Goal: Task Accomplishment & Management: Manage account settings

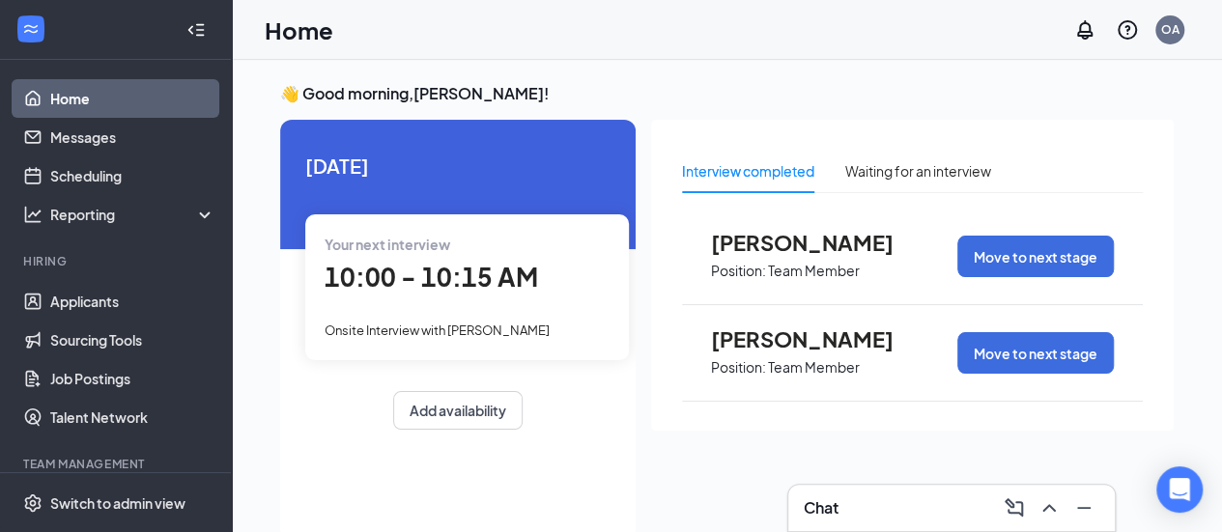
click at [816, 111] on div "👋 Good morning, [PERSON_NAME] ! [DATE] Your next interview 10:00 - 10:15 AM Ons…" at bounding box center [727, 316] width 925 height 467
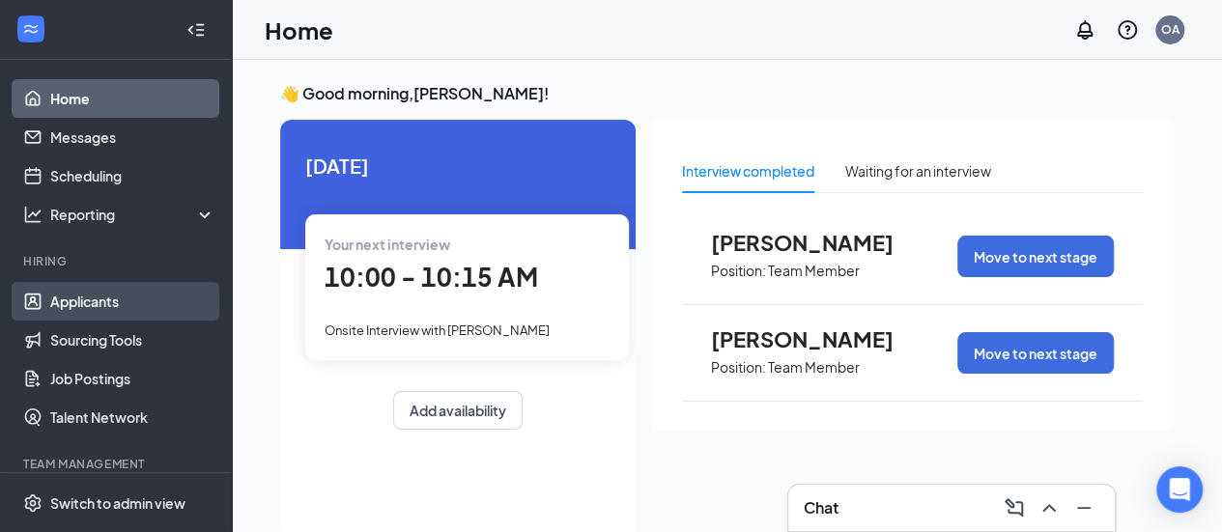
click at [111, 290] on link "Applicants" at bounding box center [132, 301] width 165 height 39
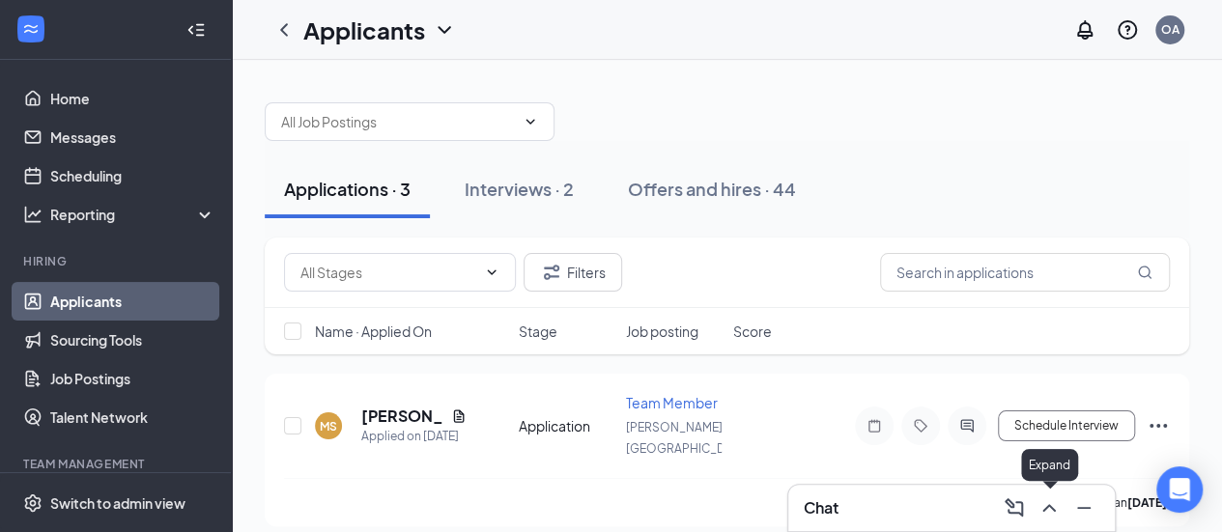
click at [1049, 509] on icon "ChevronUp" at bounding box center [1049, 508] width 23 height 23
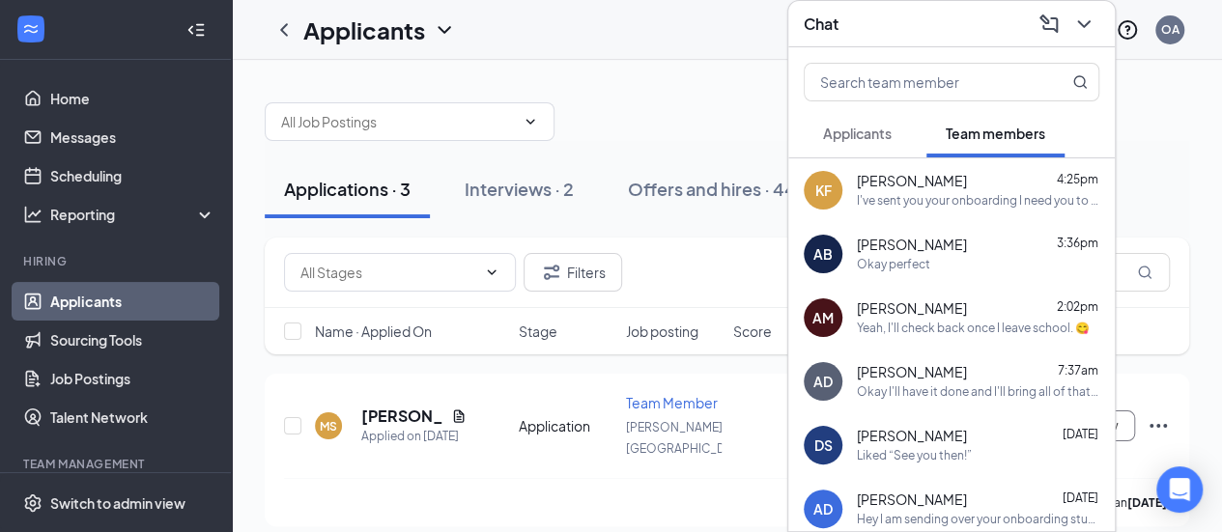
click at [867, 137] on span "Applicants" at bounding box center [857, 133] width 69 height 17
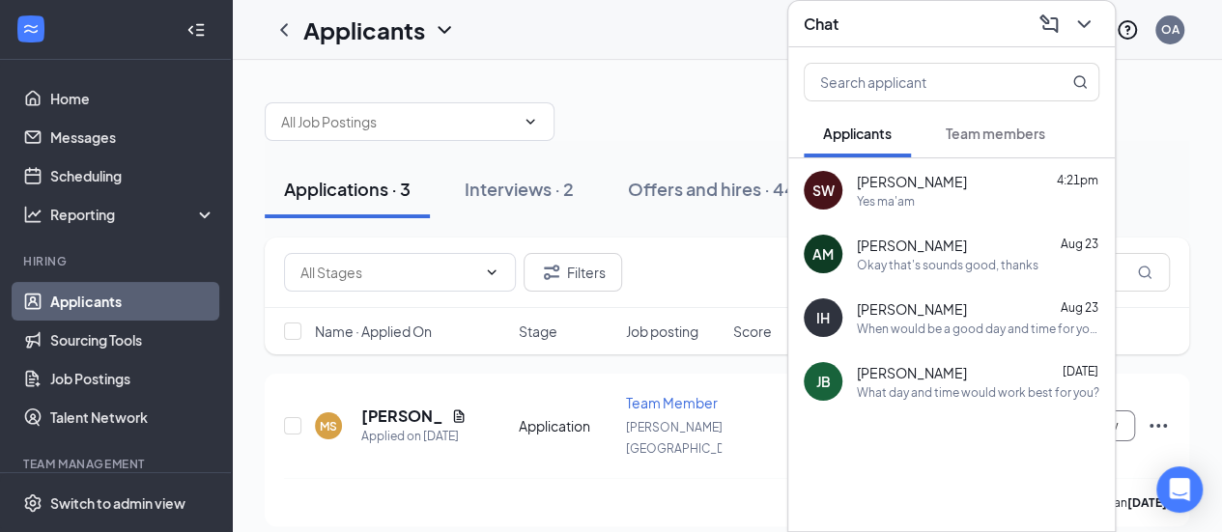
click at [990, 136] on span "Team members" at bounding box center [996, 133] width 100 height 17
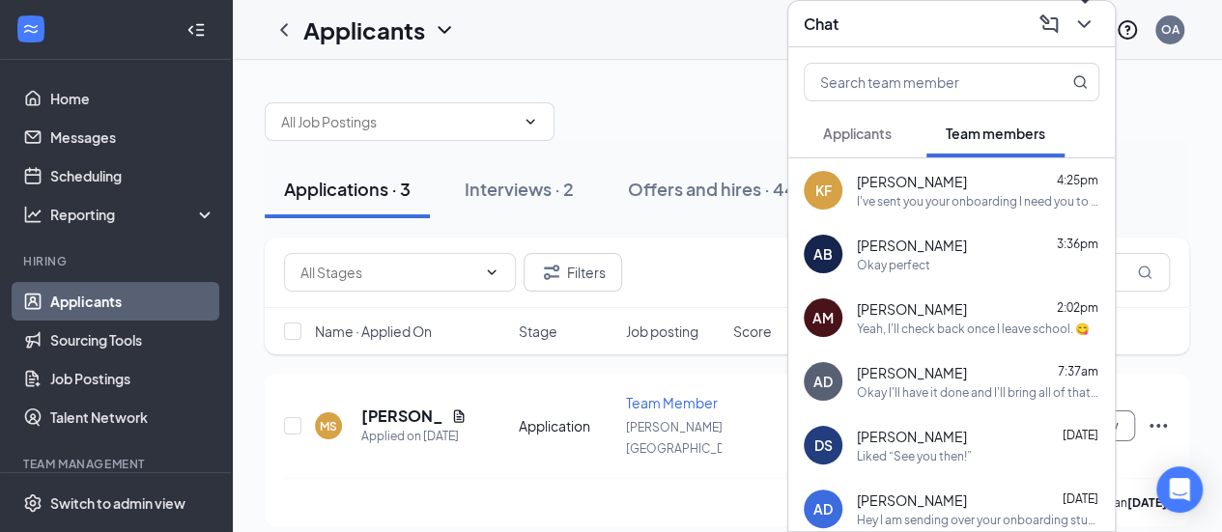
click at [1090, 14] on icon "ChevronDown" at bounding box center [1084, 24] width 23 height 23
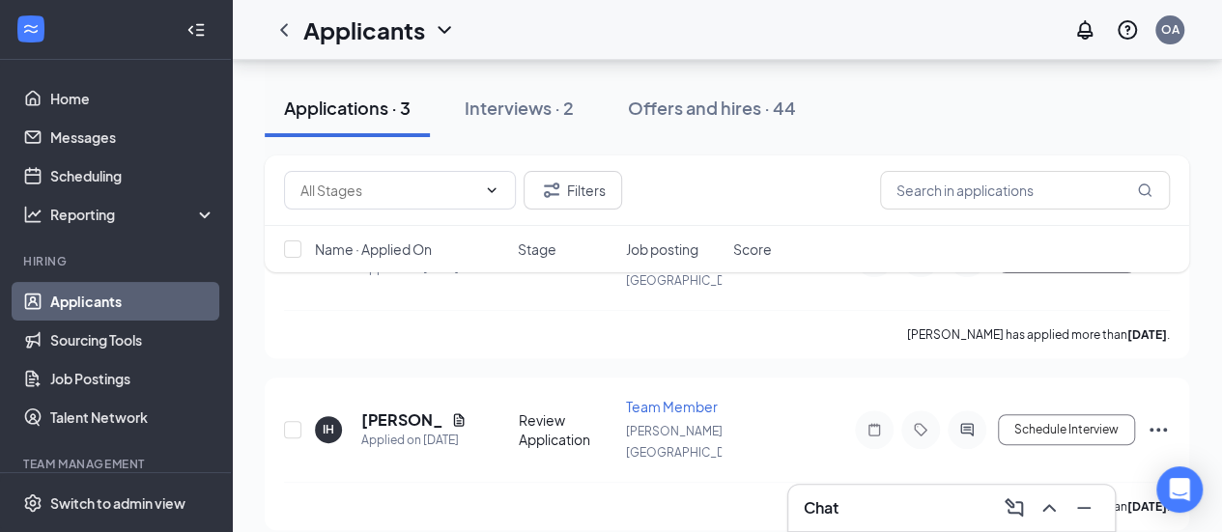
scroll to position [99, 0]
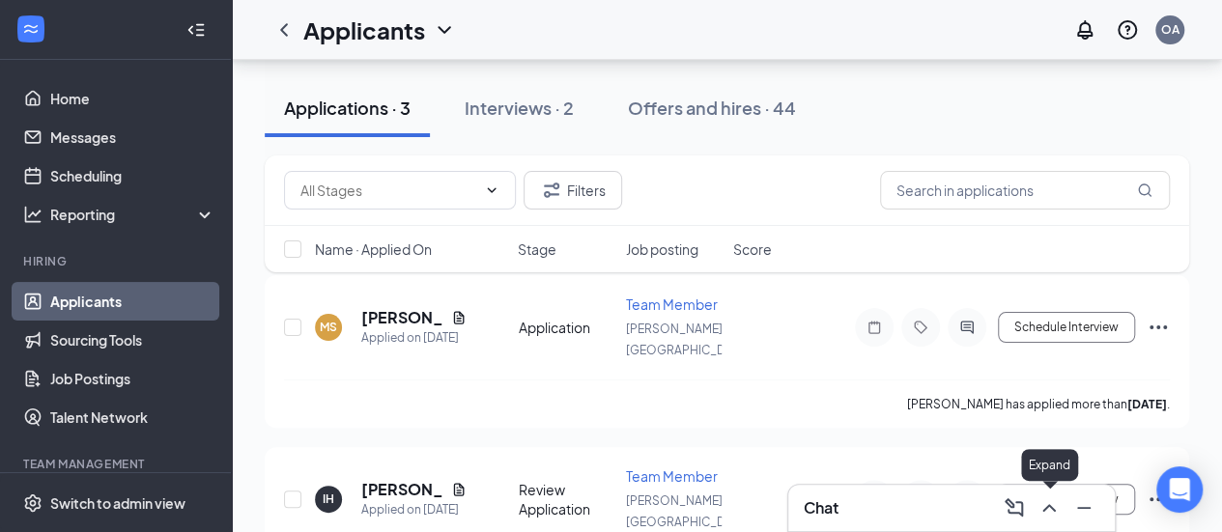
click at [1047, 516] on icon "ChevronUp" at bounding box center [1049, 508] width 23 height 23
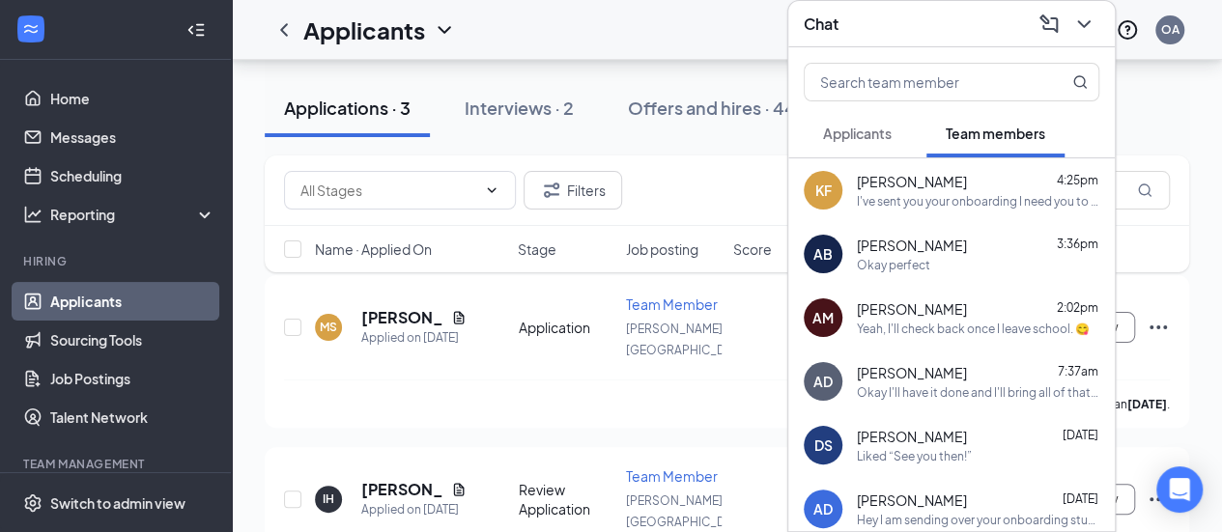
click at [854, 135] on span "Applicants" at bounding box center [857, 133] width 69 height 17
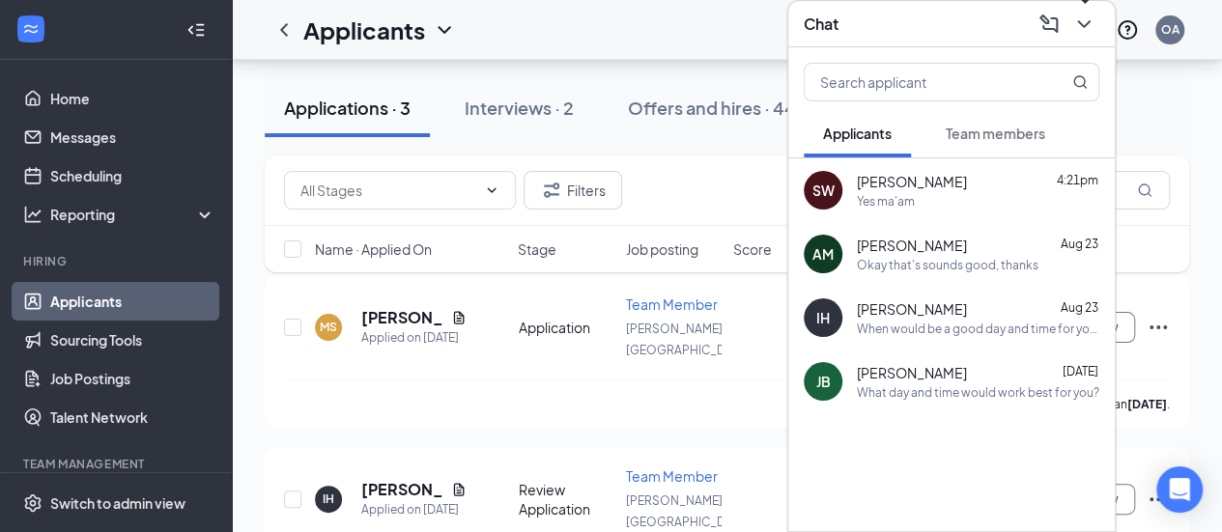
click at [1075, 28] on icon "ChevronDown" at bounding box center [1084, 24] width 23 height 23
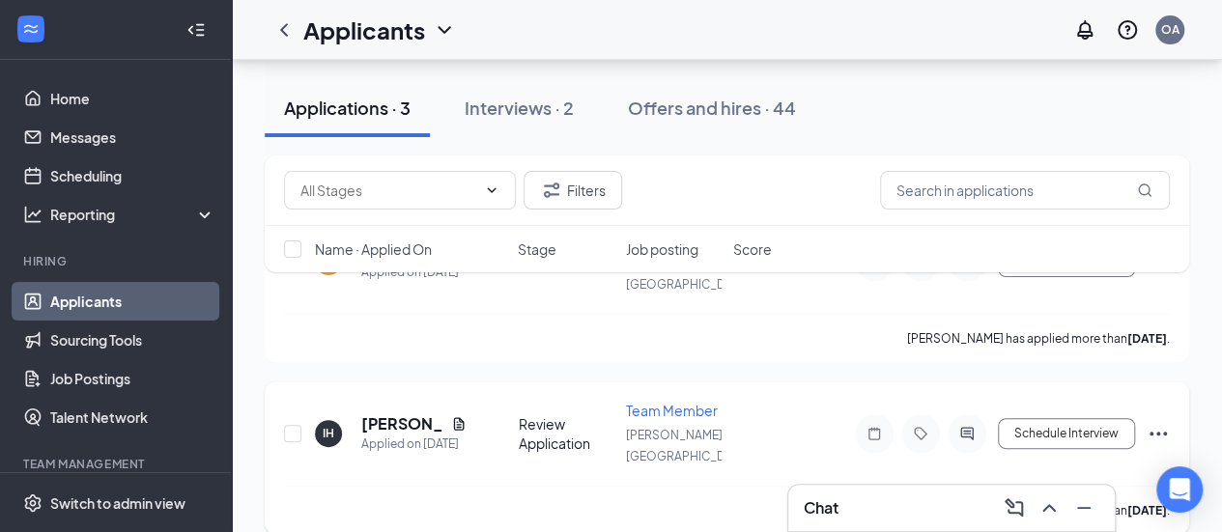
scroll to position [195, 0]
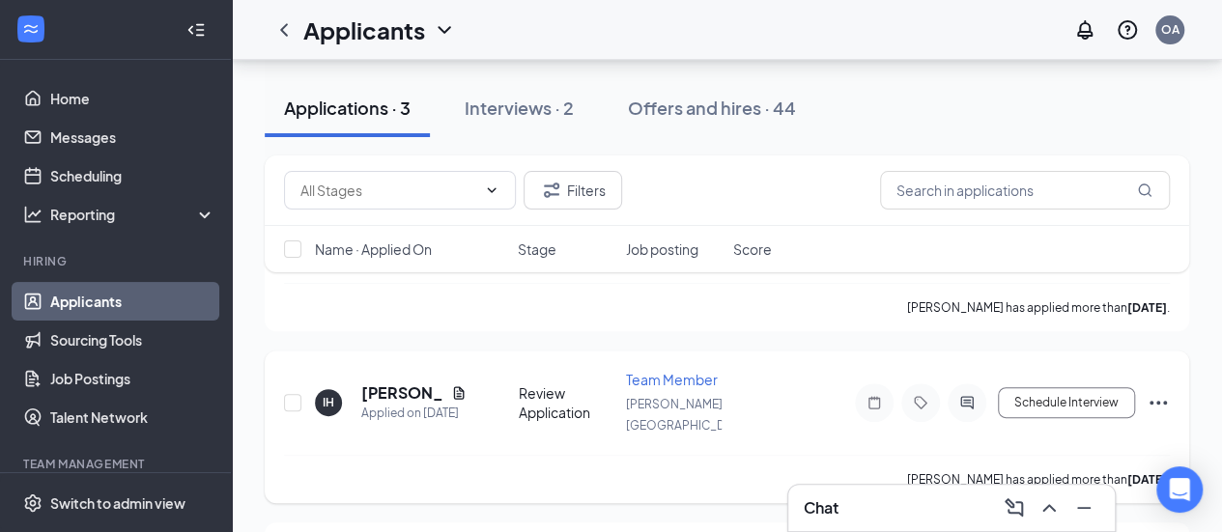
click at [1151, 391] on icon "Ellipses" at bounding box center [1158, 402] width 23 height 23
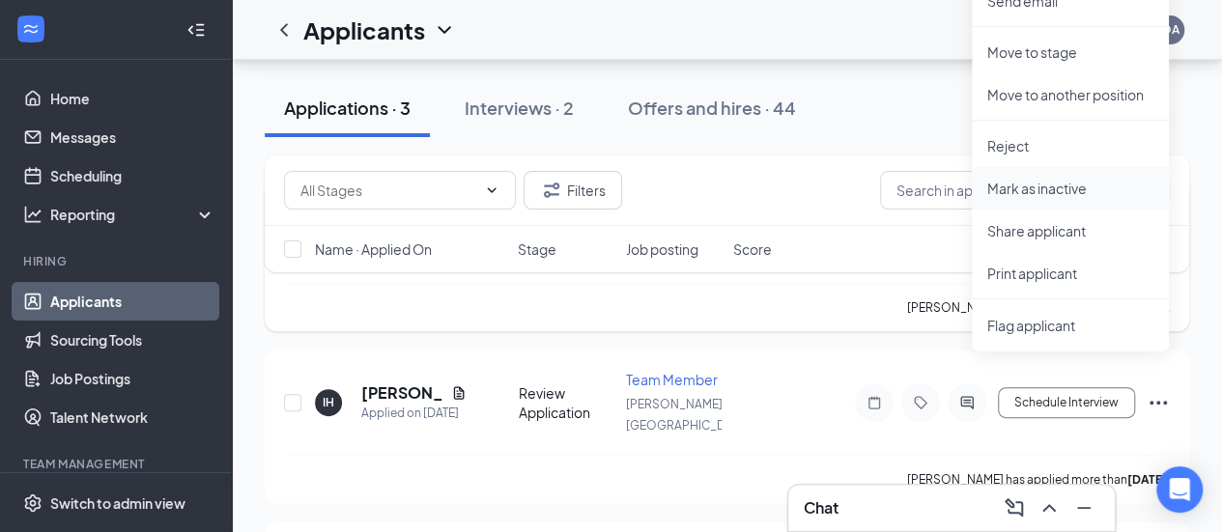
click at [990, 185] on p "Mark as inactive" at bounding box center [1071, 188] width 166 height 19
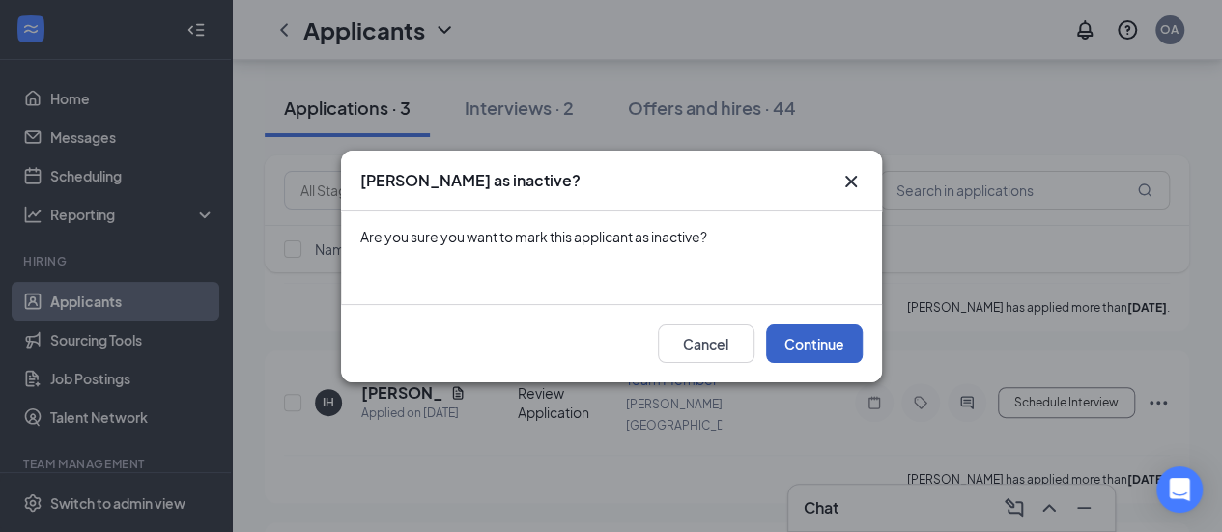
click at [839, 343] on button "Continue" at bounding box center [814, 344] width 97 height 39
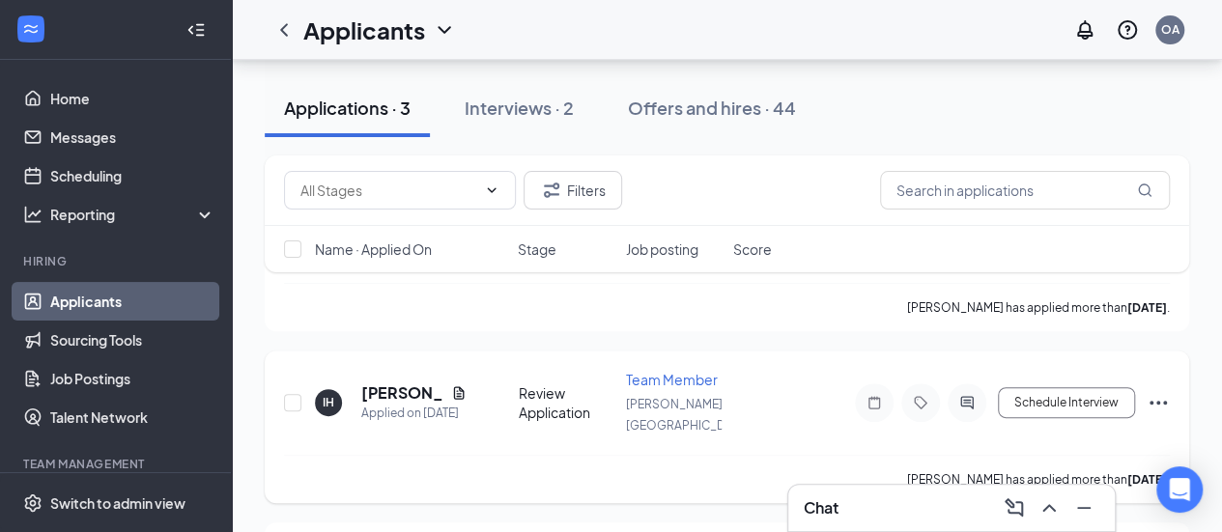
scroll to position [292, 0]
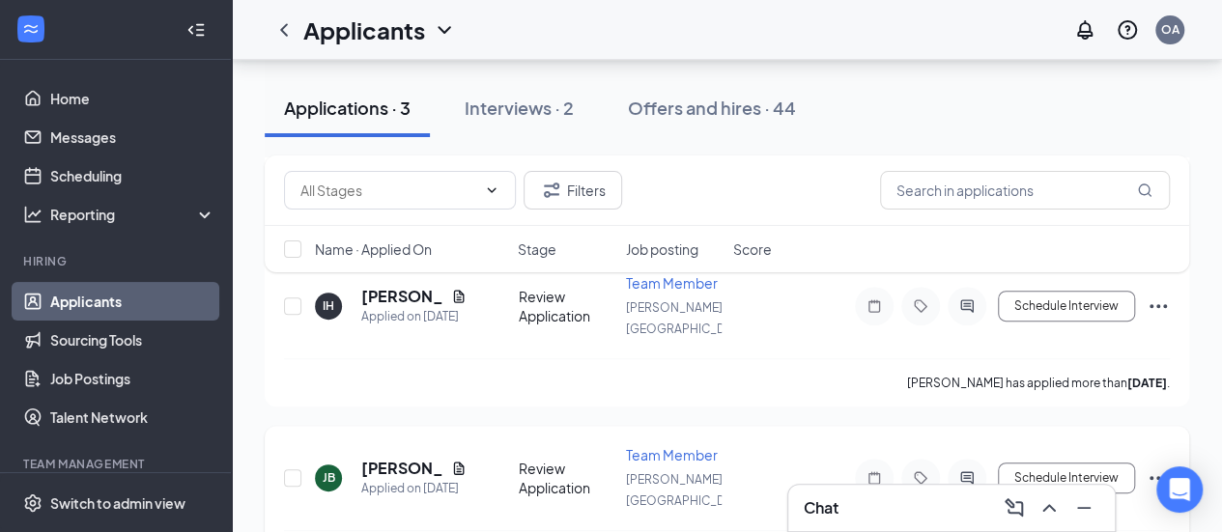
click at [1162, 467] on icon "Ellipses" at bounding box center [1158, 478] width 23 height 23
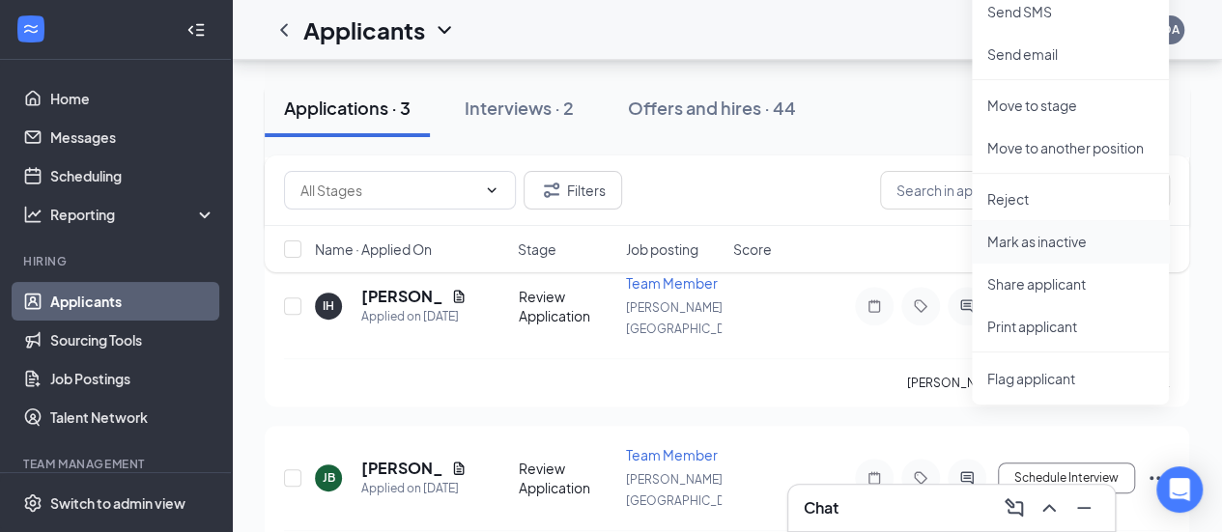
click at [1051, 243] on p "Mark as inactive" at bounding box center [1071, 241] width 166 height 19
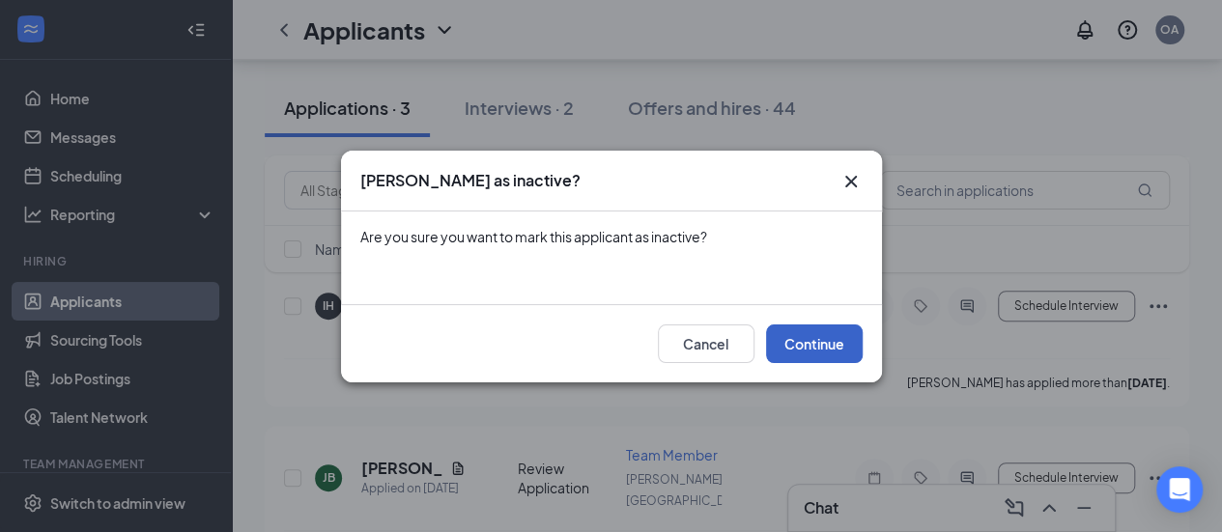
click at [825, 340] on button "Continue" at bounding box center [814, 344] width 97 height 39
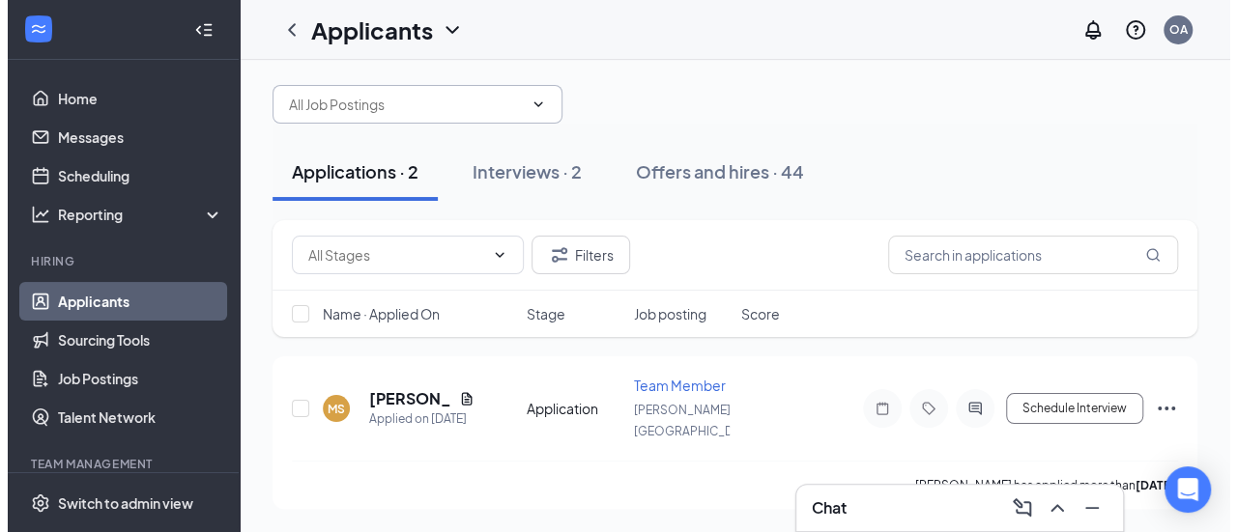
scroll to position [0, 0]
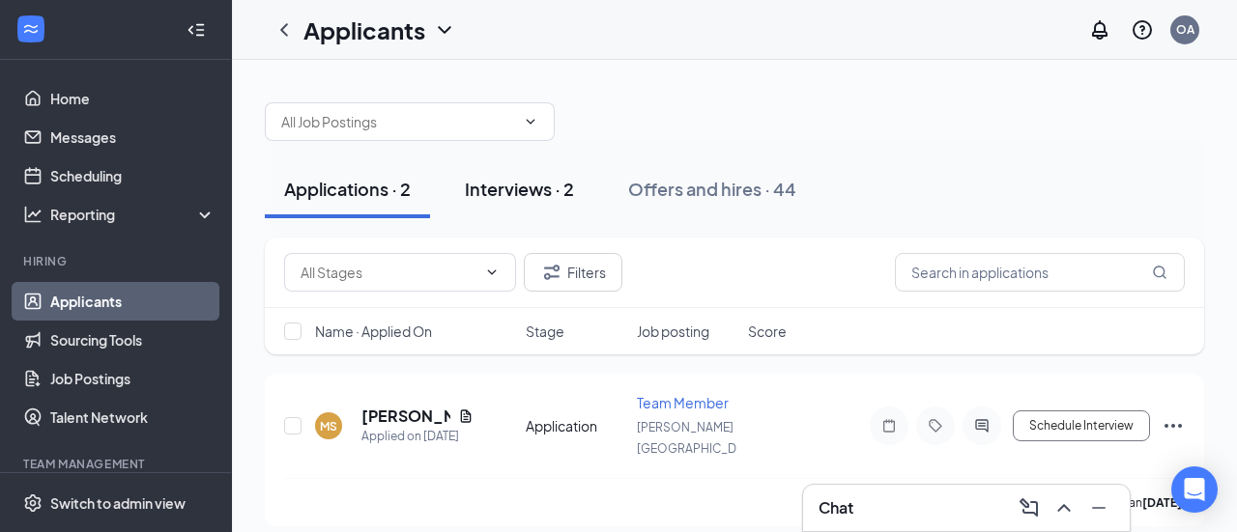
click at [518, 193] on div "Interviews · 2" at bounding box center [519, 189] width 109 height 24
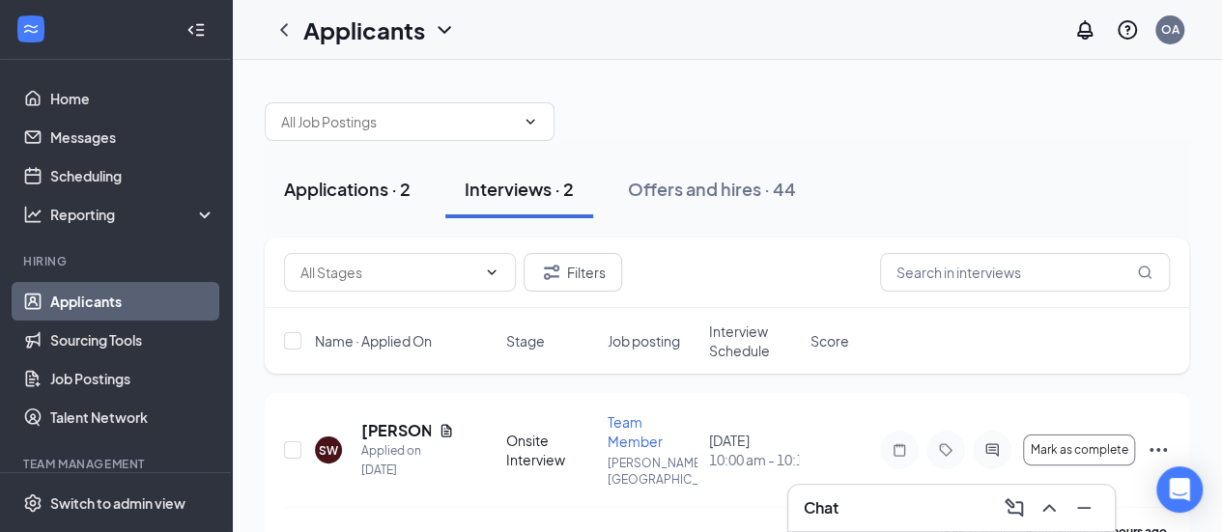
click at [374, 190] on div "Applications · 2" at bounding box center [347, 189] width 127 height 24
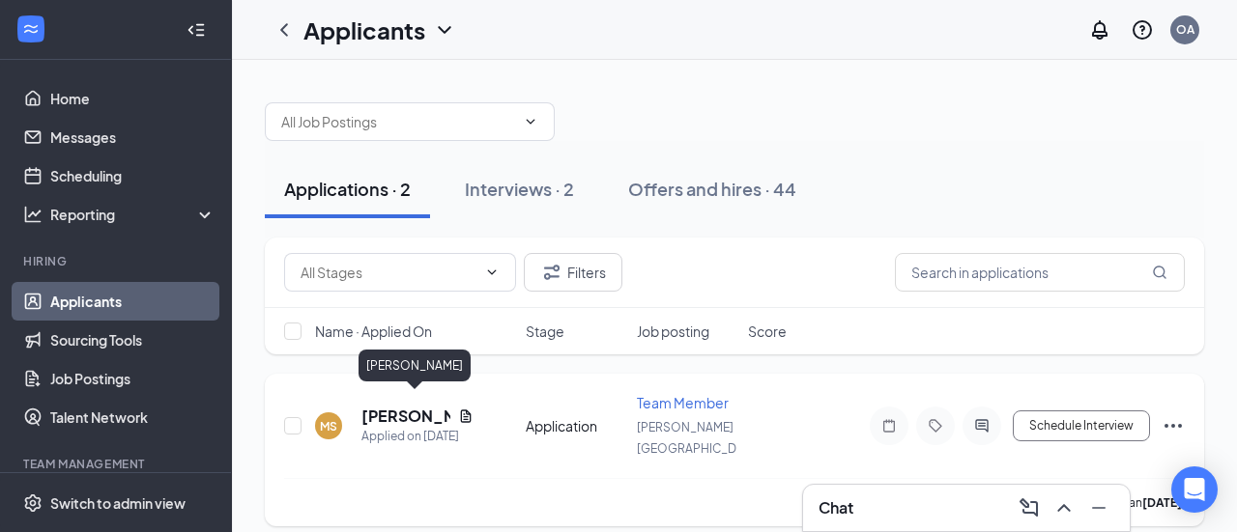
click at [387, 407] on h5 "[PERSON_NAME]" at bounding box center [405, 416] width 89 height 21
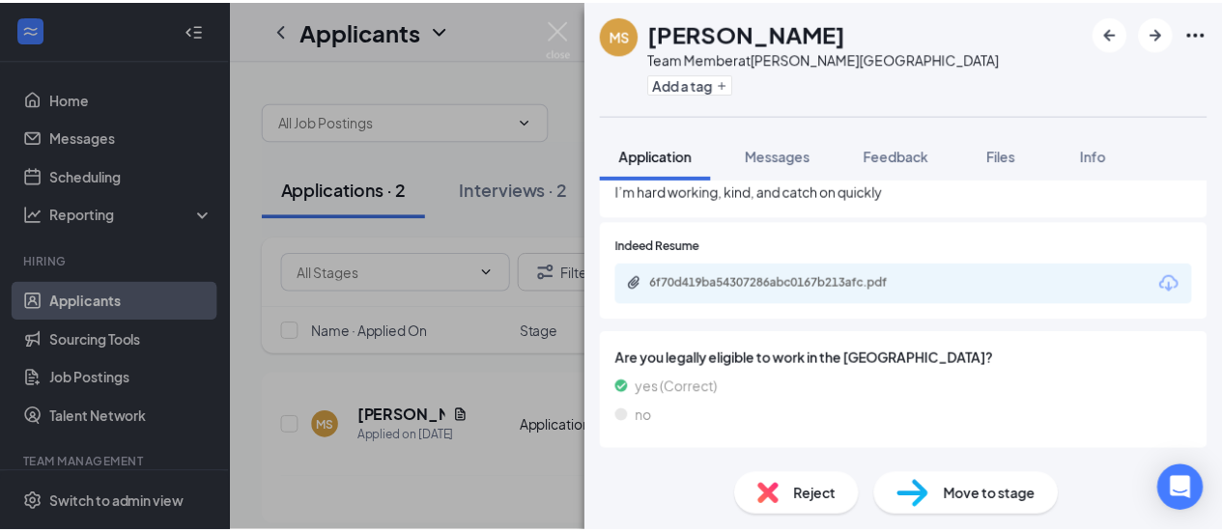
scroll to position [966, 0]
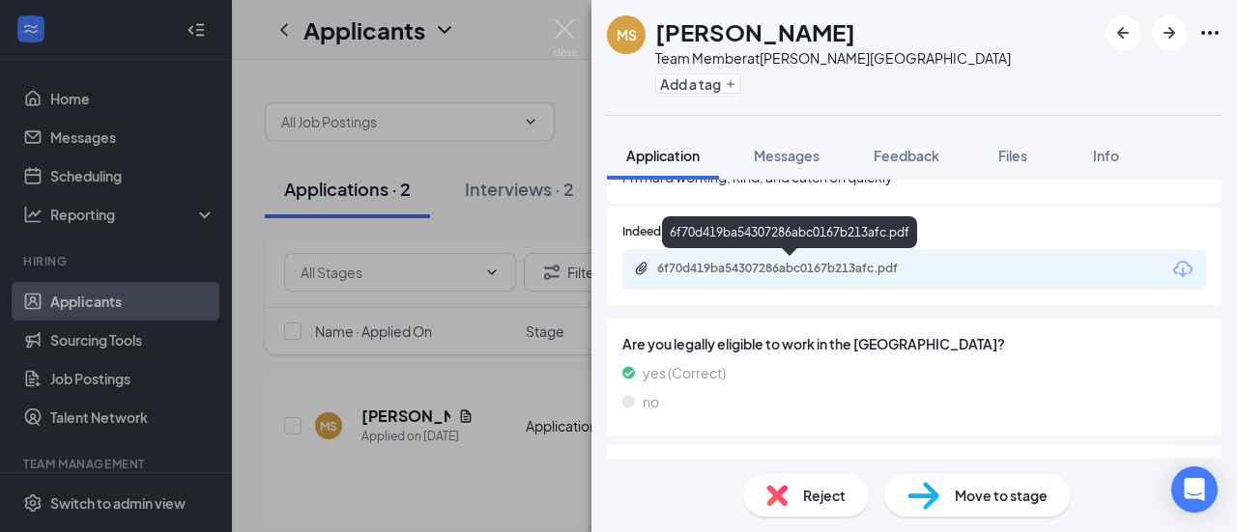
click at [772, 258] on div "6f70d419ba54307286abc0167b213afc.pdf" at bounding box center [914, 269] width 584 height 41
click at [778, 266] on div "6f70d419ba54307286abc0167b213afc.pdf" at bounding box center [792, 268] width 271 height 15
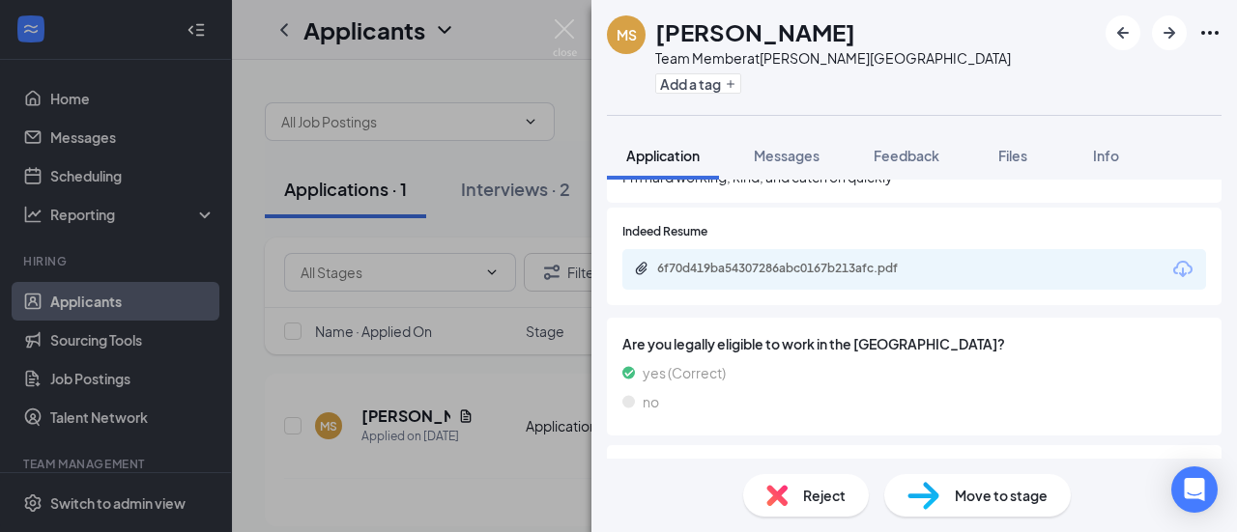
click at [818, 474] on div "Reject" at bounding box center [806, 495] width 126 height 43
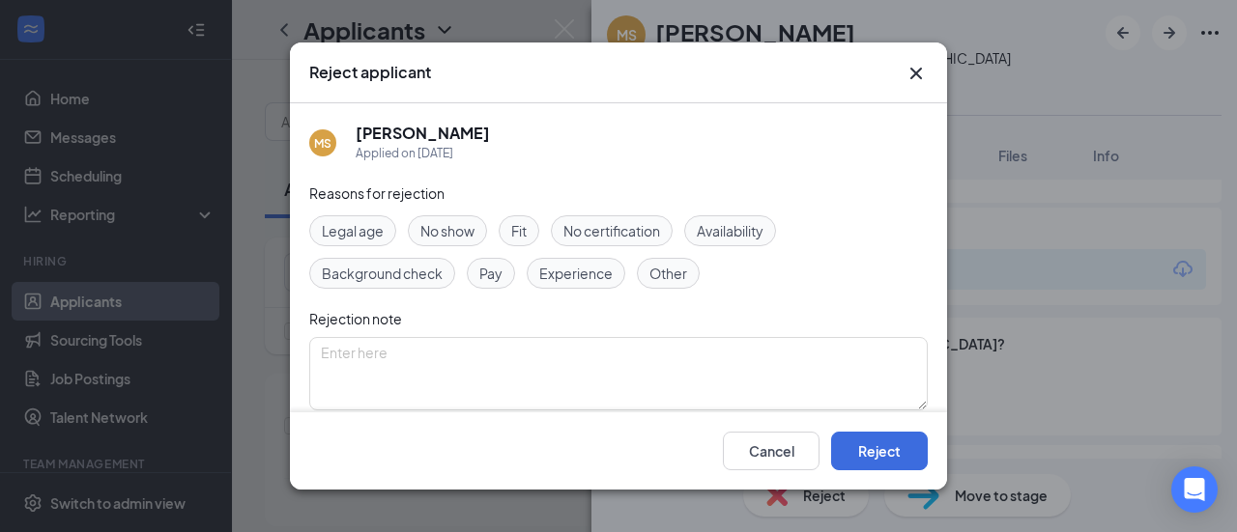
click at [529, 237] on div "Fit" at bounding box center [519, 230] width 41 height 31
click at [879, 459] on button "Reject" at bounding box center [879, 451] width 97 height 39
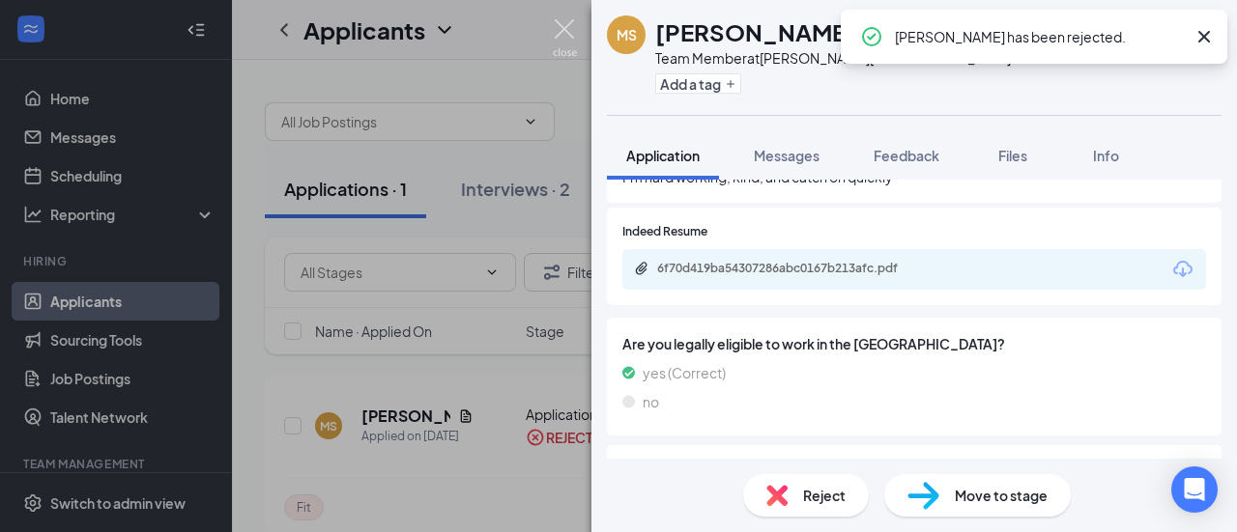
click at [561, 34] on img at bounding box center [565, 38] width 24 height 38
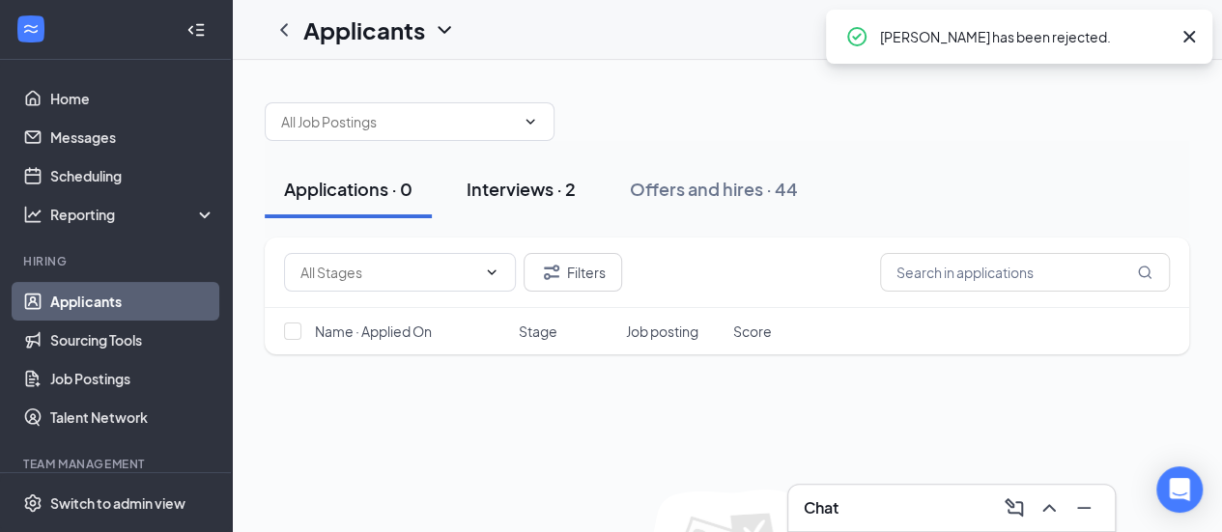
click at [524, 193] on div "Interviews · 2" at bounding box center [521, 189] width 109 height 24
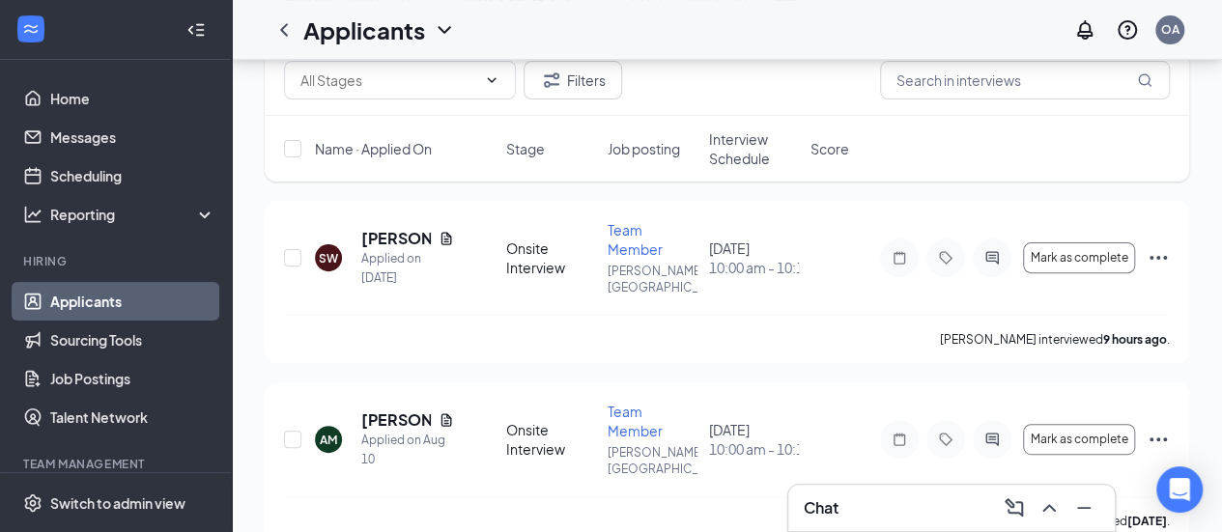
scroll to position [193, 0]
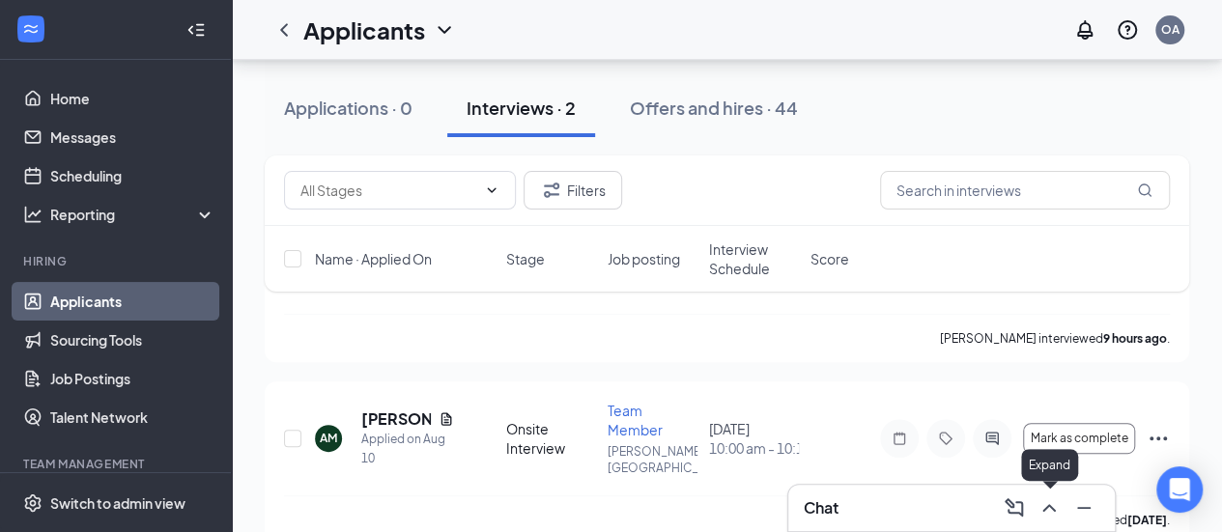
click at [1049, 517] on icon "ChevronUp" at bounding box center [1049, 508] width 23 height 23
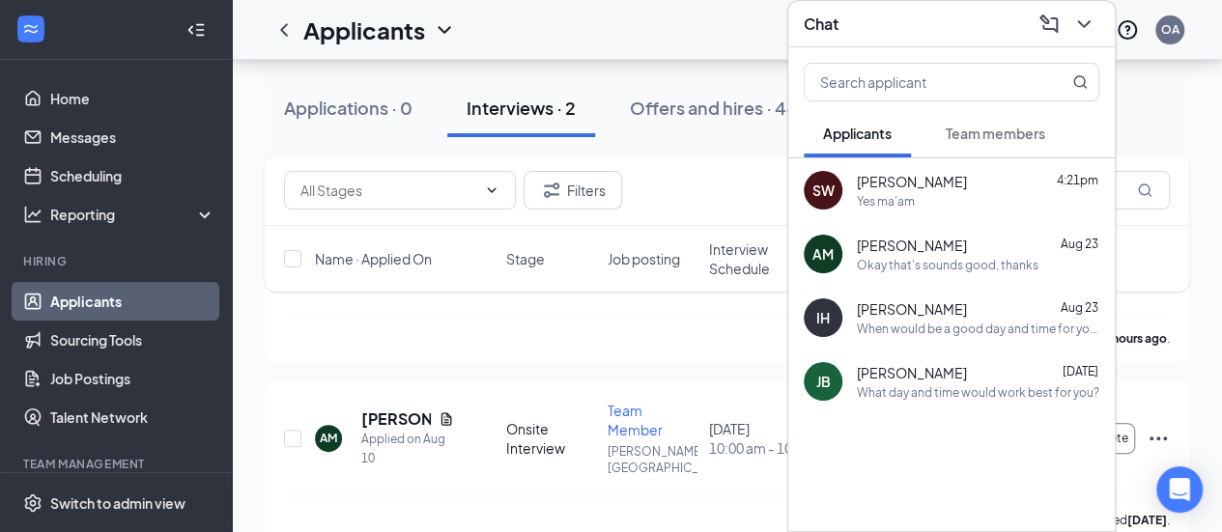
click at [953, 257] on div "Okay that's sounds good, thanks" at bounding box center [948, 265] width 182 height 16
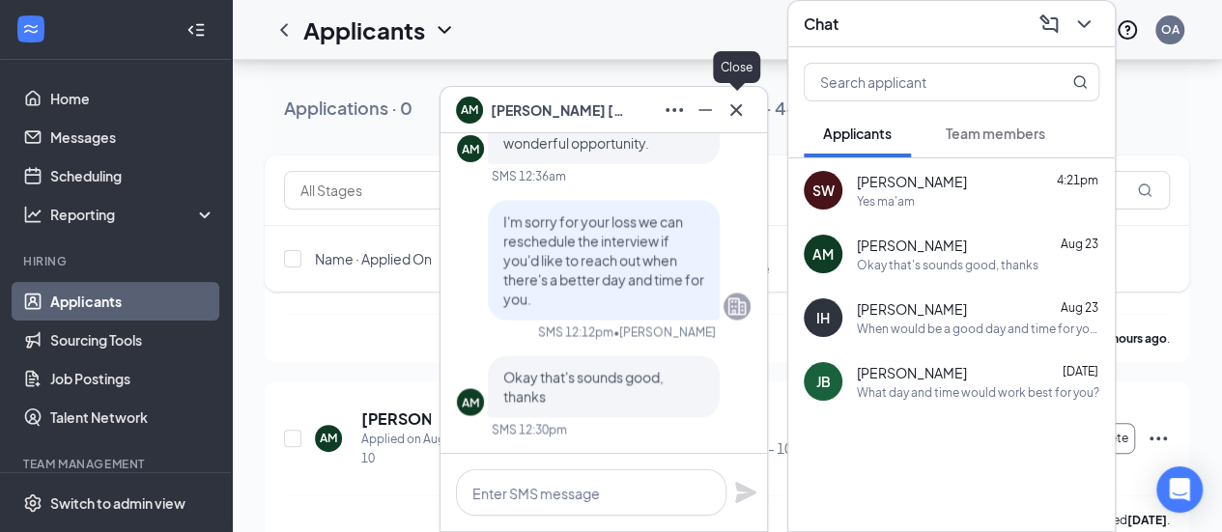
click at [735, 112] on icon "Cross" at bounding box center [737, 109] width 12 height 12
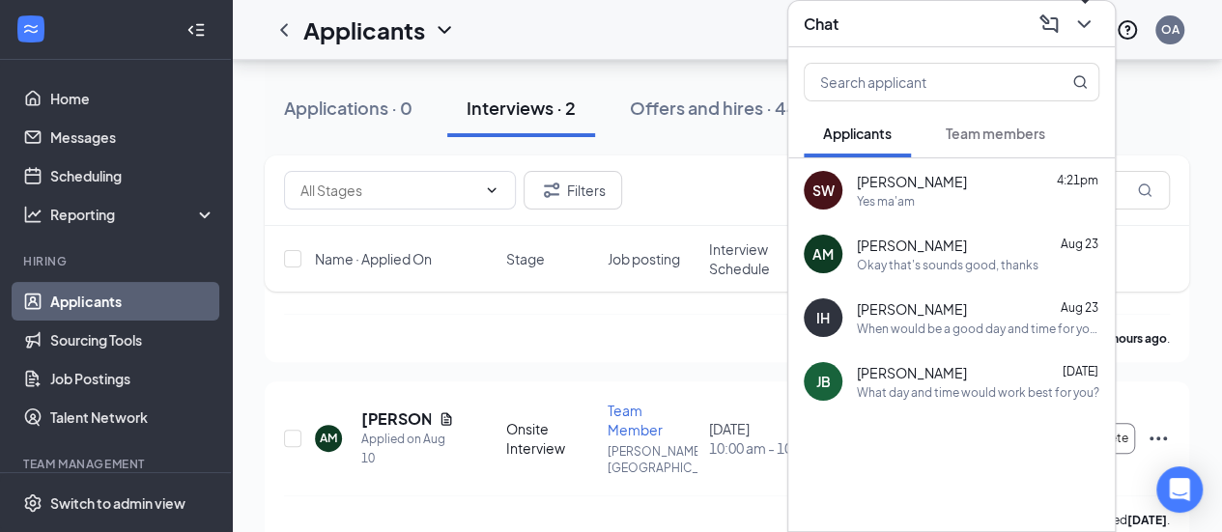
click at [1078, 34] on button at bounding box center [1084, 24] width 31 height 31
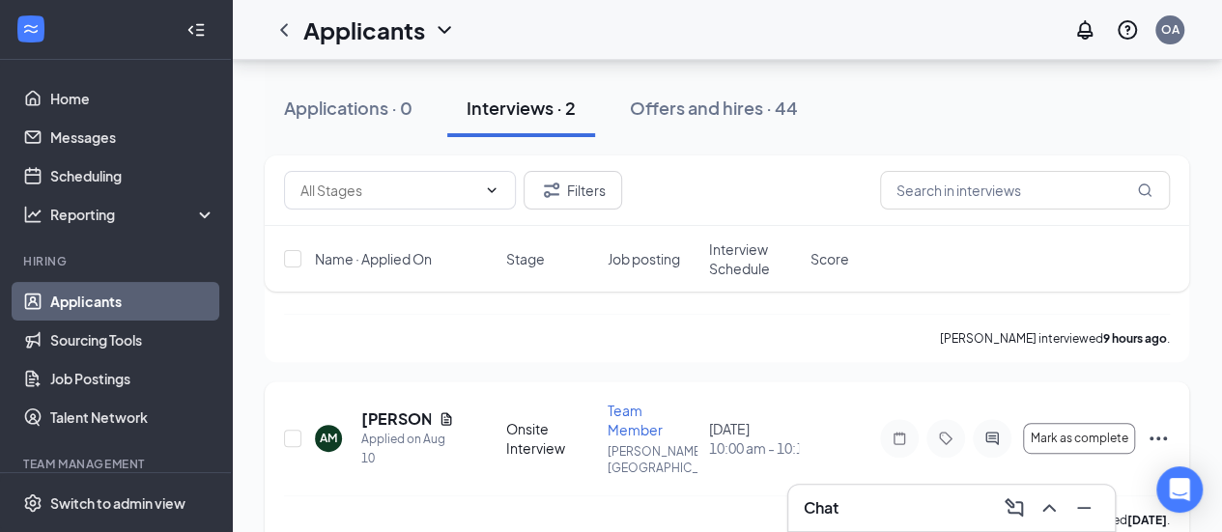
click at [1156, 427] on icon "Ellipses" at bounding box center [1158, 438] width 23 height 23
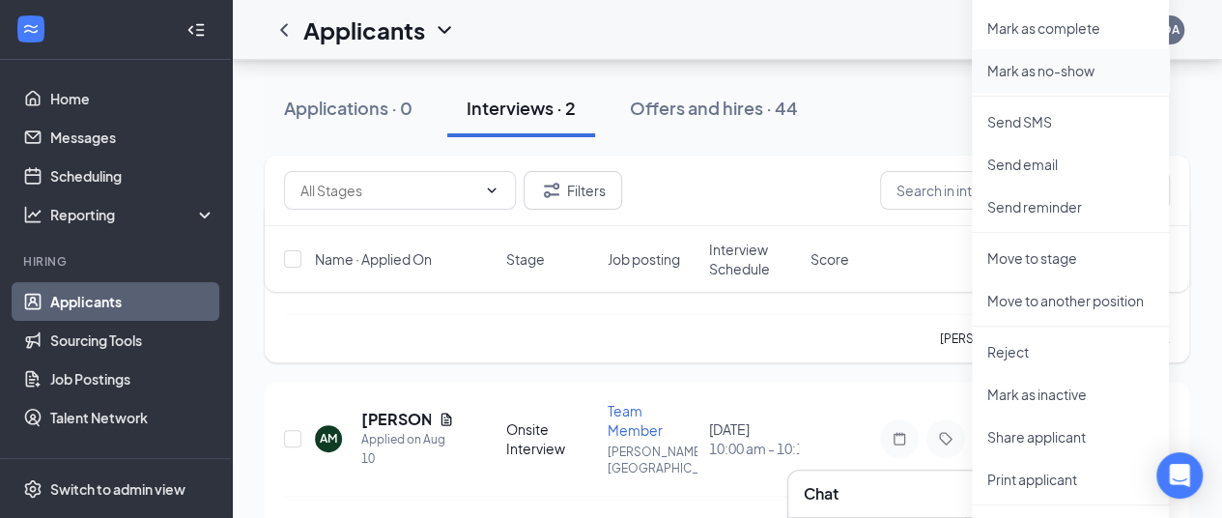
click at [1067, 70] on p "Mark as no-show" at bounding box center [1071, 70] width 166 height 19
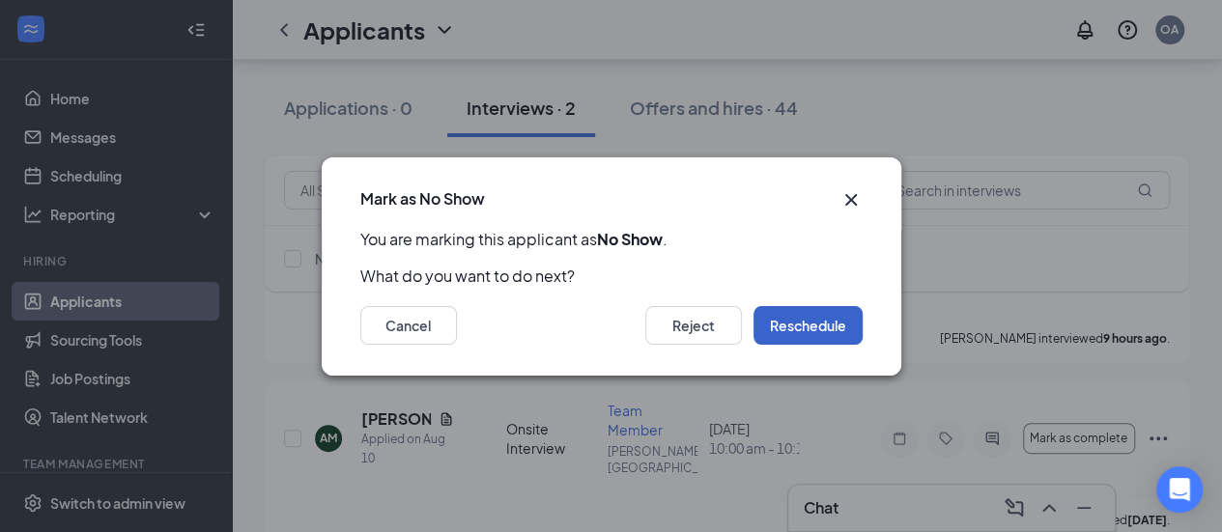
click at [808, 320] on button "Reschedule" at bounding box center [808, 325] width 109 height 39
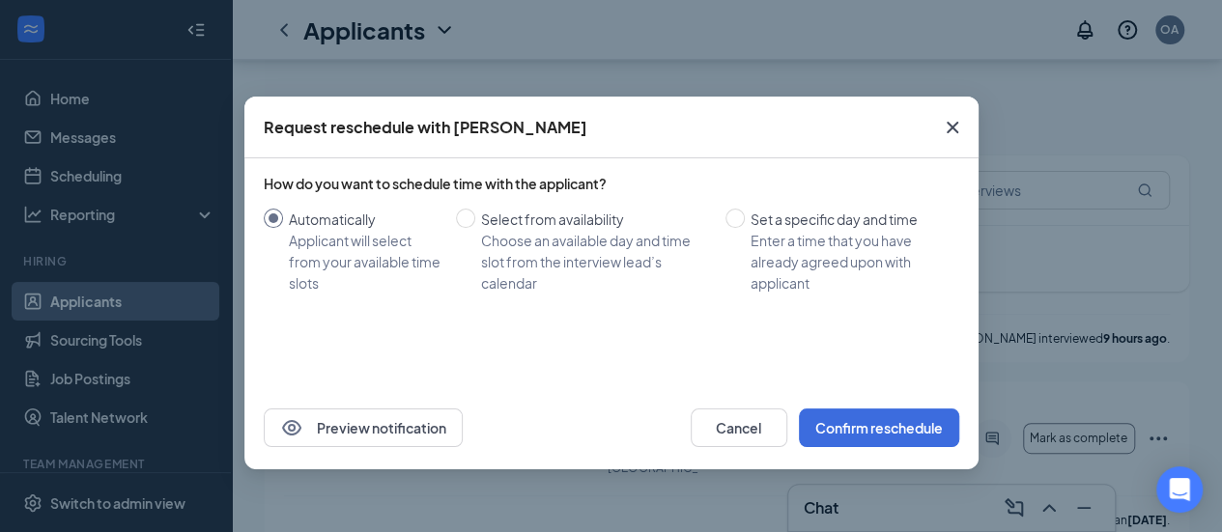
click at [958, 125] on icon "Cross" at bounding box center [952, 127] width 23 height 23
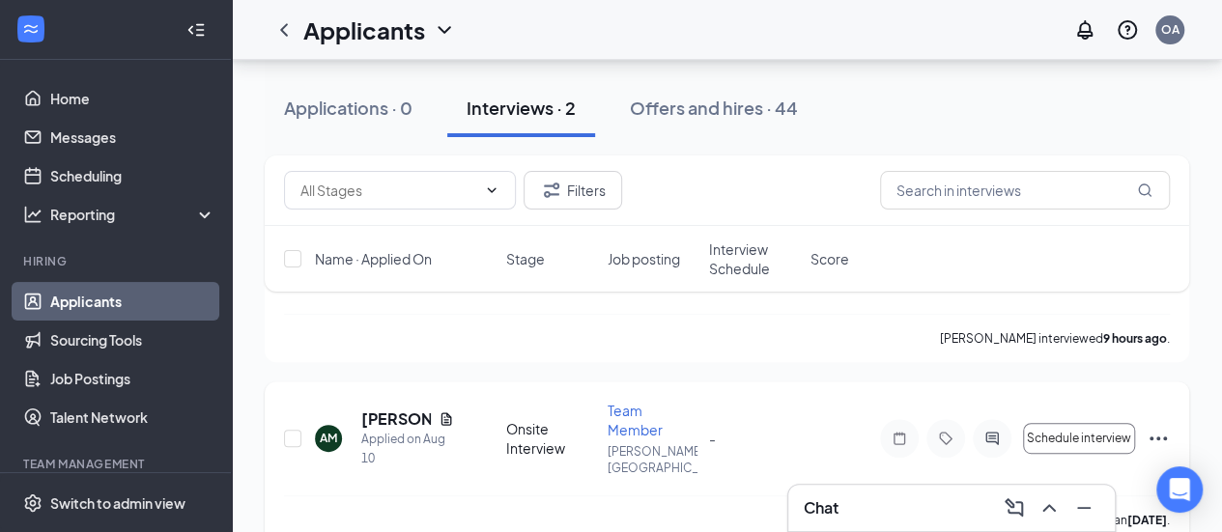
click at [1160, 437] on icon "Ellipses" at bounding box center [1158, 439] width 17 height 4
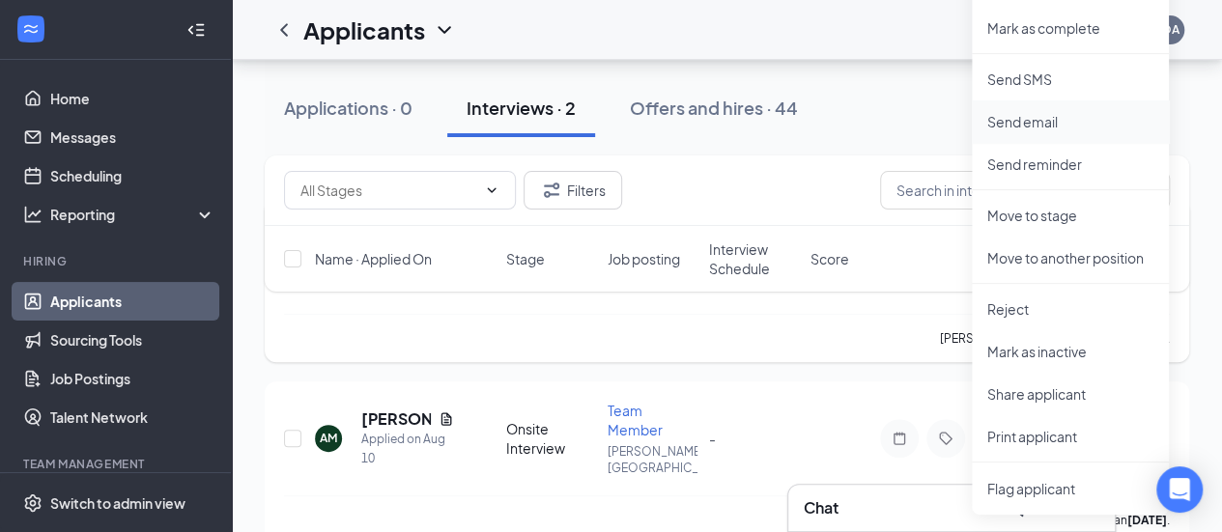
scroll to position [0, 0]
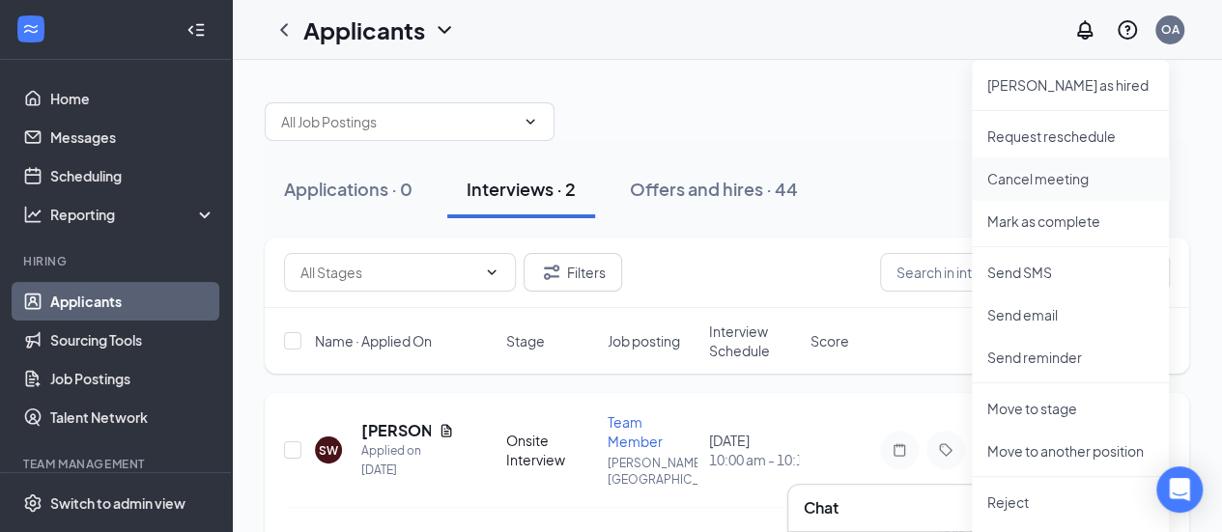
click at [1044, 178] on p "Cancel meeting" at bounding box center [1071, 178] width 166 height 19
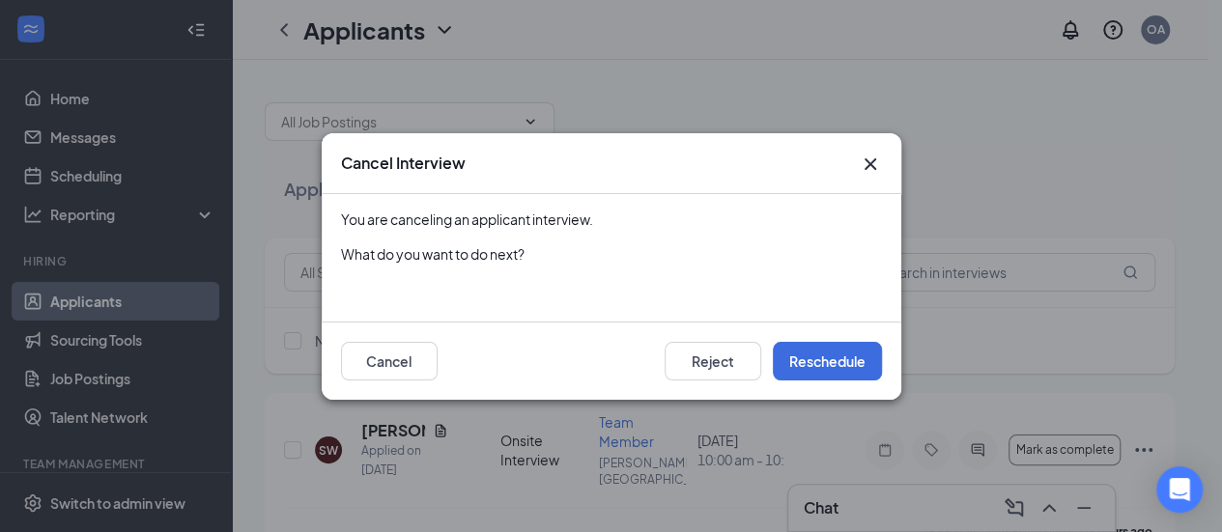
click at [875, 167] on icon "Cross" at bounding box center [870, 164] width 12 height 12
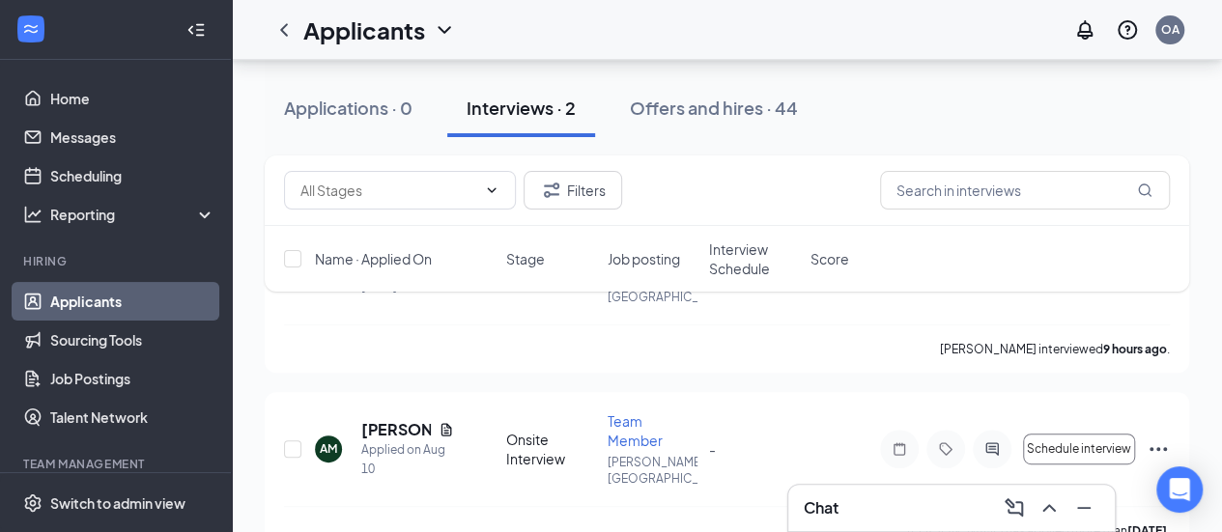
scroll to position [195, 0]
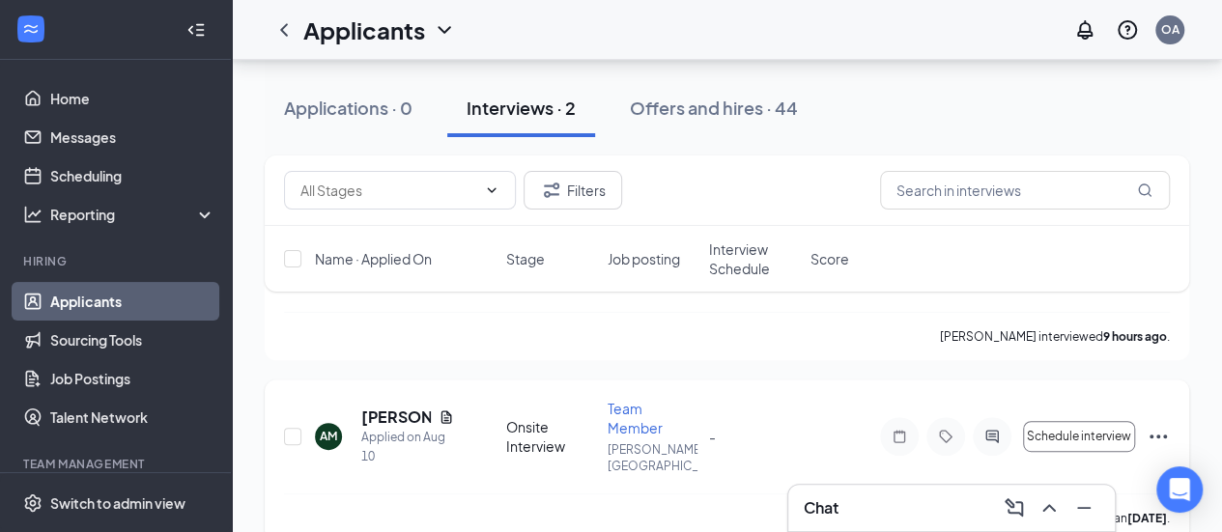
click at [1148, 425] on icon "Ellipses" at bounding box center [1158, 436] width 23 height 23
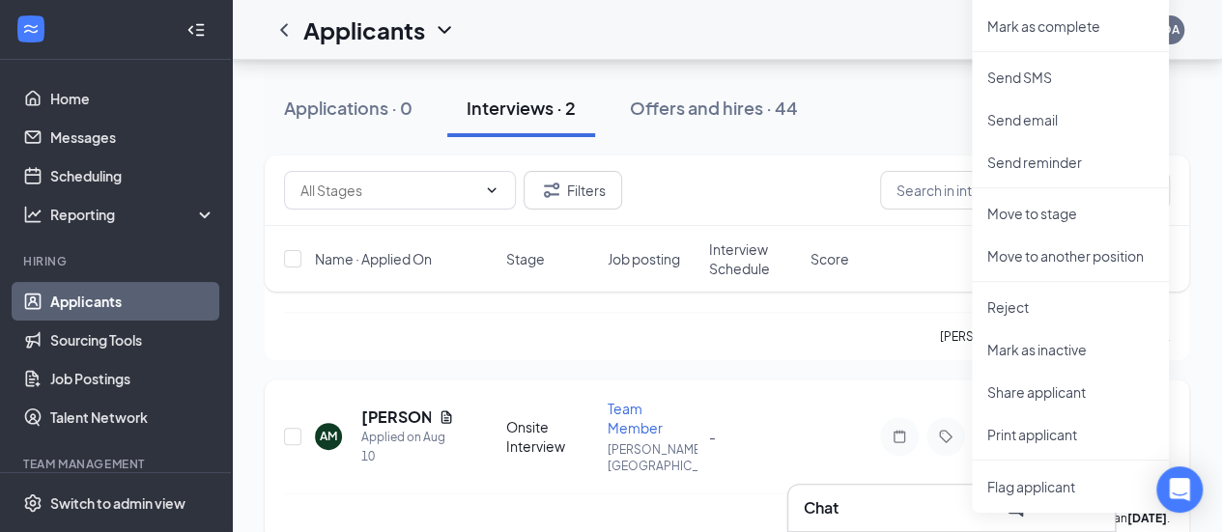
click at [760, 380] on div "AM [PERSON_NAME] Applied on [DATE] Onsite Interview Team Member [PERSON_NAME] R…" at bounding box center [727, 461] width 925 height 162
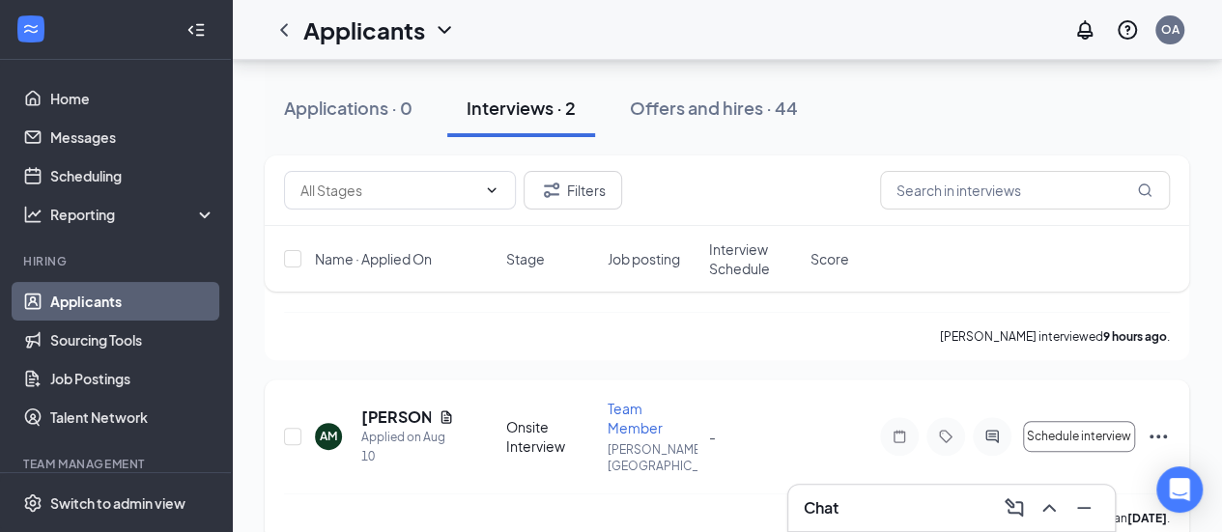
click at [1150, 425] on icon "Ellipses" at bounding box center [1158, 436] width 23 height 23
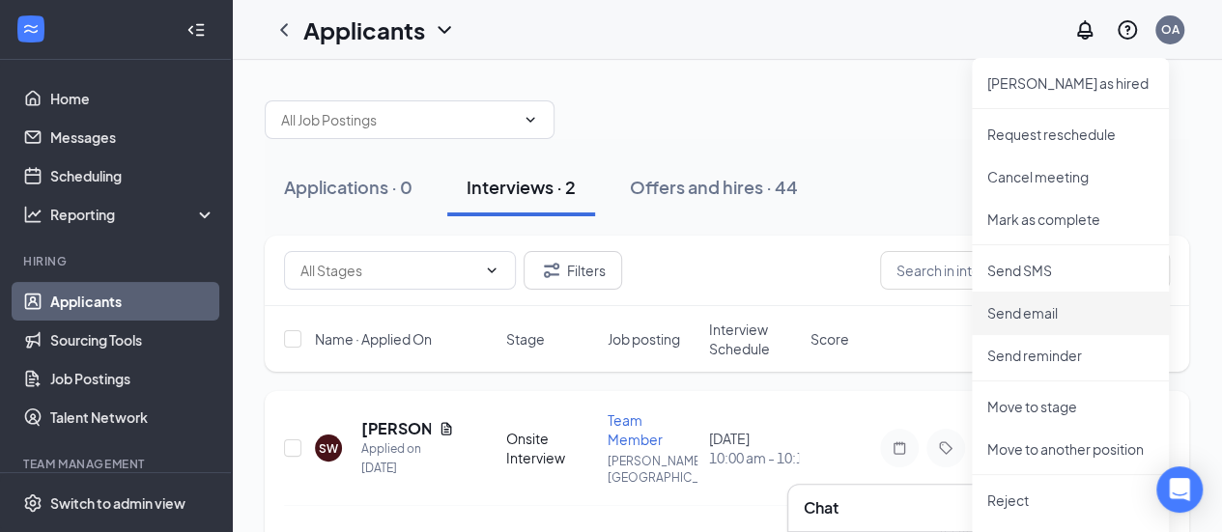
scroll to position [0, 0]
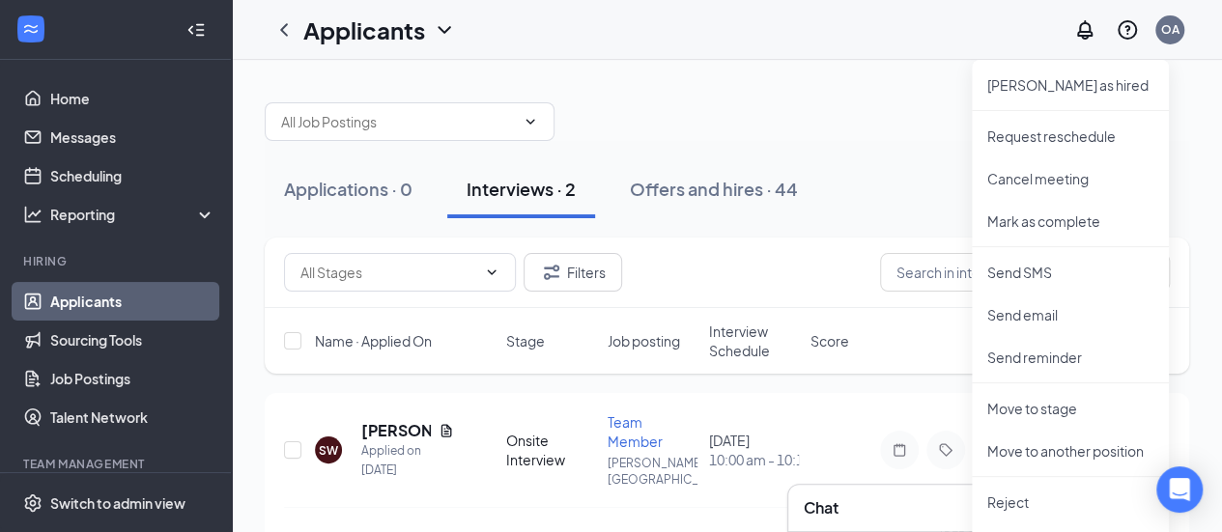
click at [906, 179] on div "Applications · 0 Interviews · 2 Offers and hires · 44" at bounding box center [727, 189] width 925 height 58
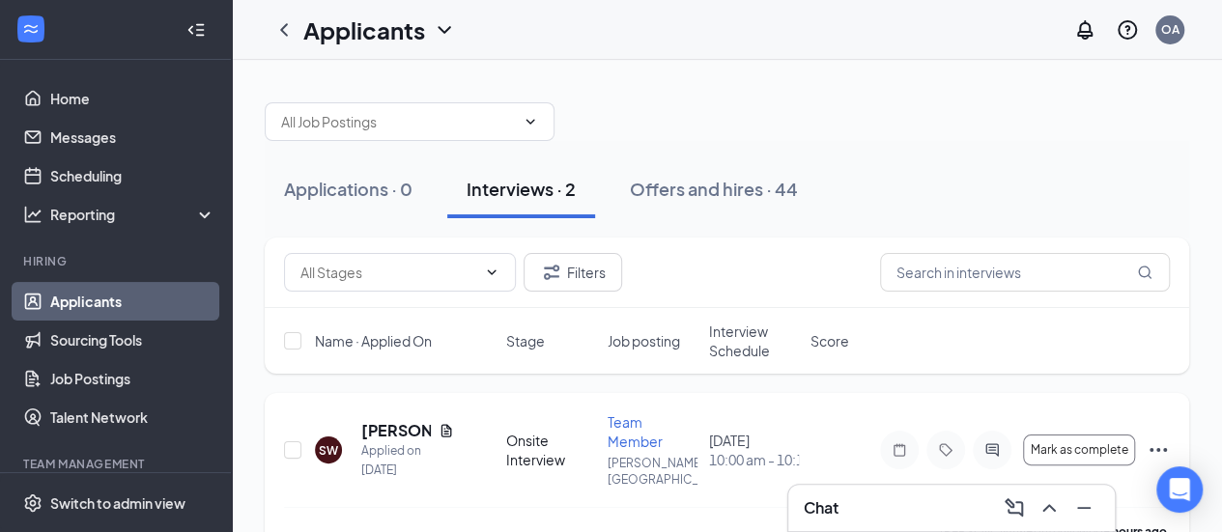
click at [1153, 439] on icon "Ellipses" at bounding box center [1158, 450] width 23 height 23
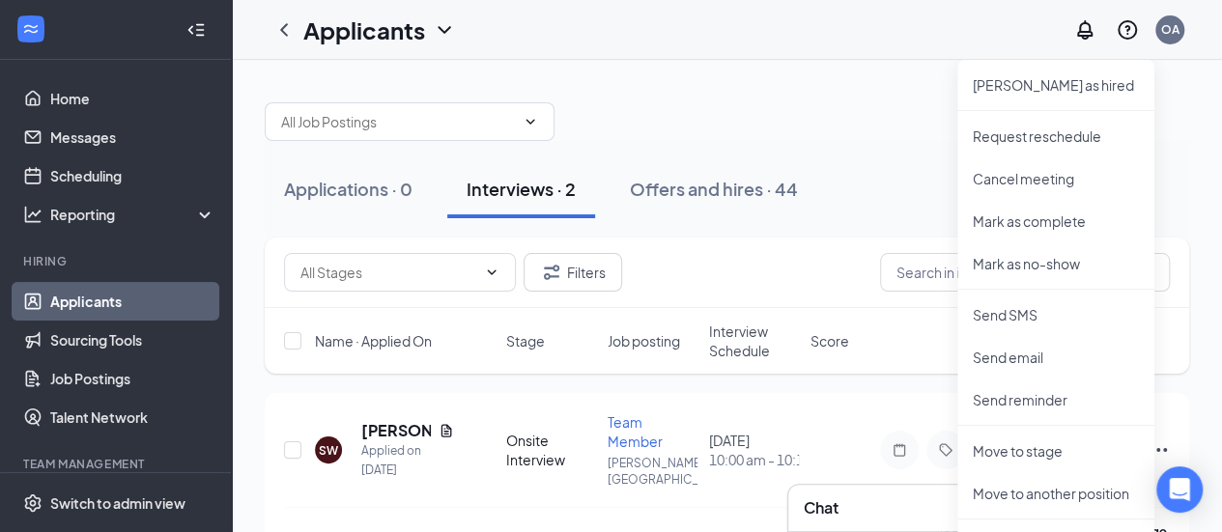
click at [874, 372] on div "Name · Applied On Stage Job posting Interview Schedule Score" at bounding box center [727, 341] width 925 height 66
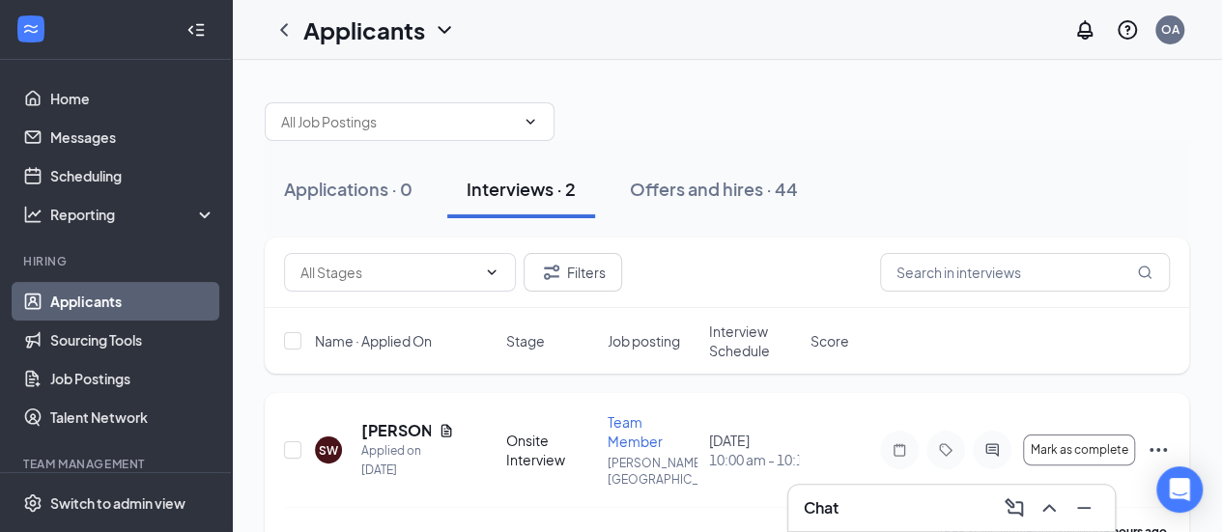
click at [1166, 440] on icon "Ellipses" at bounding box center [1158, 450] width 23 height 23
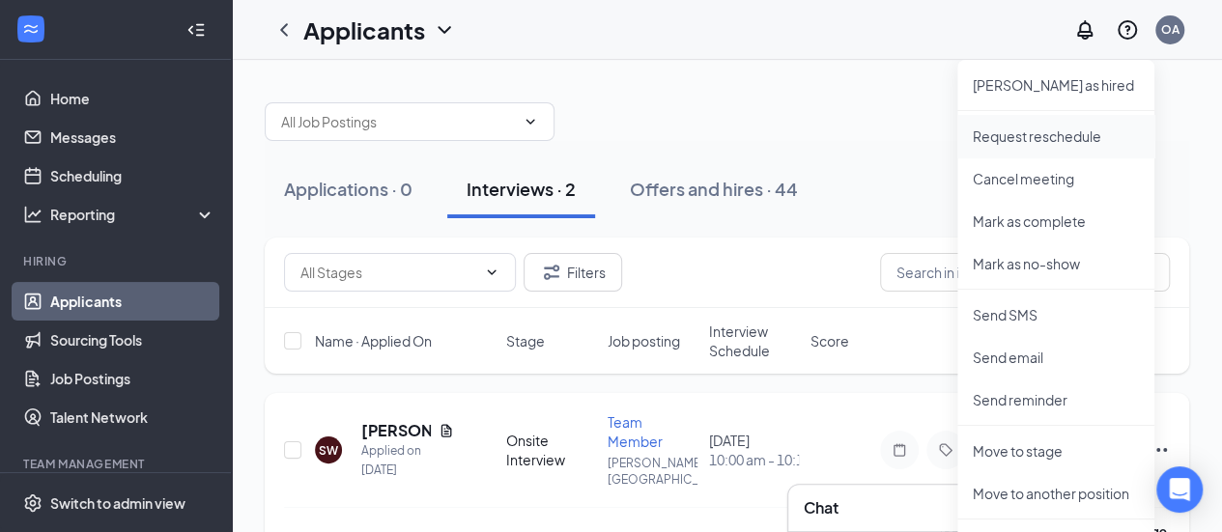
click at [1028, 136] on p "Request reschedule" at bounding box center [1056, 136] width 166 height 19
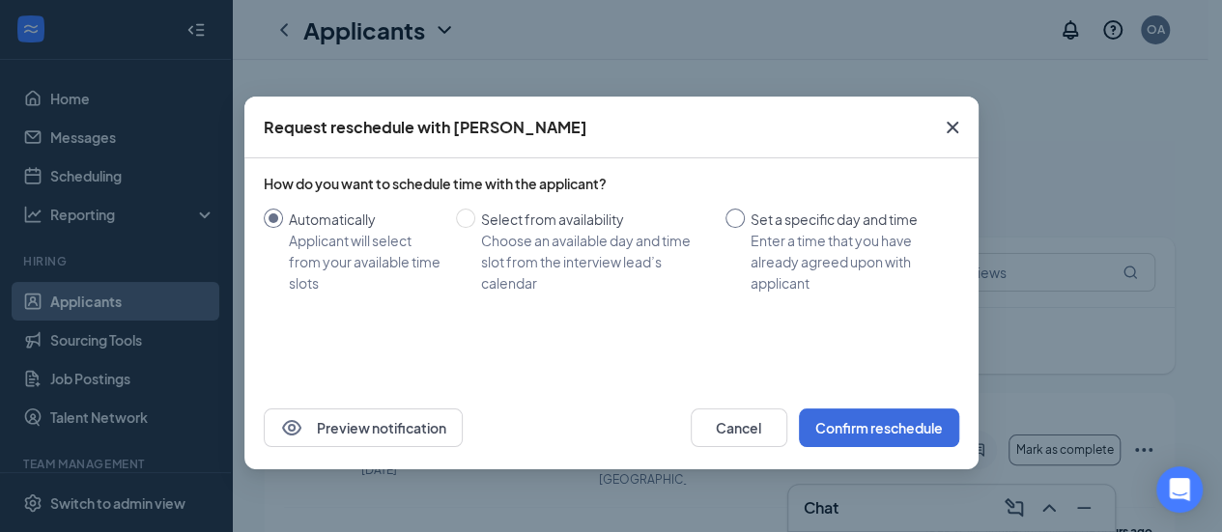
click at [756, 218] on div "Set a specific day and time" at bounding box center [847, 219] width 193 height 21
click at [745, 218] on input "Set a specific day and time Enter a time that you have already agreed upon with…" at bounding box center [735, 218] width 19 height 19
radio input "true"
radio input "false"
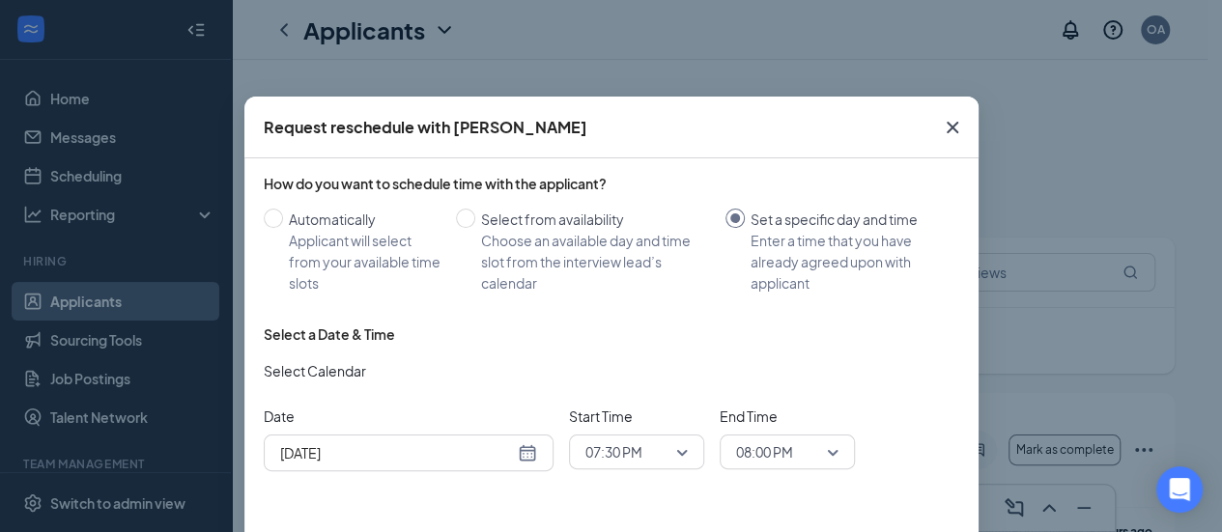
click at [513, 458] on div "[DATE]" at bounding box center [408, 453] width 257 height 21
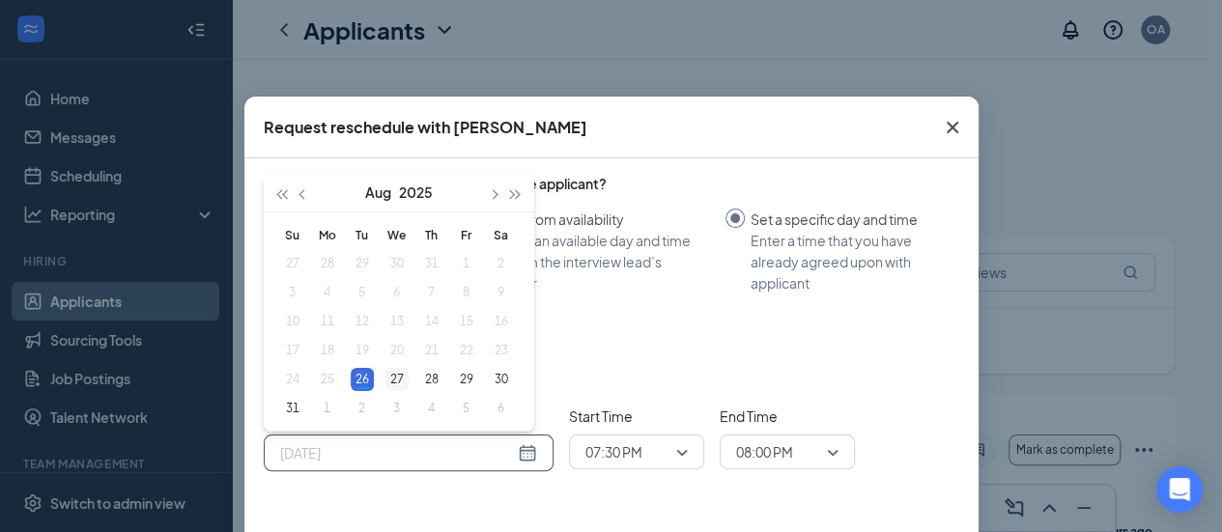
type input "[DATE]"
click at [387, 377] on div "27" at bounding box center [397, 379] width 23 height 23
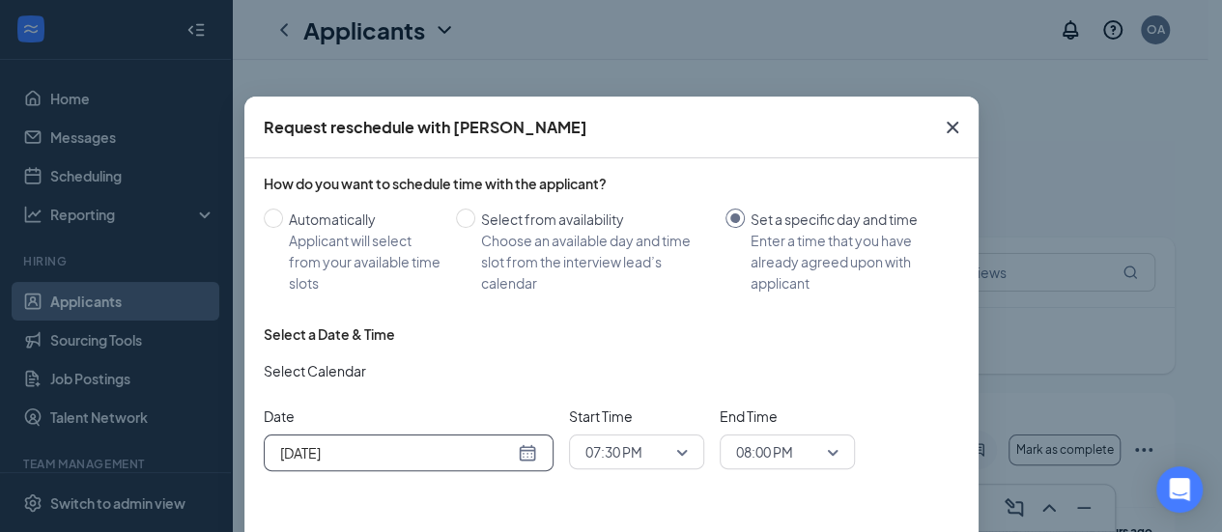
click at [672, 448] on span "07:30 PM" at bounding box center [637, 452] width 102 height 29
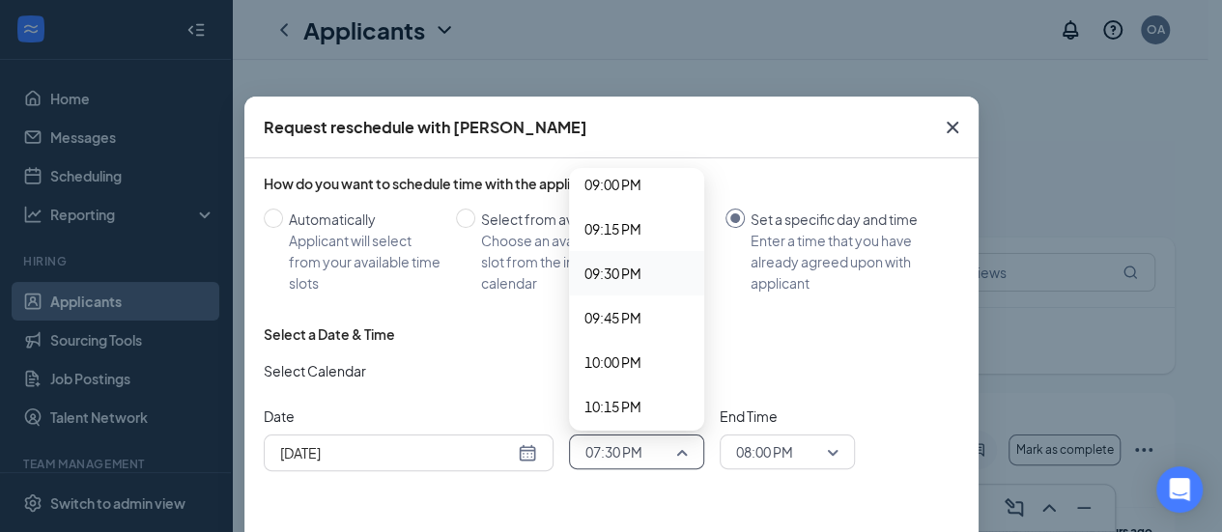
scroll to position [3846, 0]
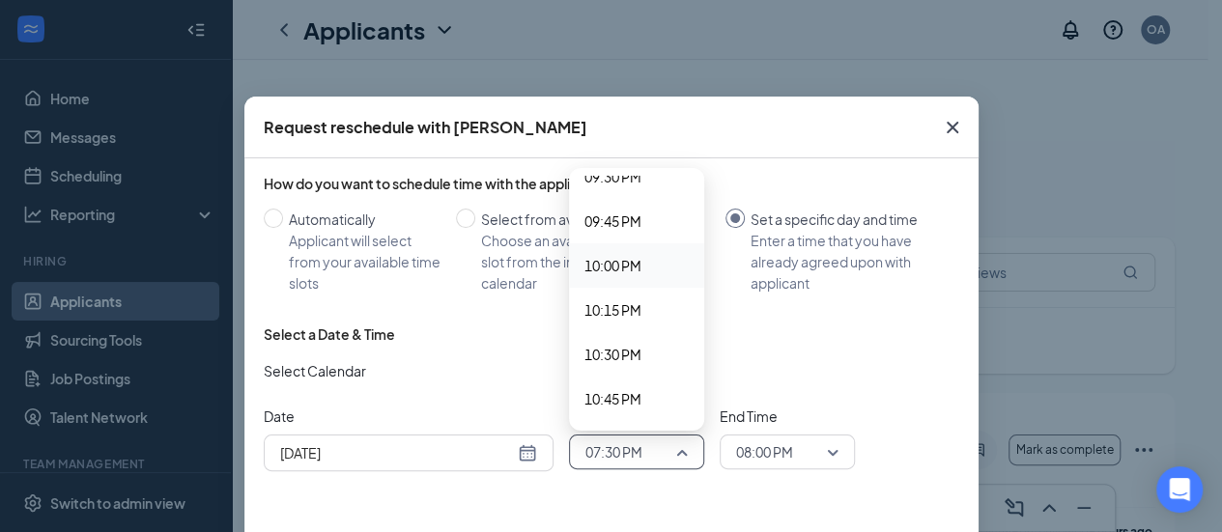
click at [618, 269] on span "10:00 PM" at bounding box center [613, 265] width 57 height 21
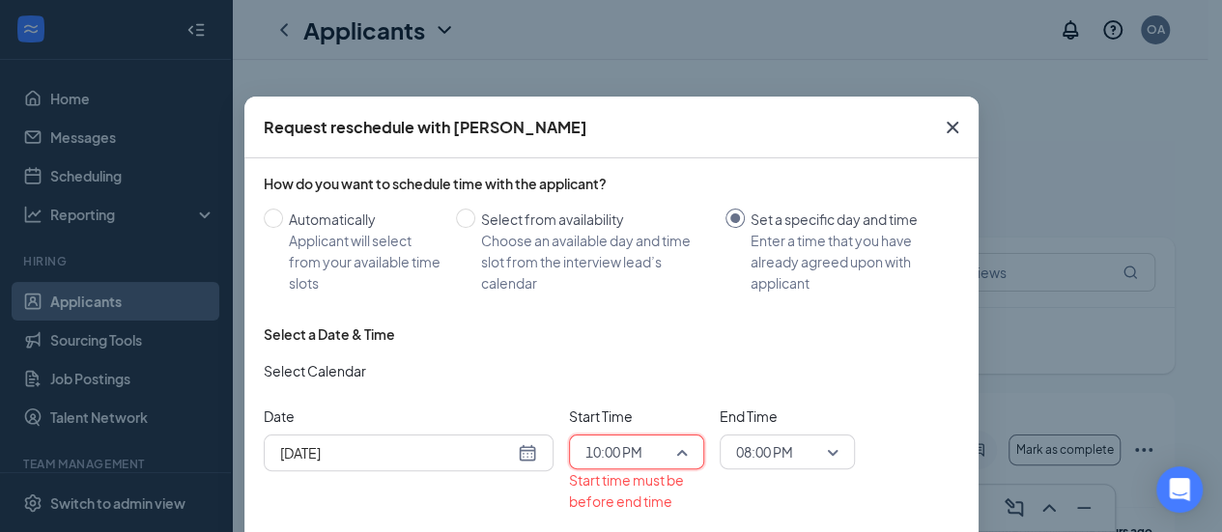
click at [640, 464] on span "10:00 PM" at bounding box center [628, 452] width 85 height 29
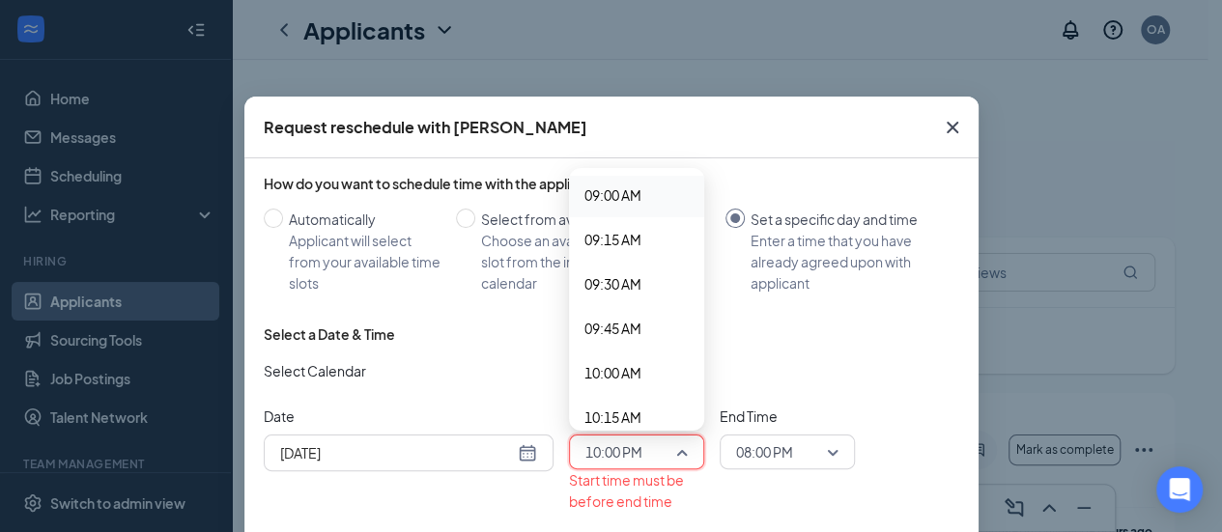
scroll to position [1720, 0]
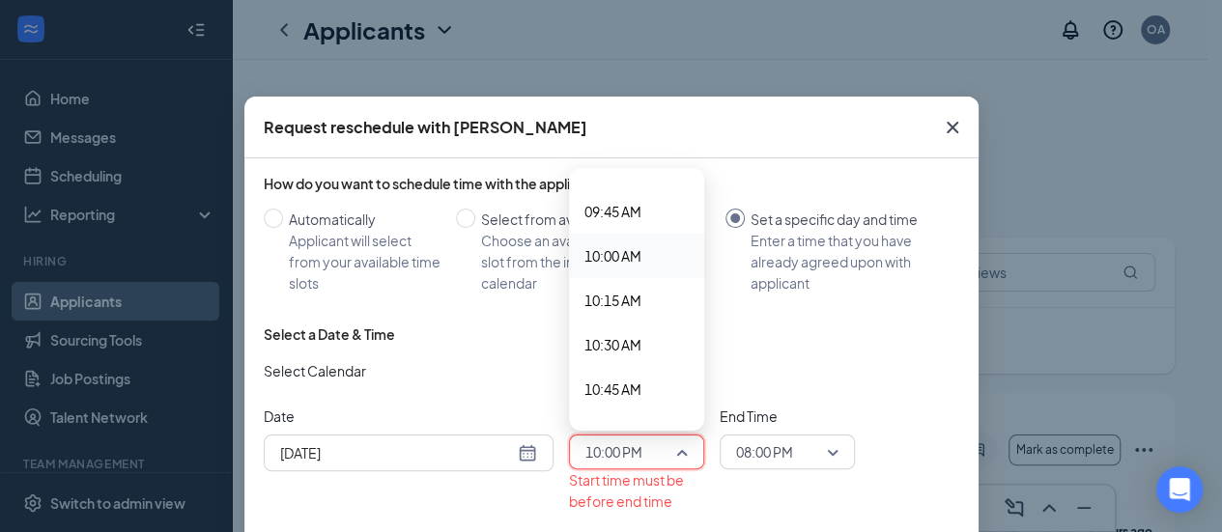
click at [624, 254] on span "10:00 AM" at bounding box center [613, 255] width 57 height 21
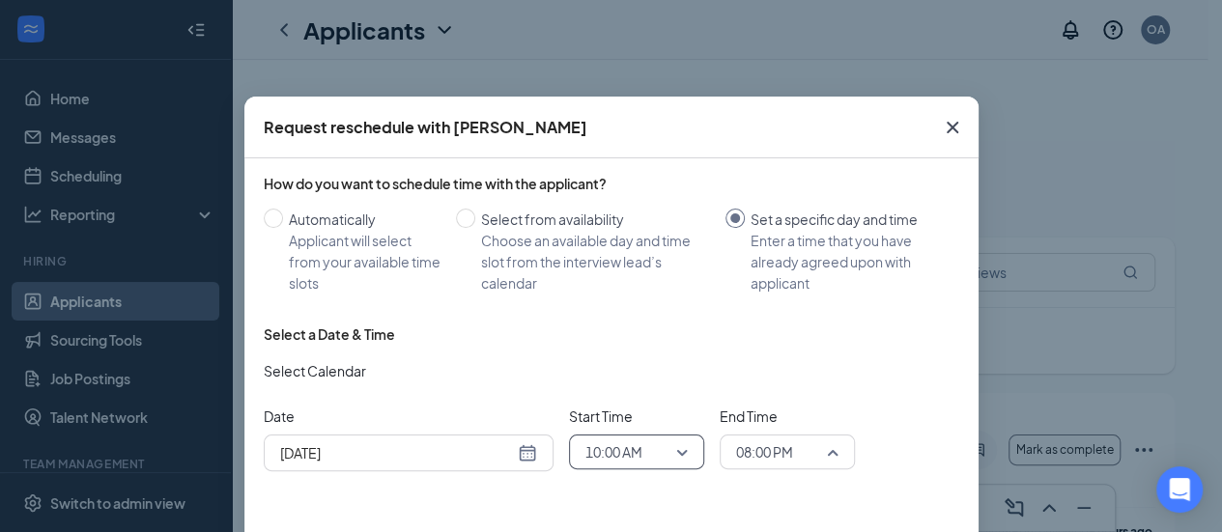
click at [793, 449] on span "08:00 PM" at bounding box center [778, 452] width 85 height 29
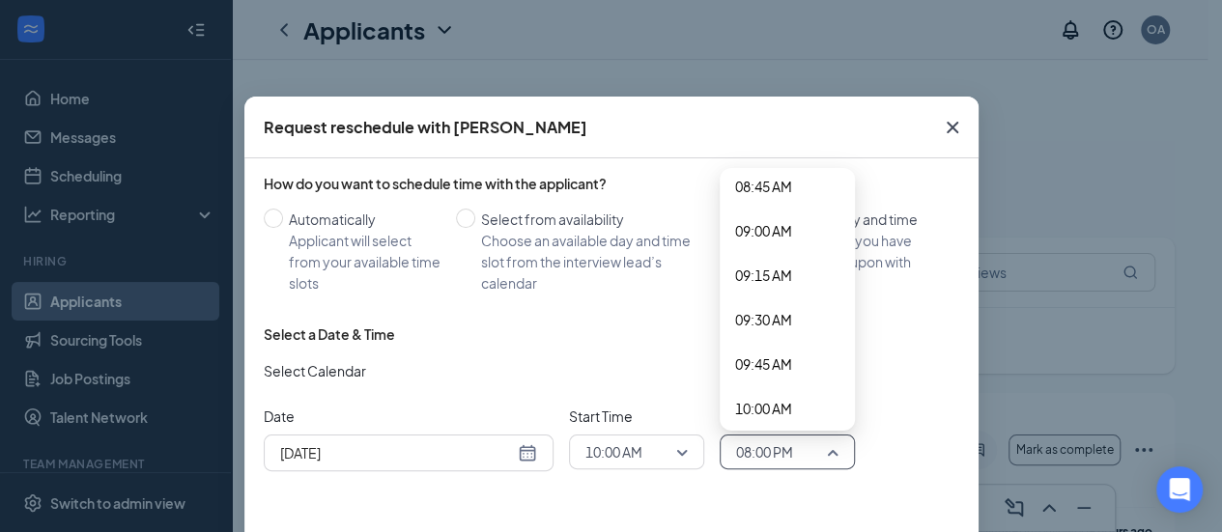
scroll to position [1712, 0]
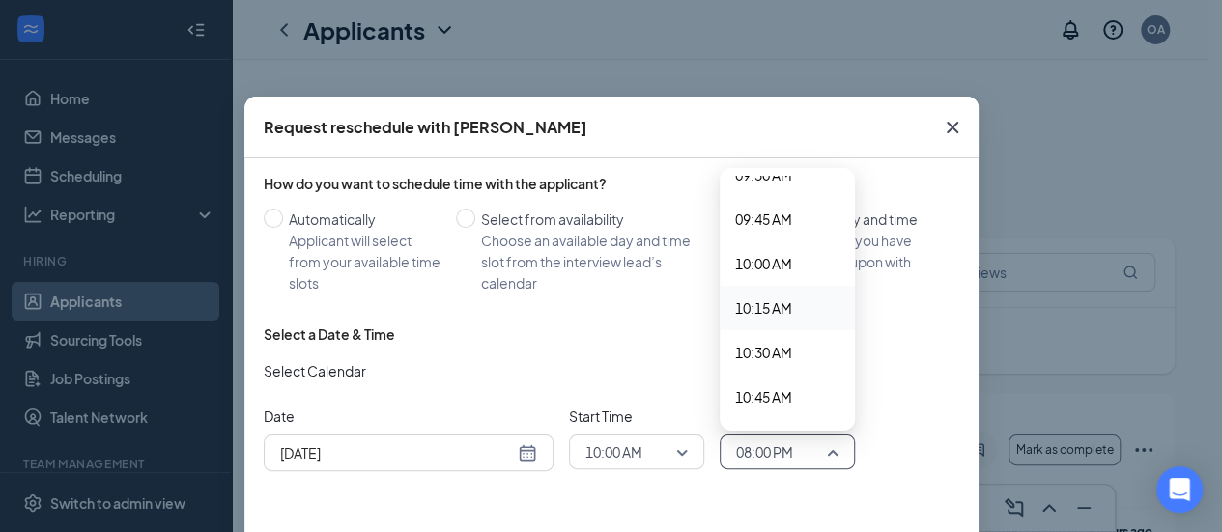
click at [760, 312] on span "10:15 AM" at bounding box center [763, 308] width 57 height 21
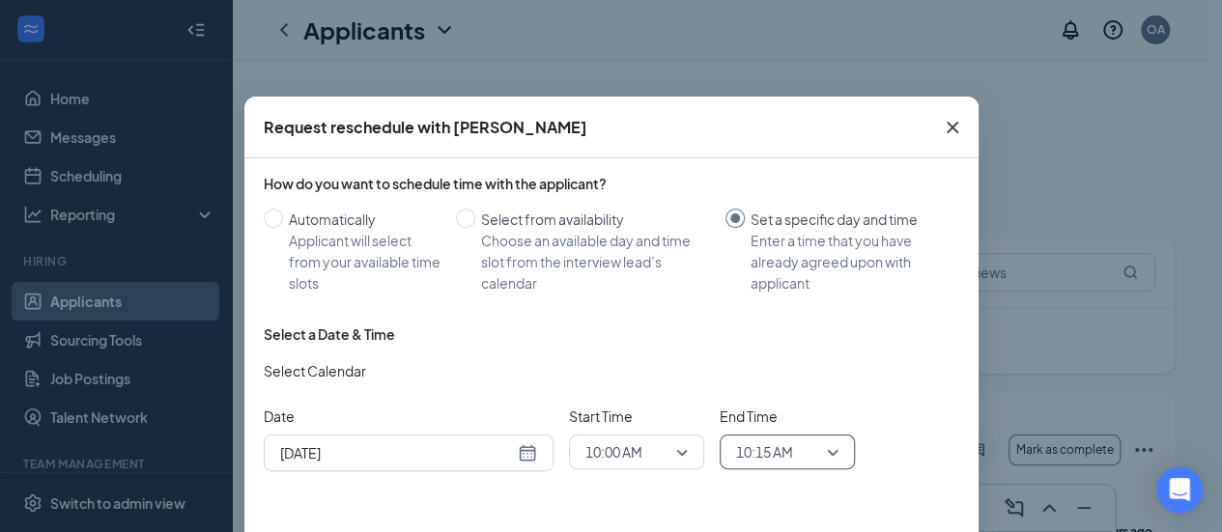
scroll to position [95, 0]
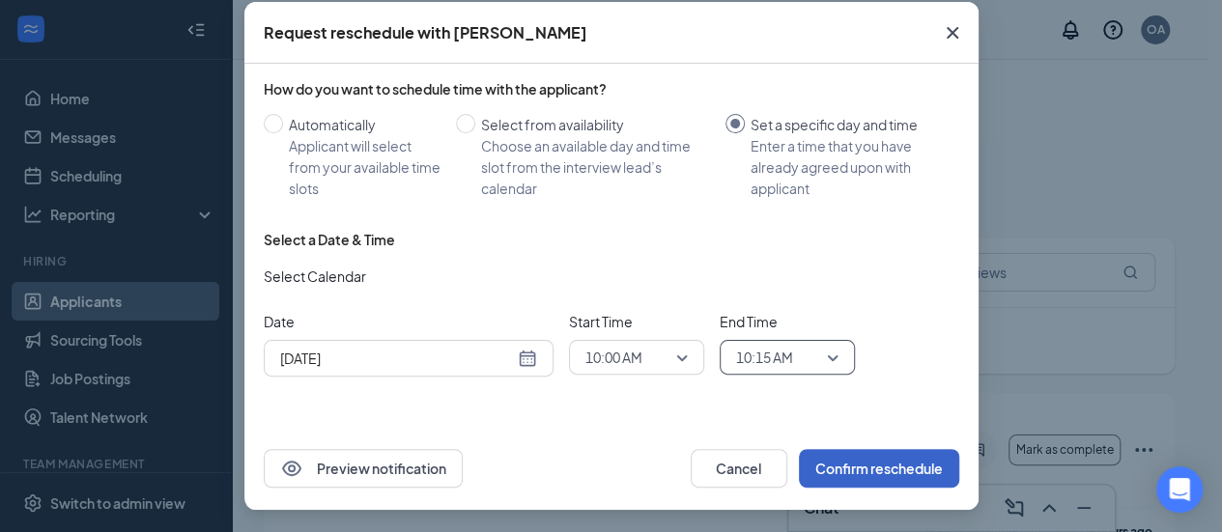
click at [860, 473] on button "Confirm reschedule" at bounding box center [879, 468] width 160 height 39
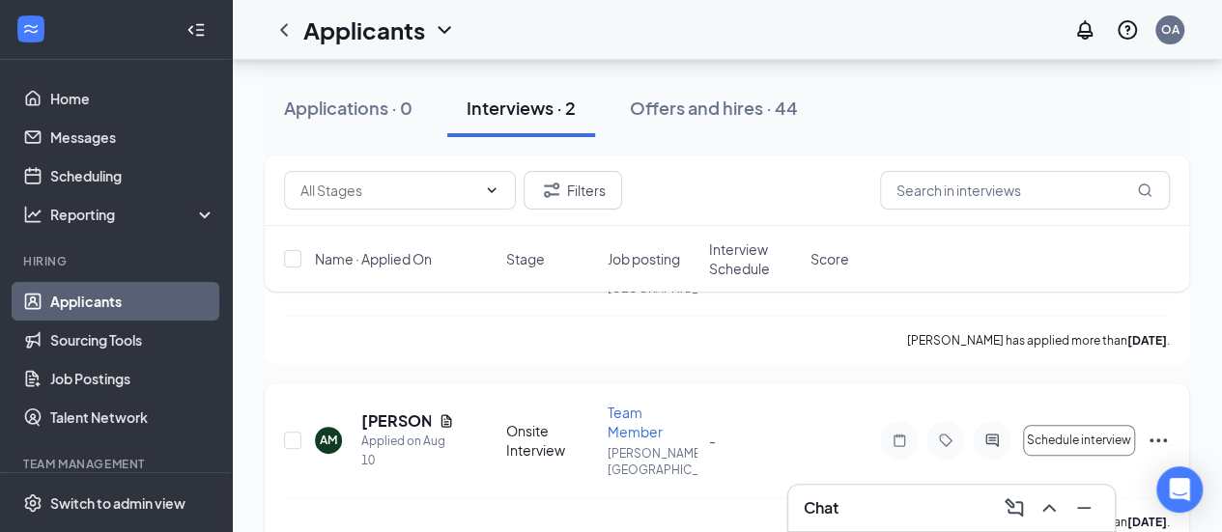
scroll to position [195, 0]
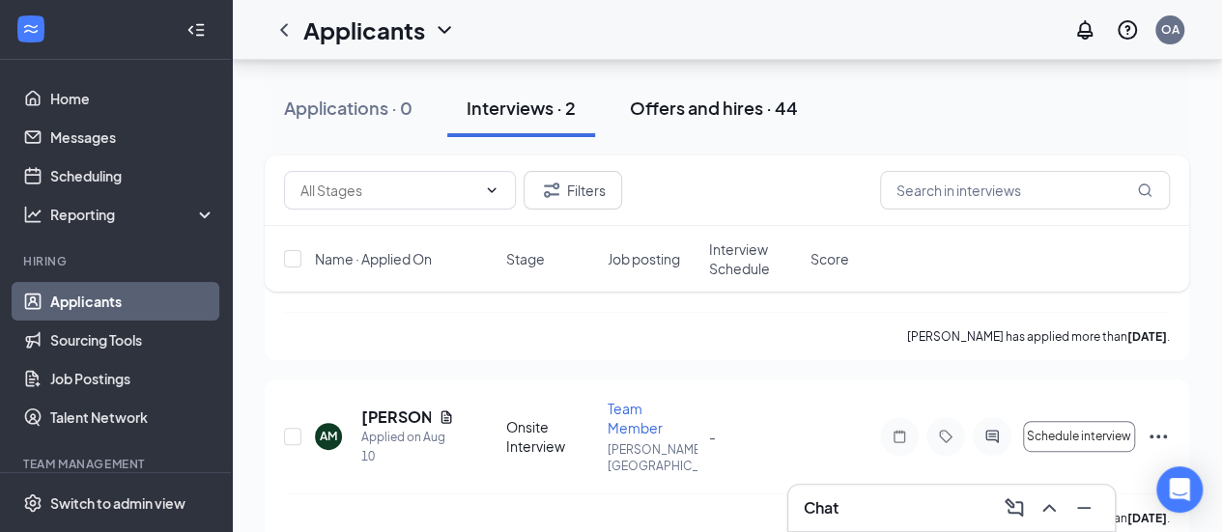
click at [681, 115] on div "Offers and hires · 44" at bounding box center [714, 108] width 168 height 24
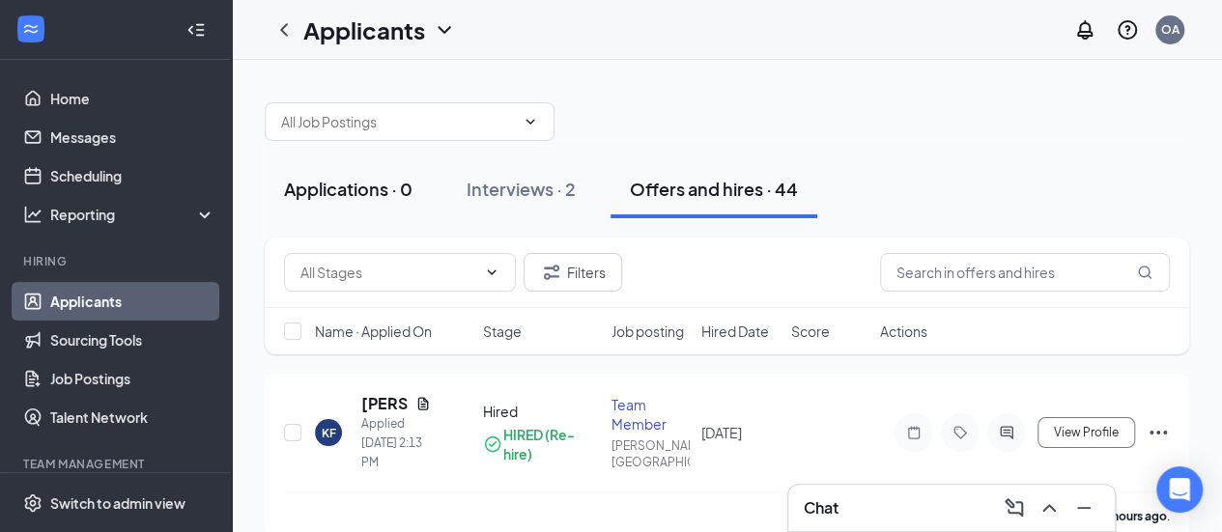
click at [399, 187] on div "Applications · 0" at bounding box center [348, 189] width 129 height 24
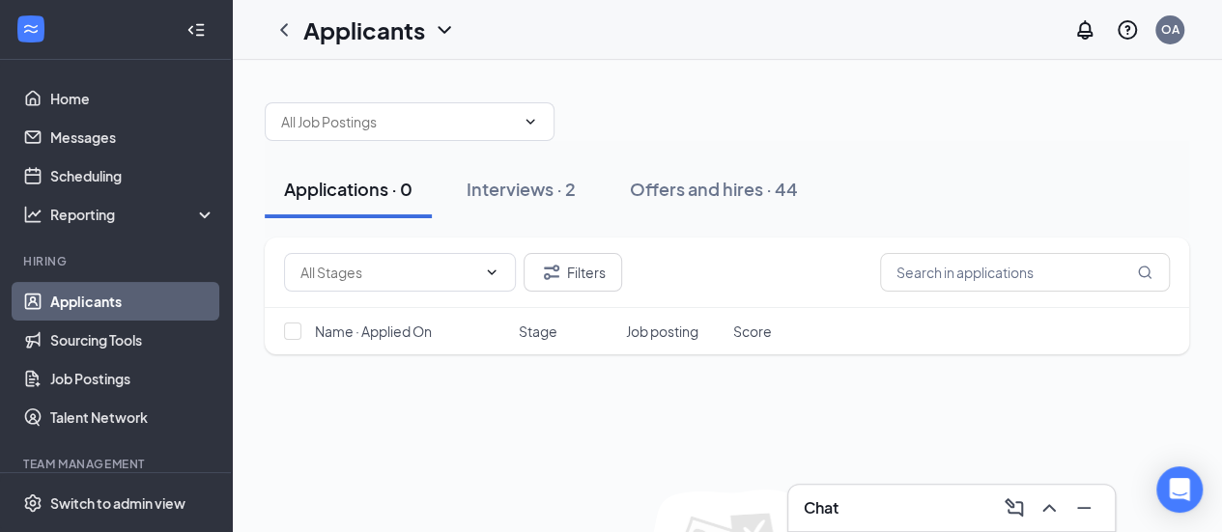
drag, startPoint x: 652, startPoint y: 181, endPoint x: 604, endPoint y: 180, distance: 48.3
click at [652, 181] on div "Offers and hires · 44" at bounding box center [714, 189] width 168 height 24
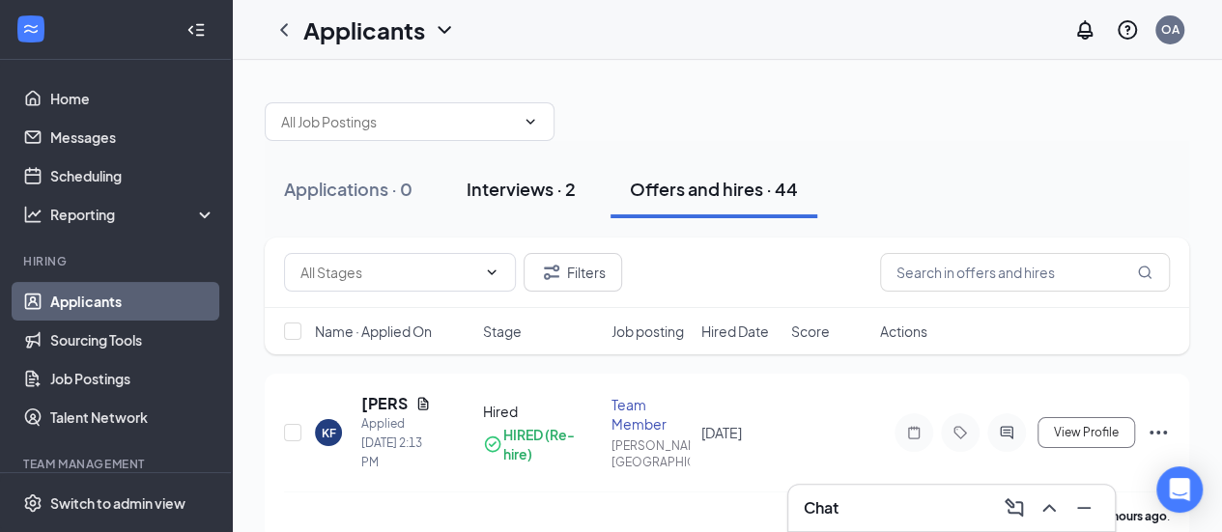
click at [547, 177] on div "Interviews · 2" at bounding box center [521, 189] width 109 height 24
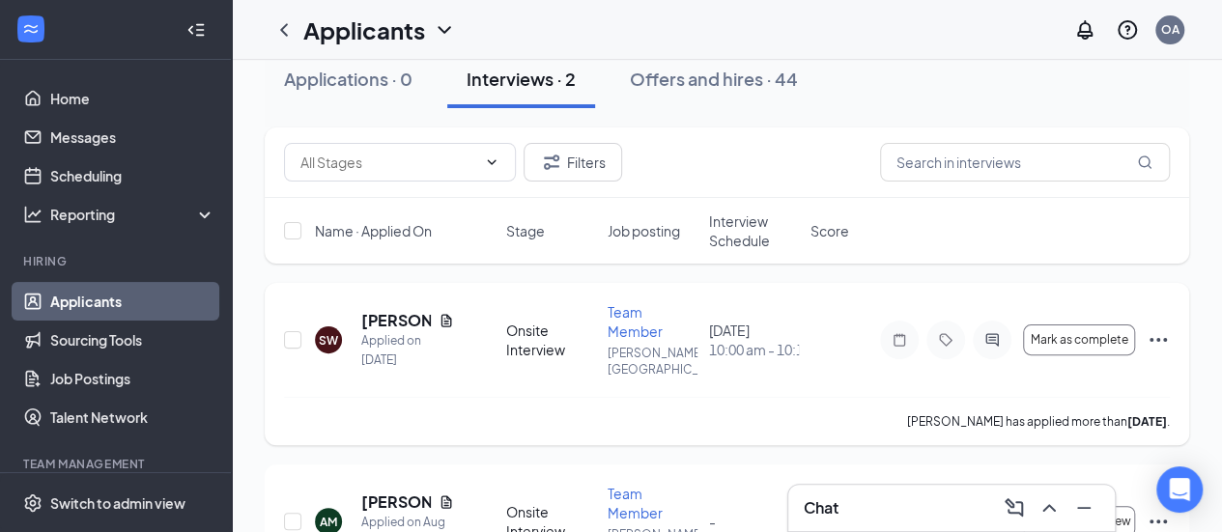
scroll to position [195, 0]
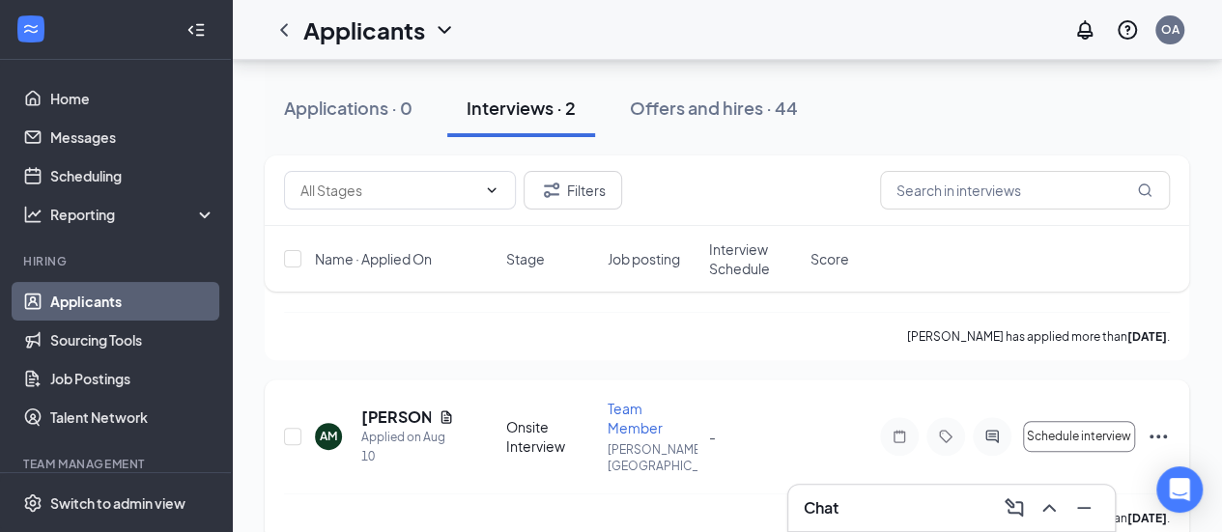
click at [1155, 425] on icon "Ellipses" at bounding box center [1158, 436] width 23 height 23
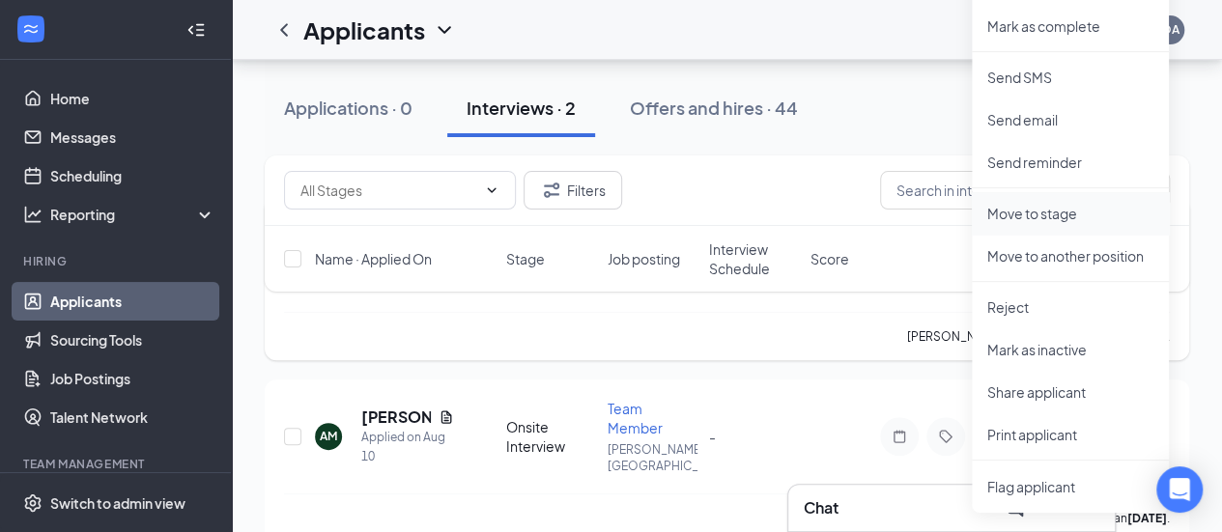
click at [1026, 216] on p "Move to stage" at bounding box center [1071, 213] width 166 height 19
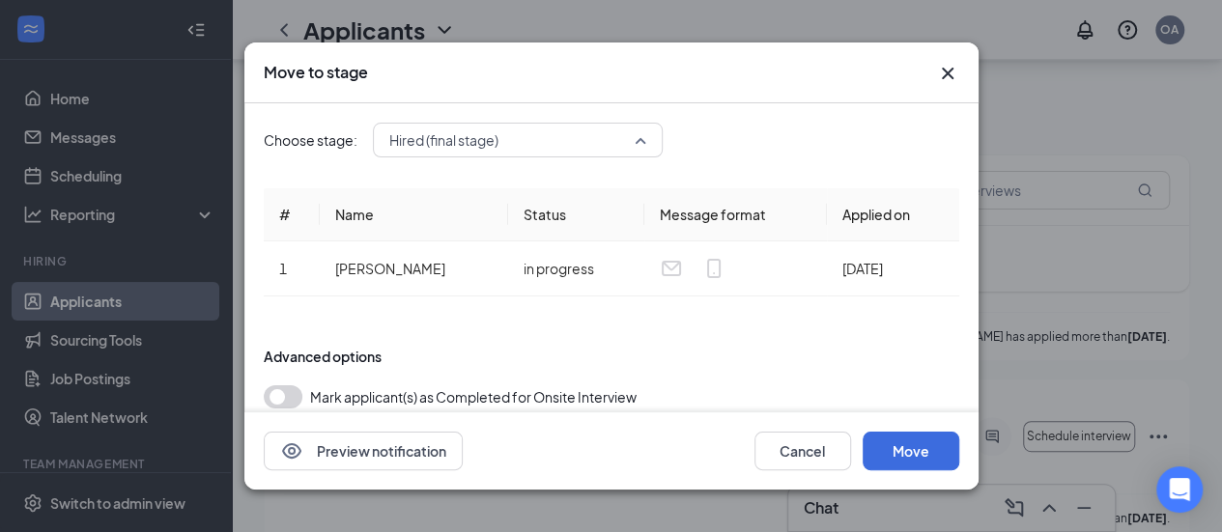
click at [586, 140] on span "Hired (final stage)" at bounding box center [509, 140] width 240 height 29
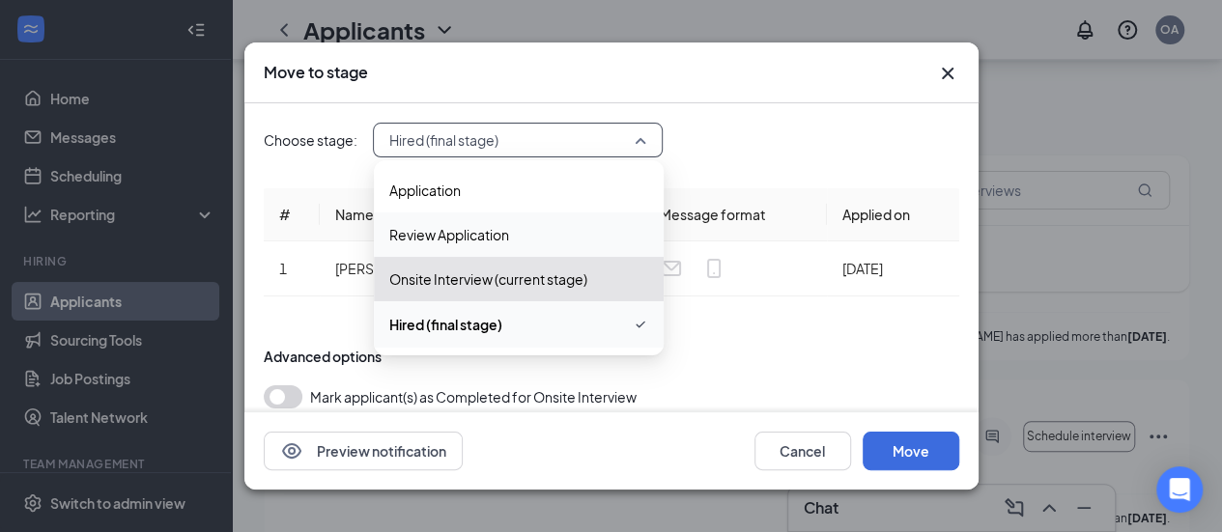
click at [499, 237] on span "Review Application" at bounding box center [449, 234] width 120 height 21
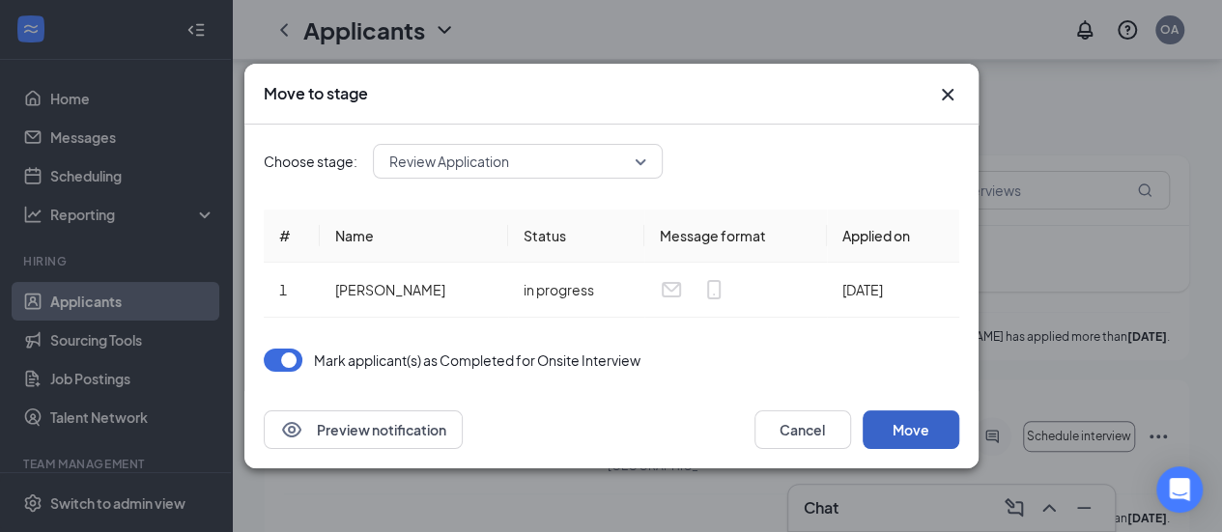
click at [927, 423] on button "Move" at bounding box center [911, 430] width 97 height 39
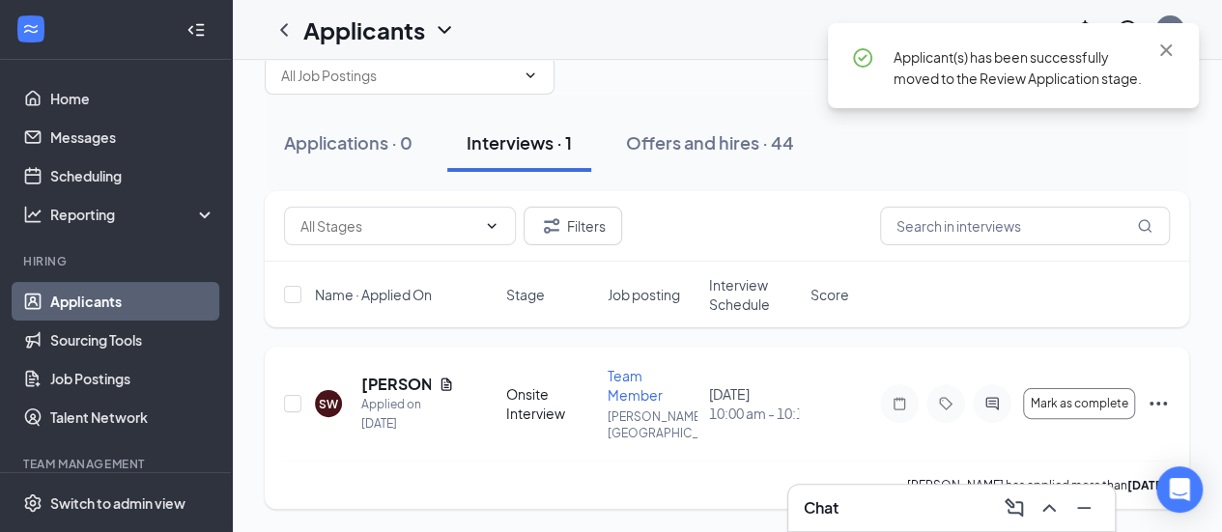
scroll to position [29, 0]
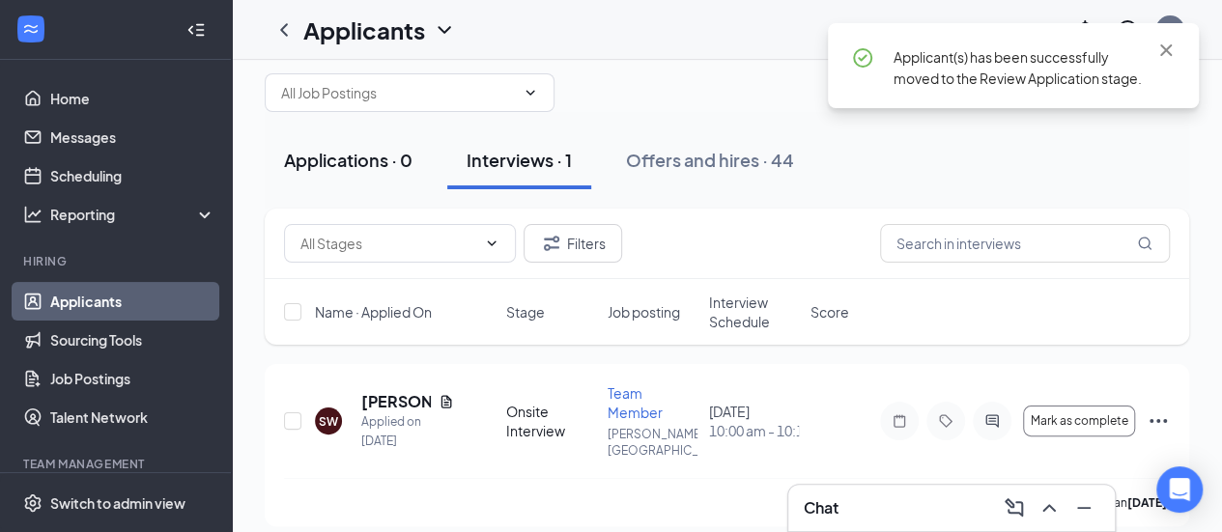
click at [338, 161] on div "Applications · 0" at bounding box center [348, 160] width 129 height 24
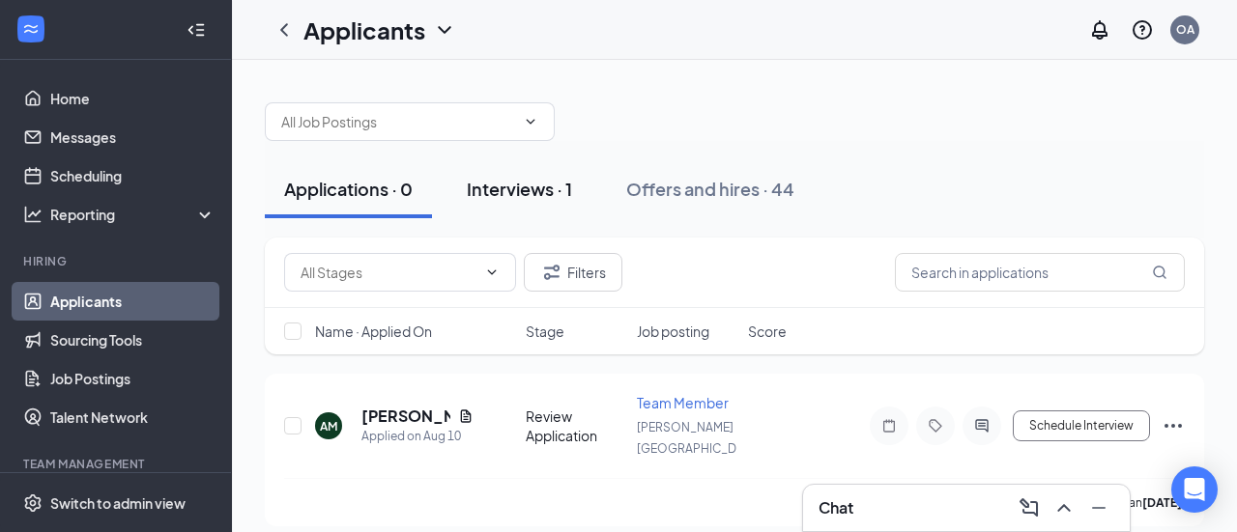
click at [484, 187] on div "Interviews · 1" at bounding box center [519, 189] width 105 height 24
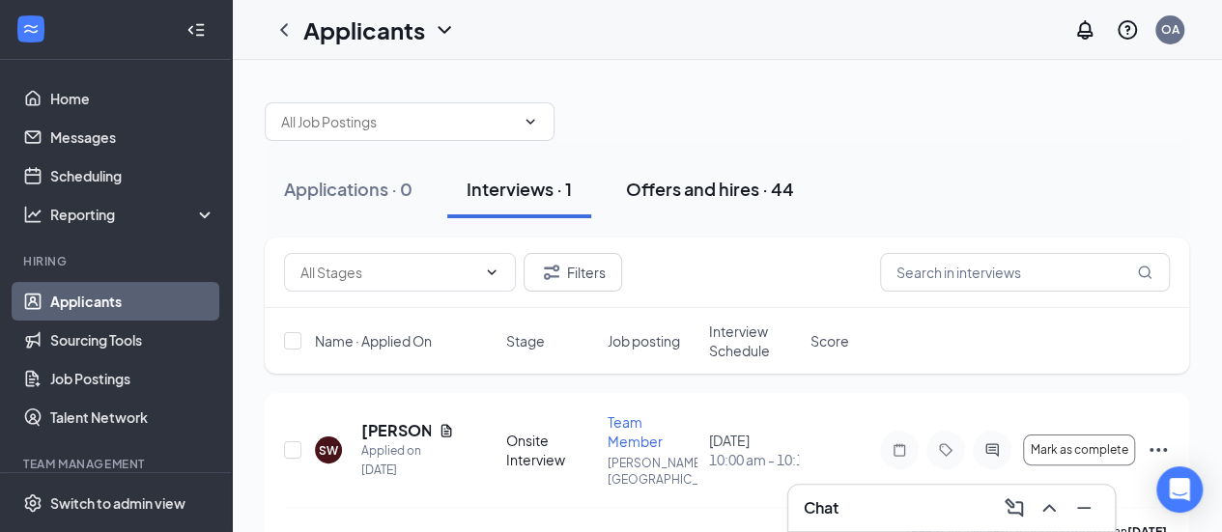
drag, startPoint x: 663, startPoint y: 210, endPoint x: 646, endPoint y: 214, distance: 16.9
click at [663, 210] on button "Offers and hires · 44" at bounding box center [710, 189] width 207 height 58
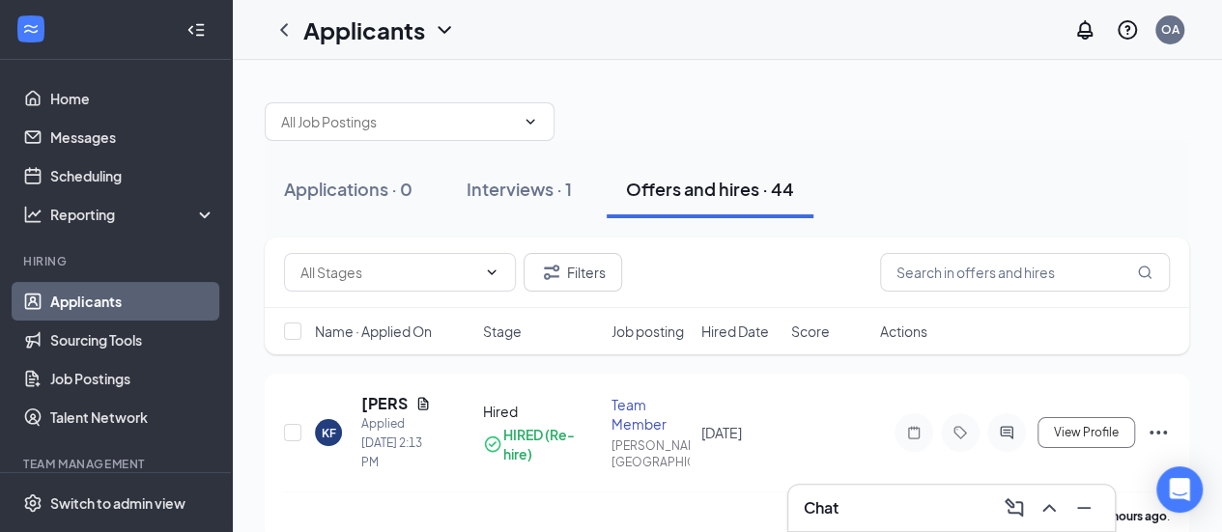
click at [107, 304] on link "Applicants" at bounding box center [132, 301] width 165 height 39
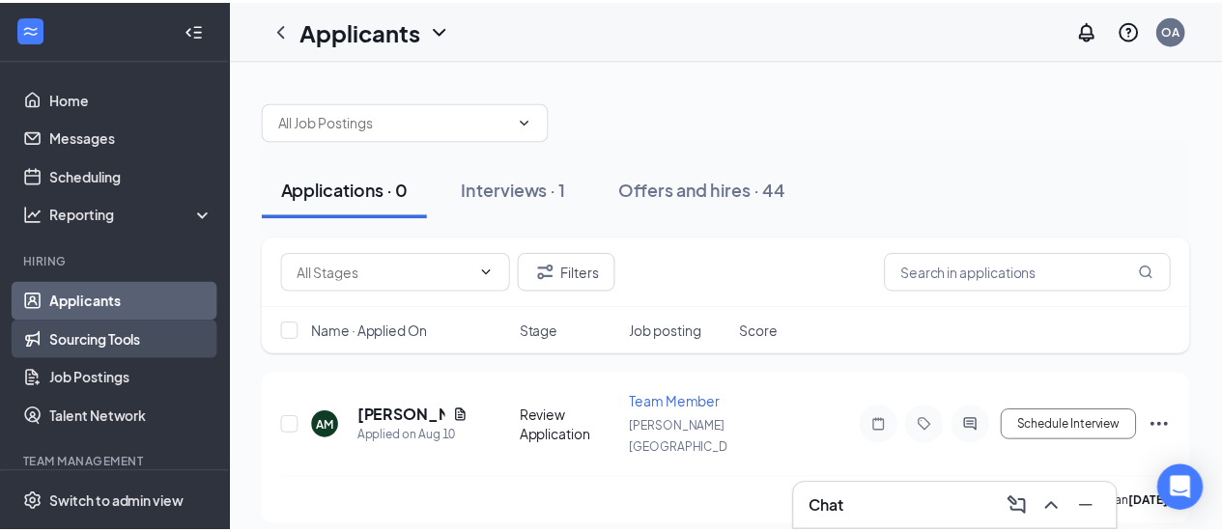
scroll to position [193, 0]
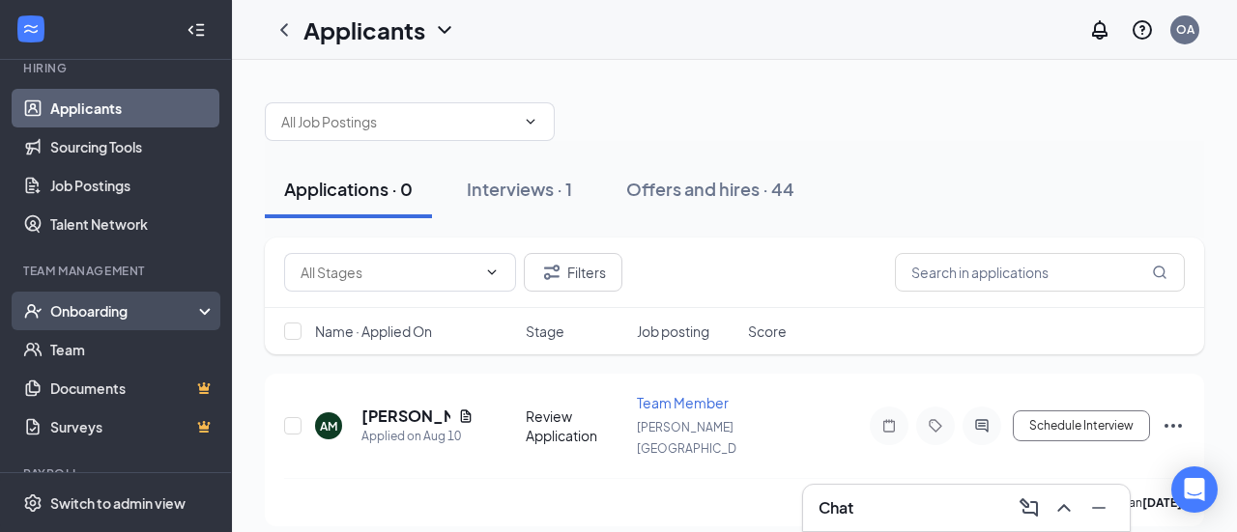
click at [105, 318] on div "Onboarding" at bounding box center [124, 310] width 149 height 19
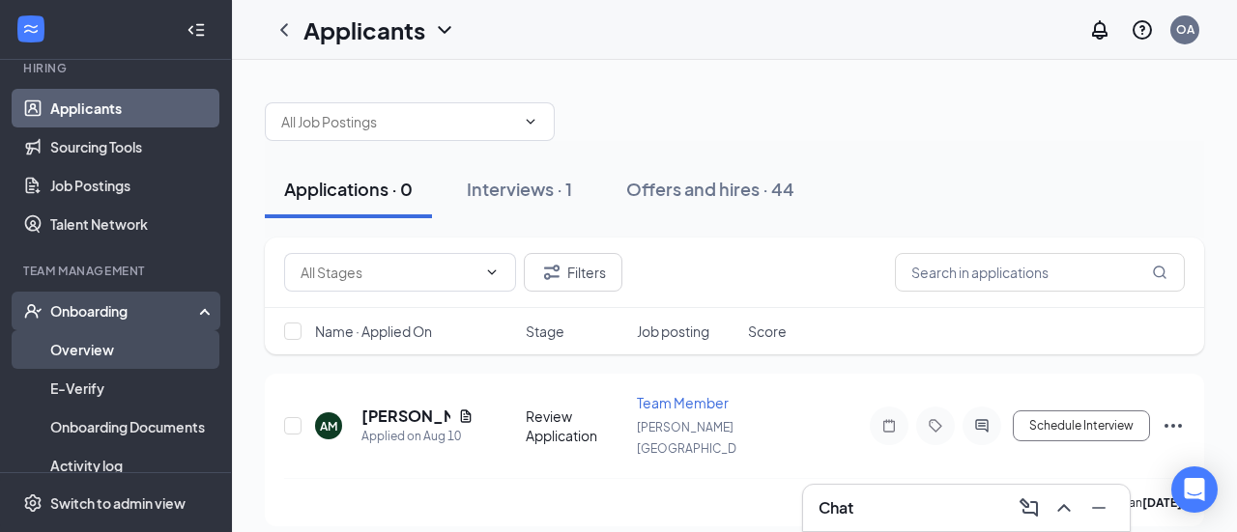
click at [108, 345] on link "Overview" at bounding box center [132, 349] width 165 height 39
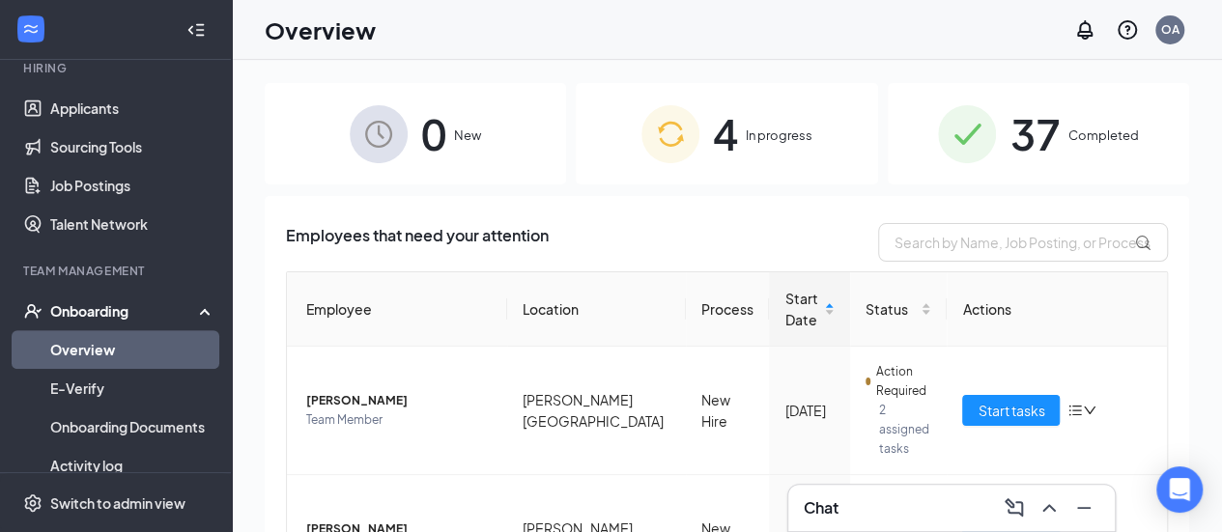
click at [670, 144] on img at bounding box center [671, 134] width 58 height 58
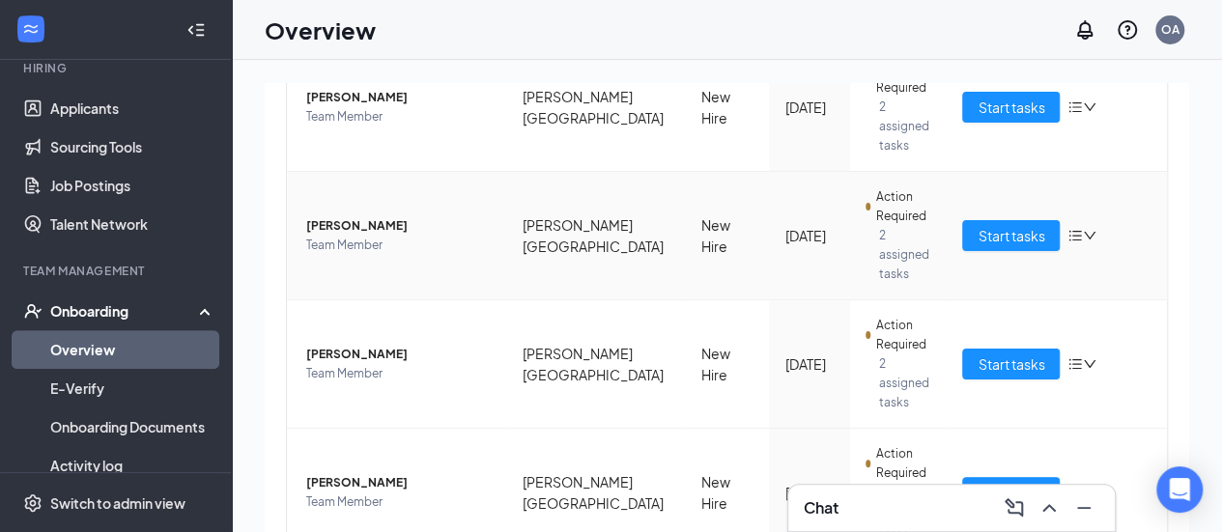
scroll to position [315, 0]
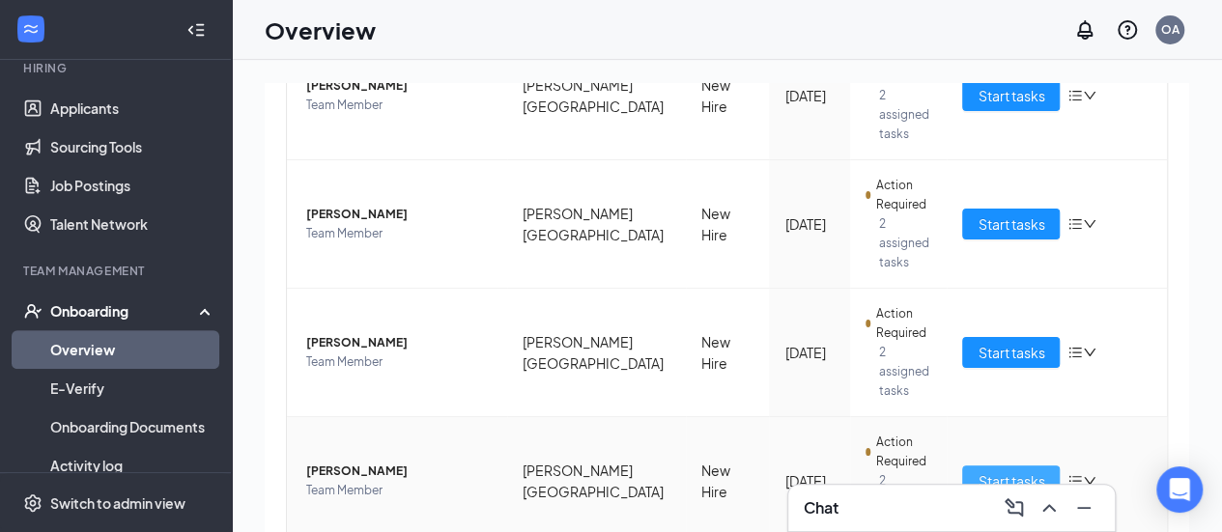
click at [984, 471] on span "Start tasks" at bounding box center [1011, 481] width 67 height 21
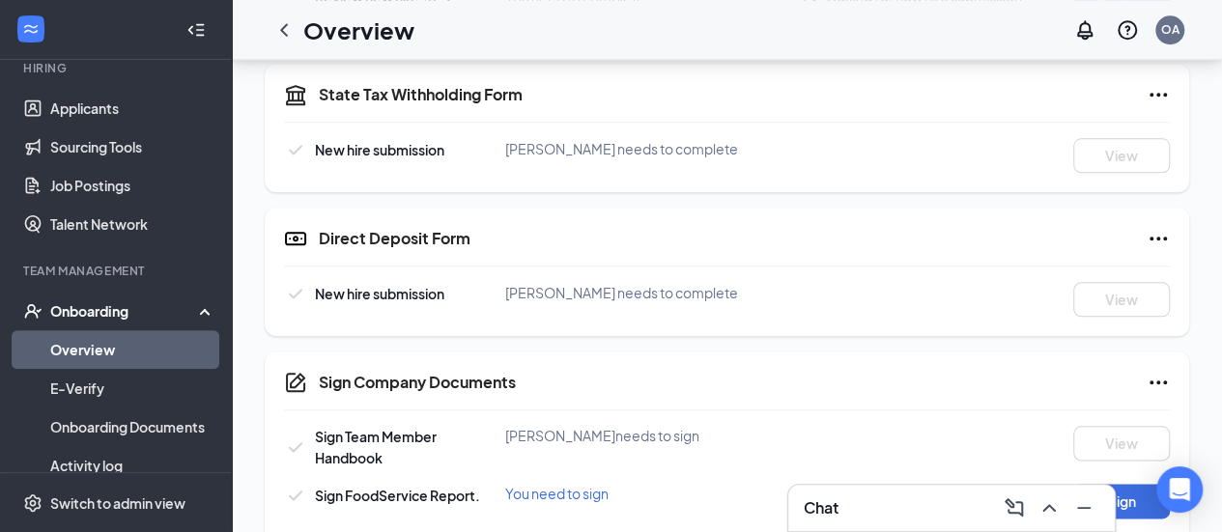
scroll to position [1007, 0]
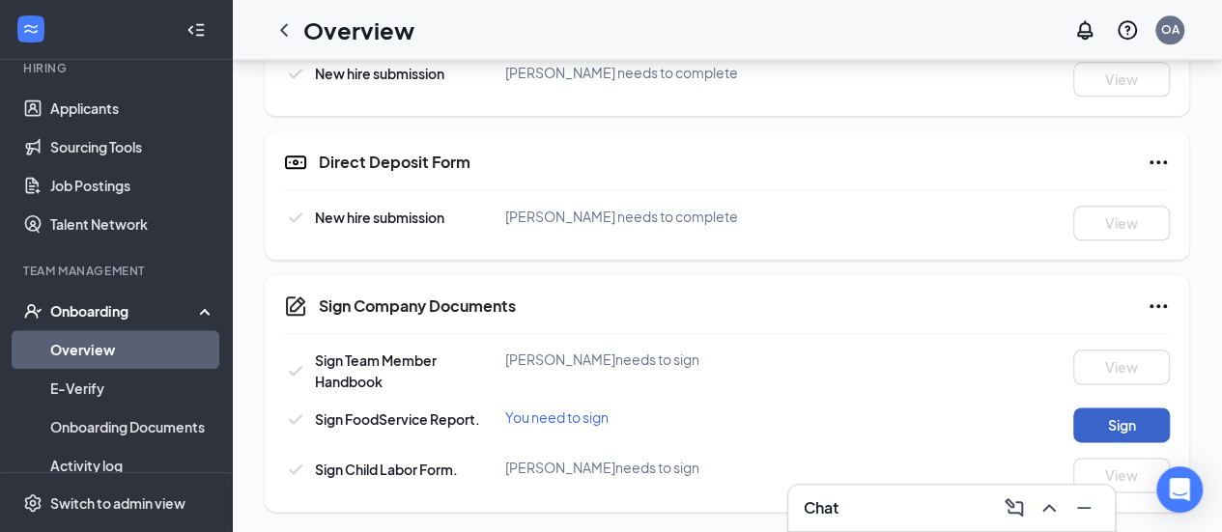
click at [1152, 428] on button "Sign" at bounding box center [1122, 425] width 97 height 35
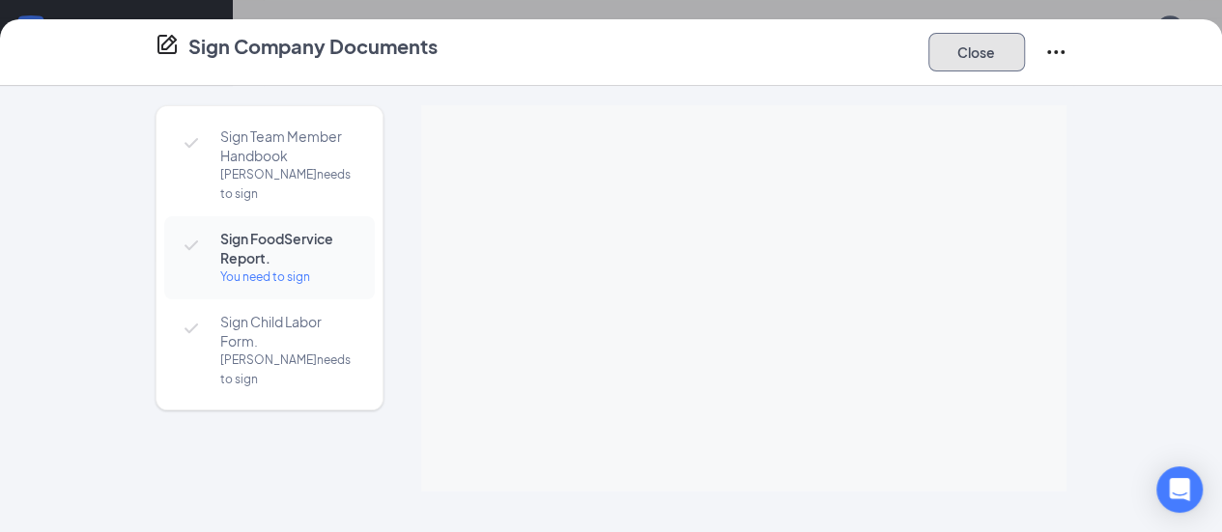
click at [1025, 58] on button "Close" at bounding box center [977, 52] width 97 height 39
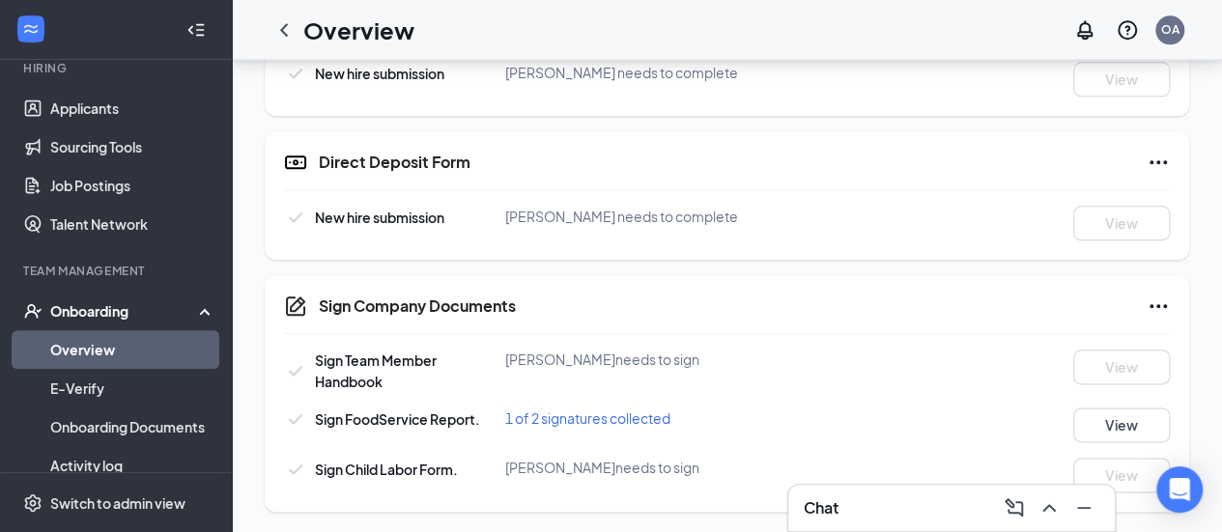
click at [158, 350] on link "Overview" at bounding box center [132, 349] width 165 height 39
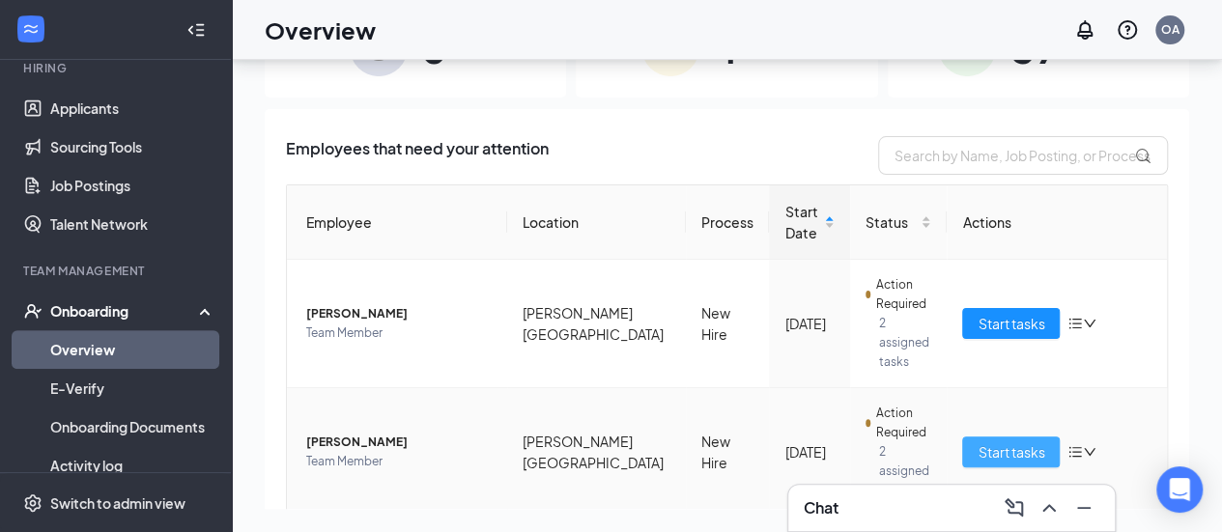
click at [997, 442] on span "Start tasks" at bounding box center [1011, 452] width 67 height 21
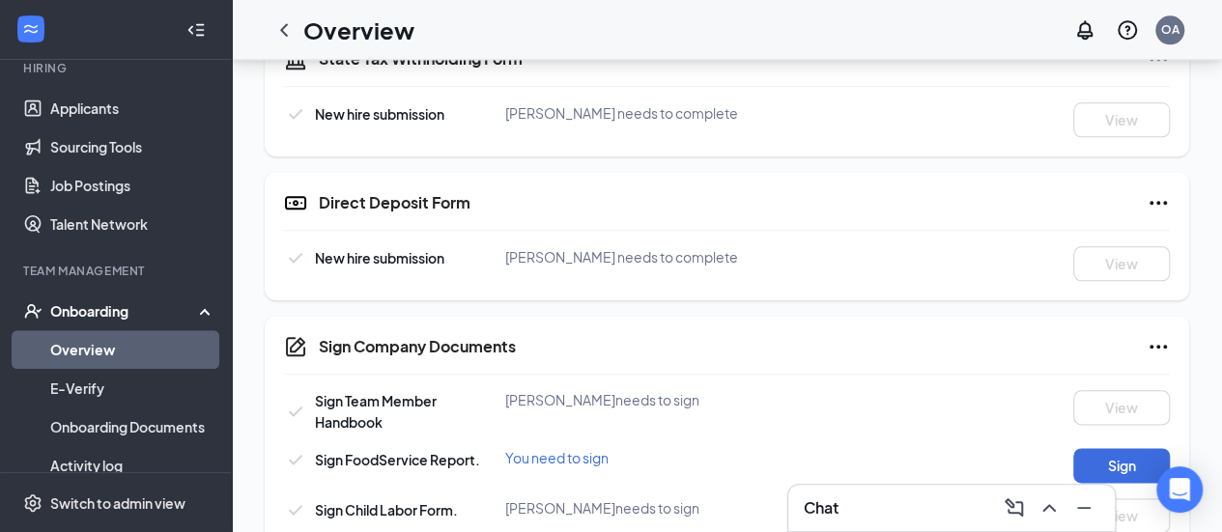
scroll to position [1007, 0]
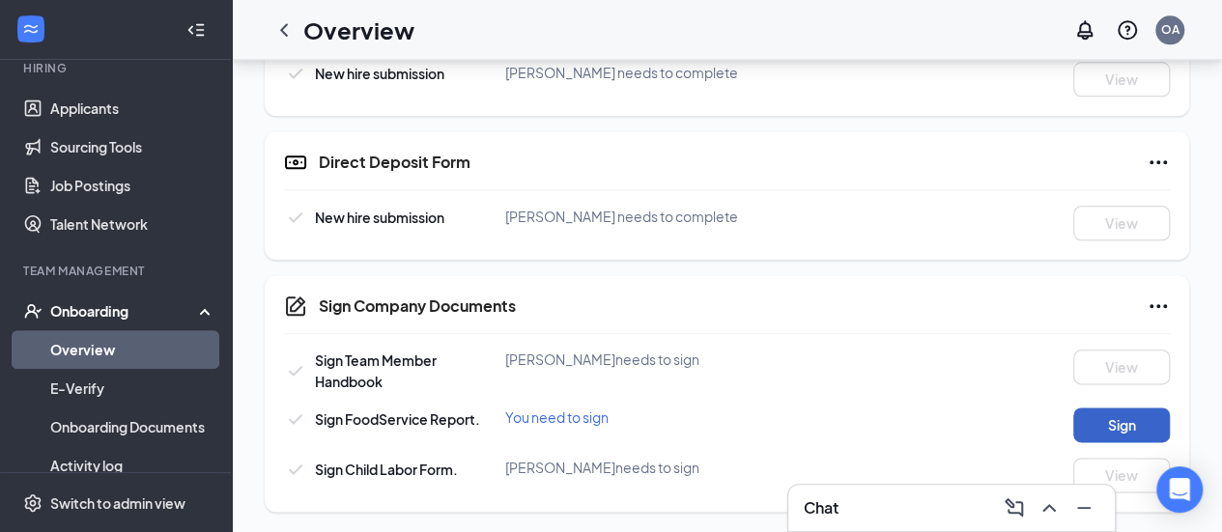
click at [1113, 413] on button "Sign" at bounding box center [1122, 425] width 97 height 35
click at [97, 357] on link "Overview" at bounding box center [132, 349] width 165 height 39
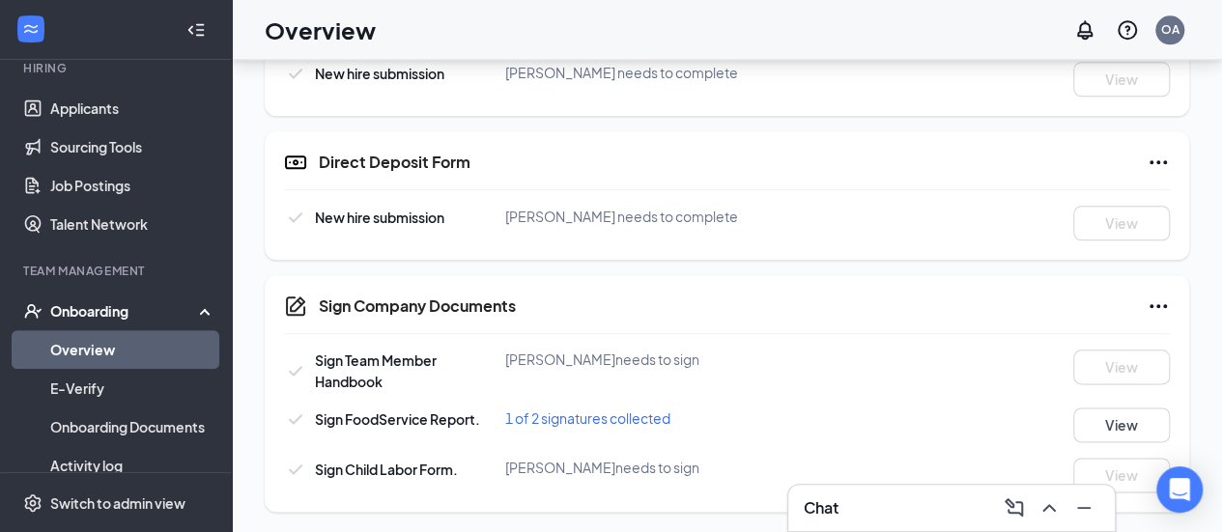
scroll to position [87, 0]
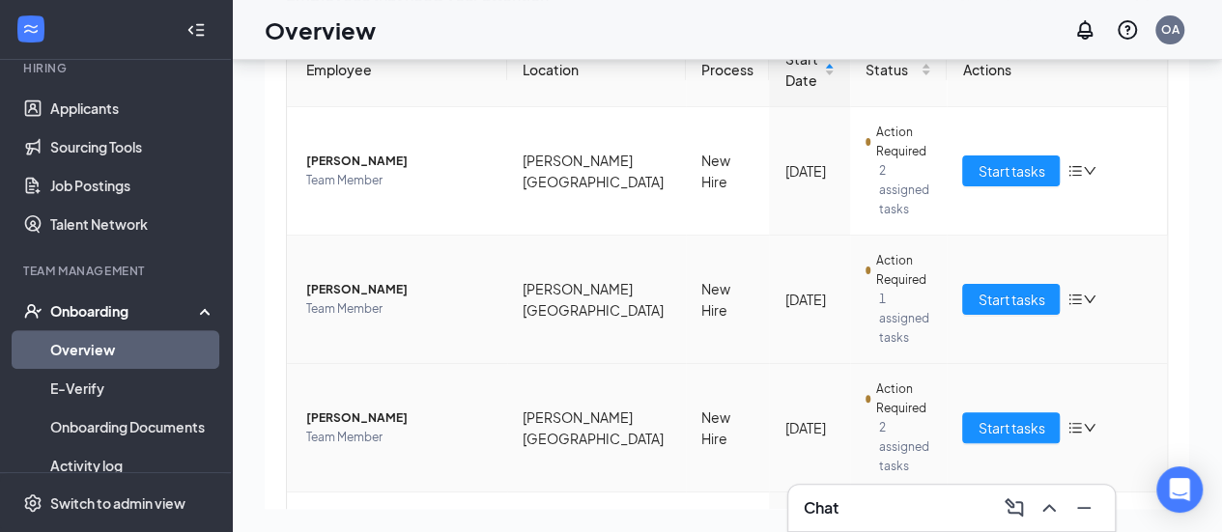
scroll to position [193, 0]
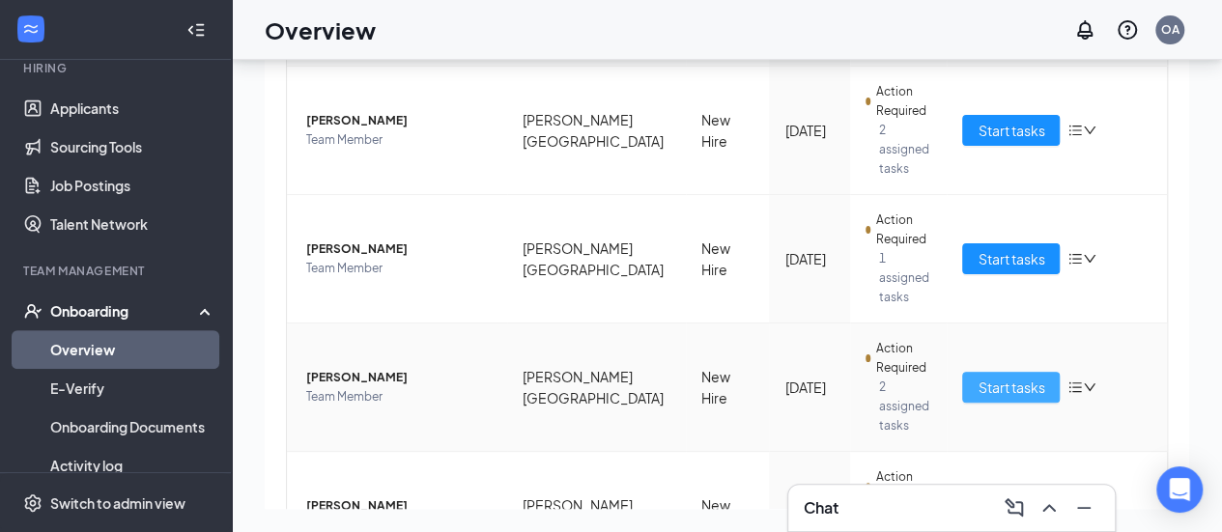
click at [1036, 372] on button "Start tasks" at bounding box center [1011, 387] width 98 height 31
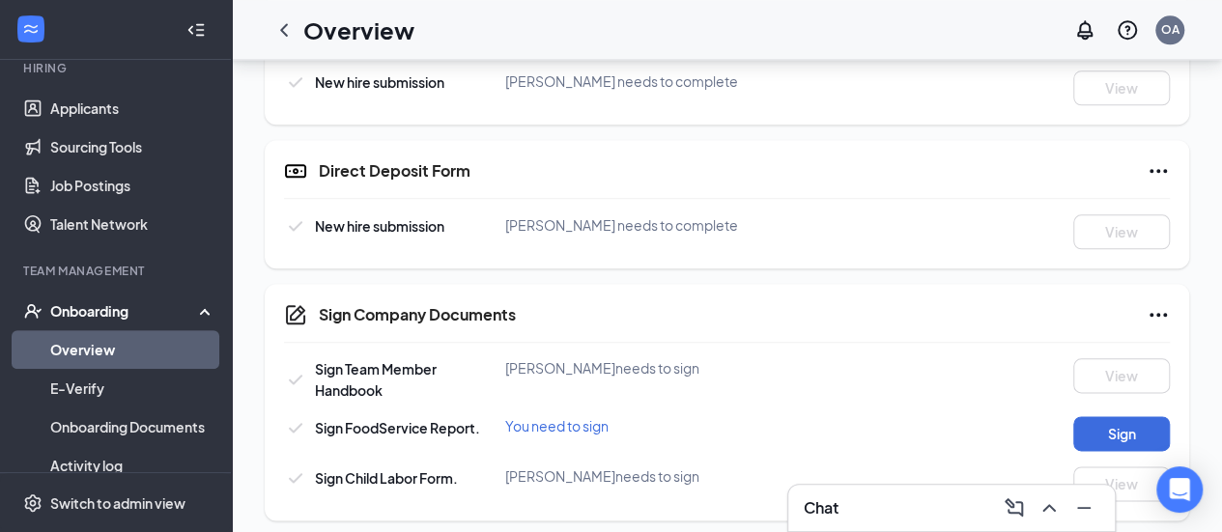
scroll to position [1007, 0]
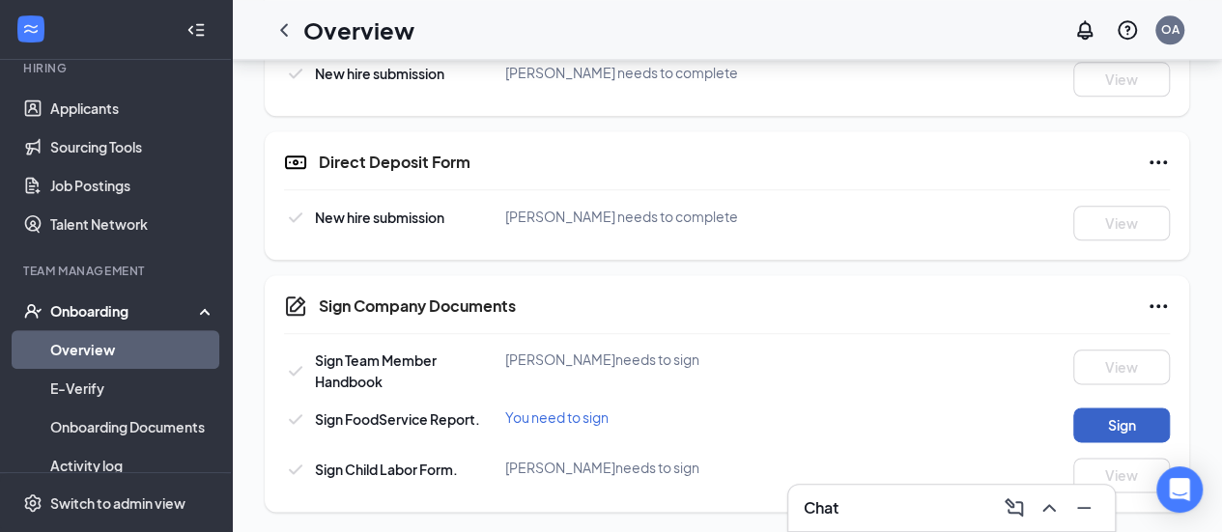
click at [1125, 427] on button "Sign" at bounding box center [1122, 425] width 97 height 35
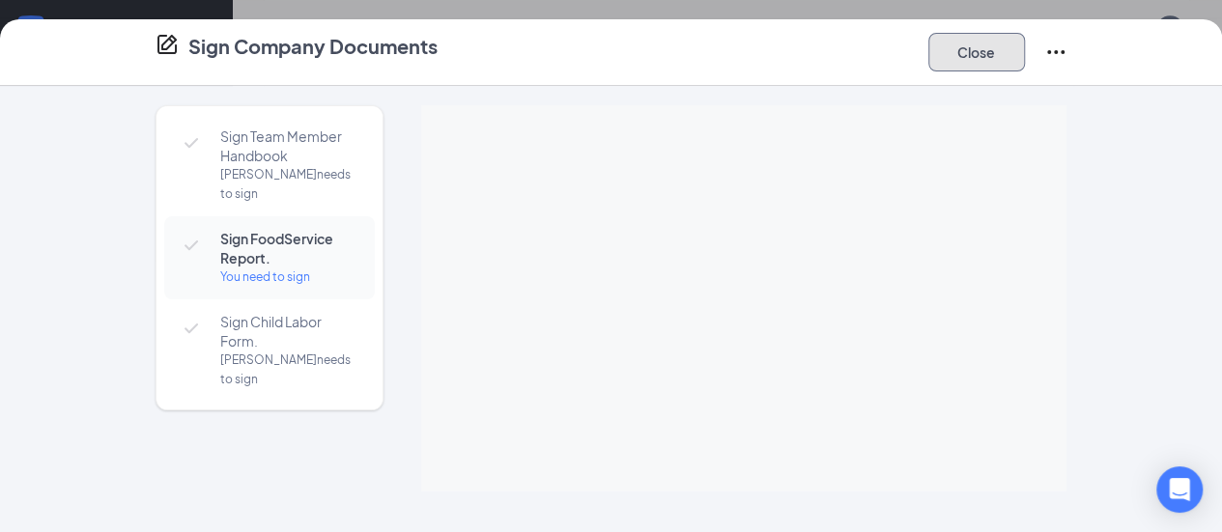
click at [1025, 55] on button "Close" at bounding box center [977, 52] width 97 height 39
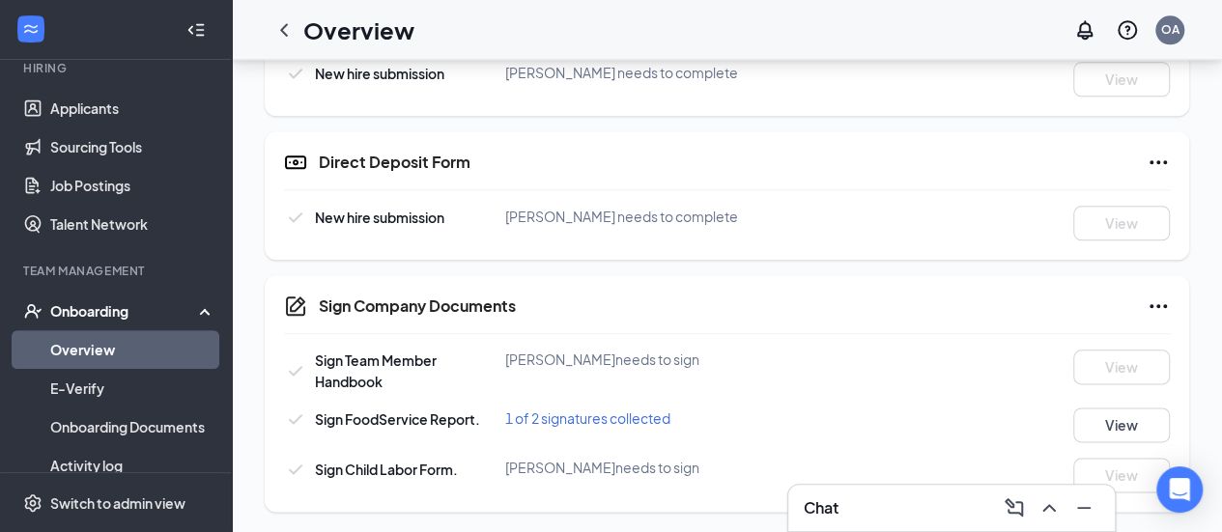
click at [108, 345] on link "Overview" at bounding box center [132, 349] width 165 height 39
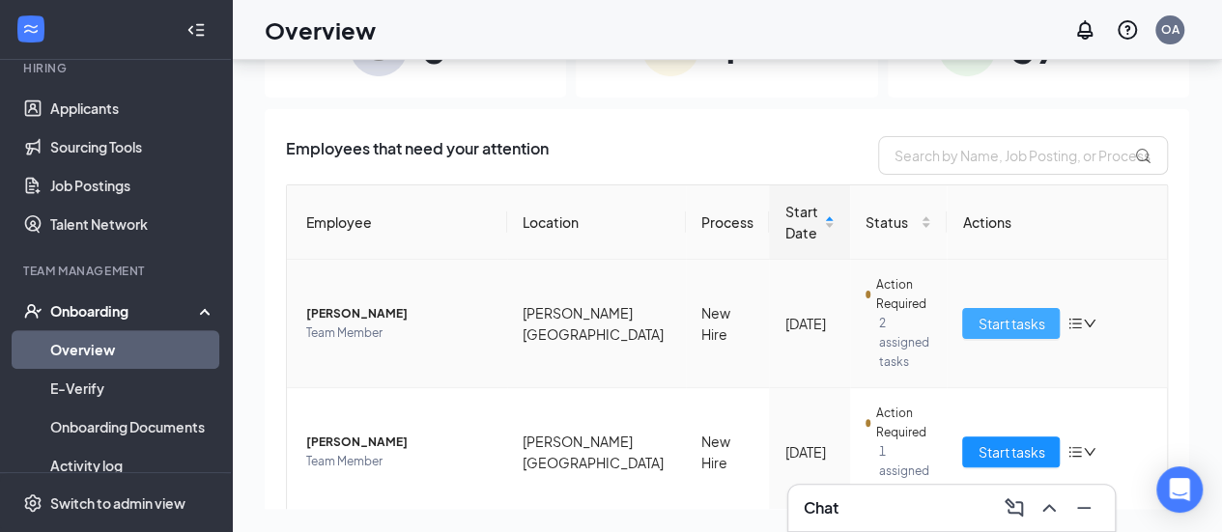
click at [997, 316] on span "Start tasks" at bounding box center [1011, 323] width 67 height 21
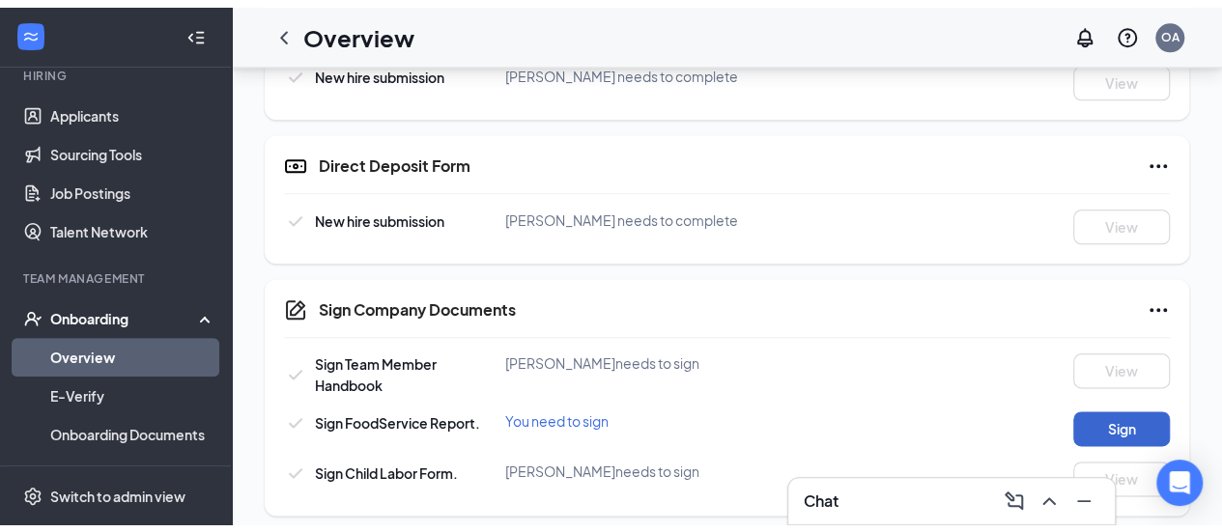
scroll to position [1007, 0]
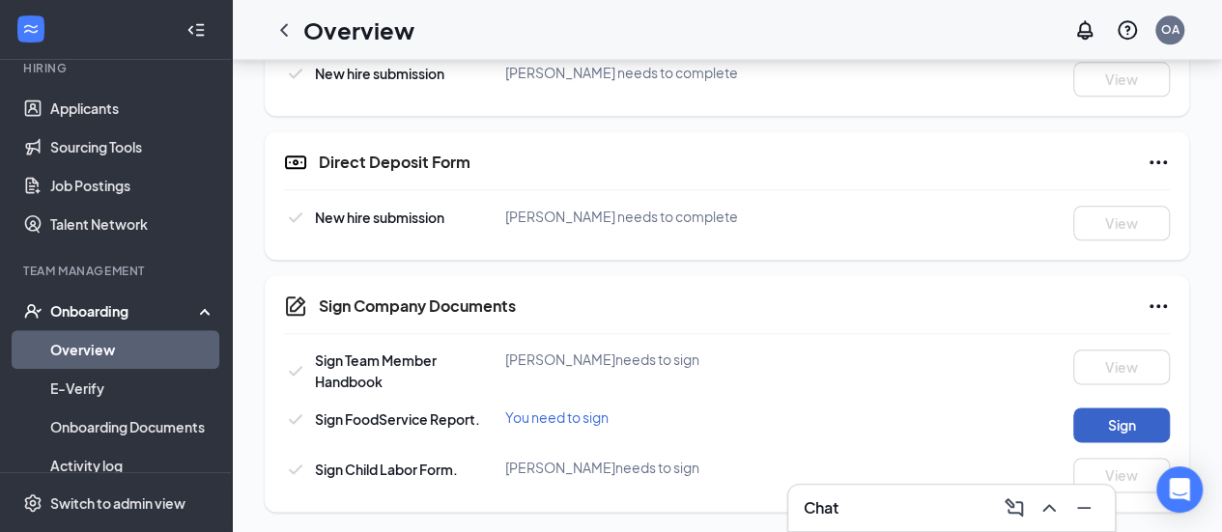
click at [1117, 415] on button "Sign" at bounding box center [1122, 425] width 97 height 35
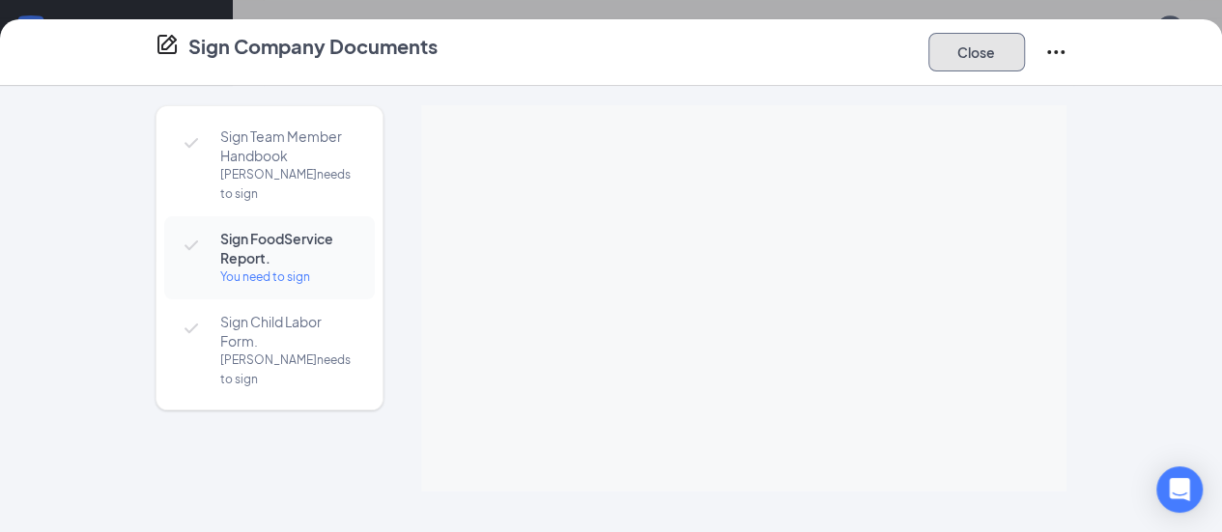
click at [1025, 49] on button "Close" at bounding box center [977, 52] width 97 height 39
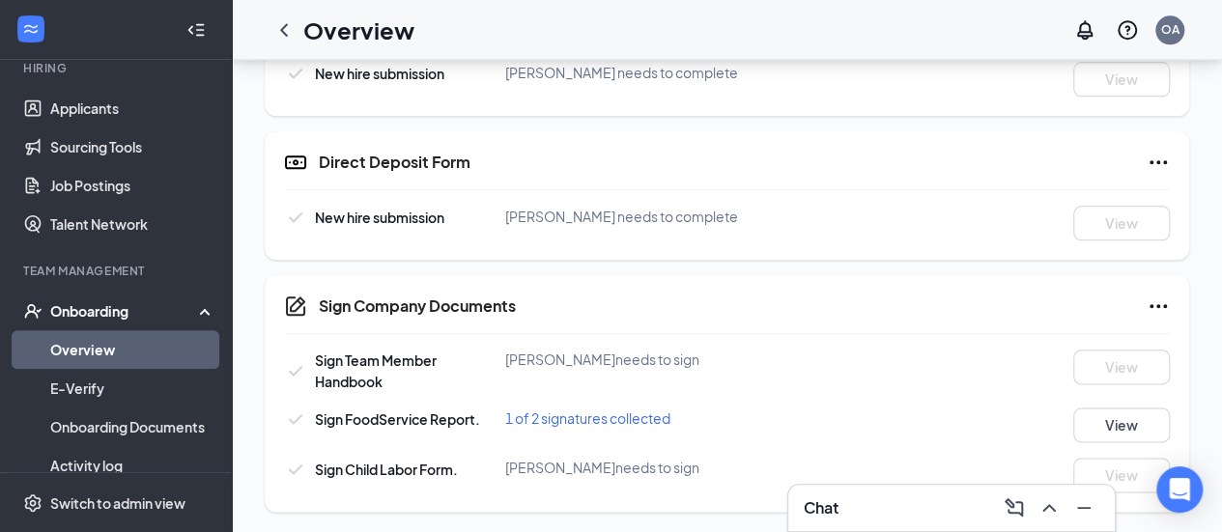
click at [106, 331] on link "Overview" at bounding box center [132, 349] width 165 height 39
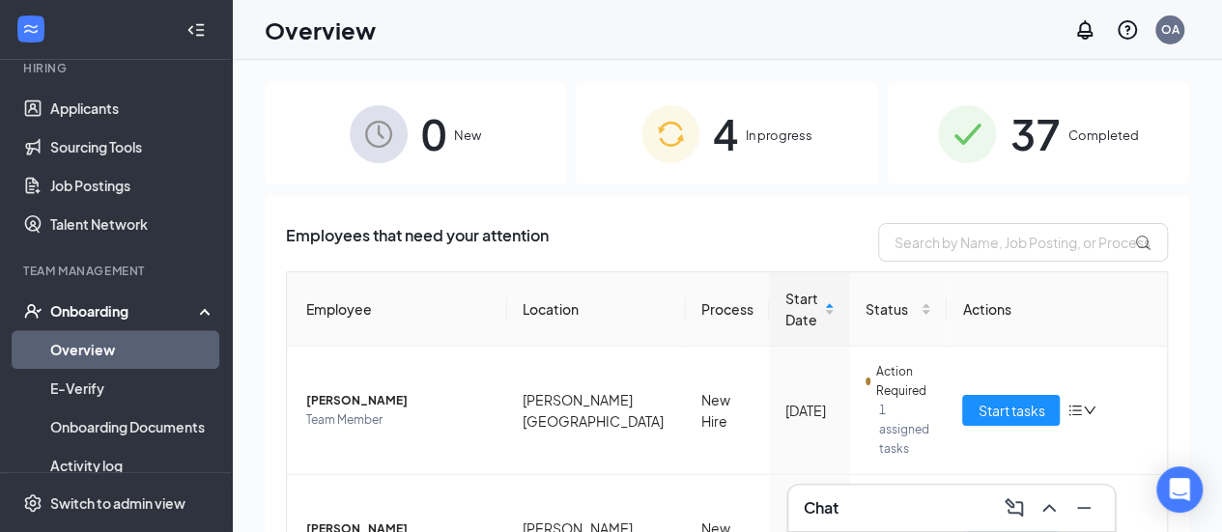
click at [682, 132] on img at bounding box center [671, 134] width 58 height 58
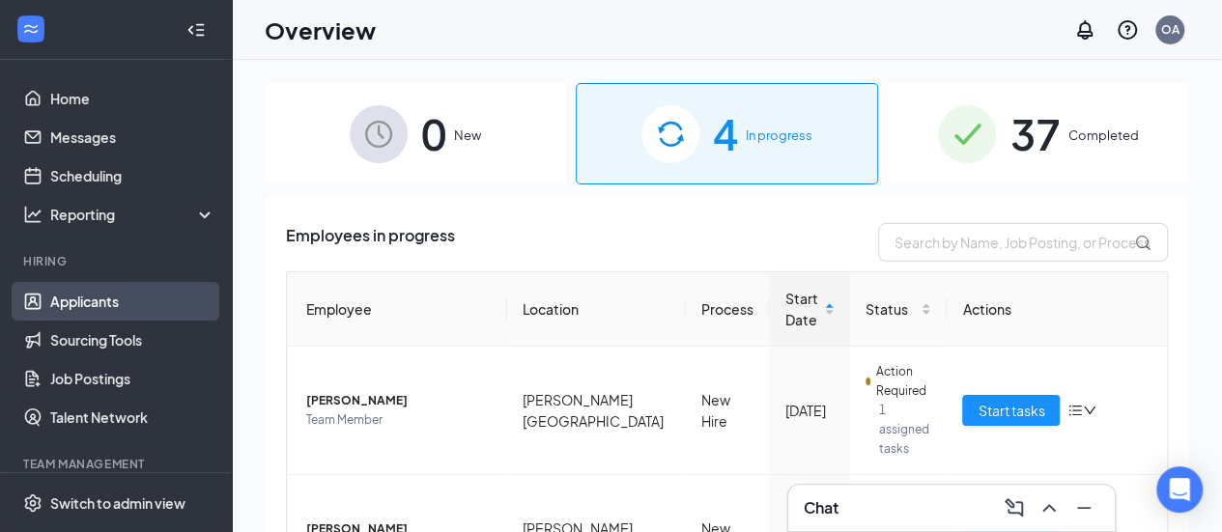
click at [97, 308] on link "Applicants" at bounding box center [132, 301] width 165 height 39
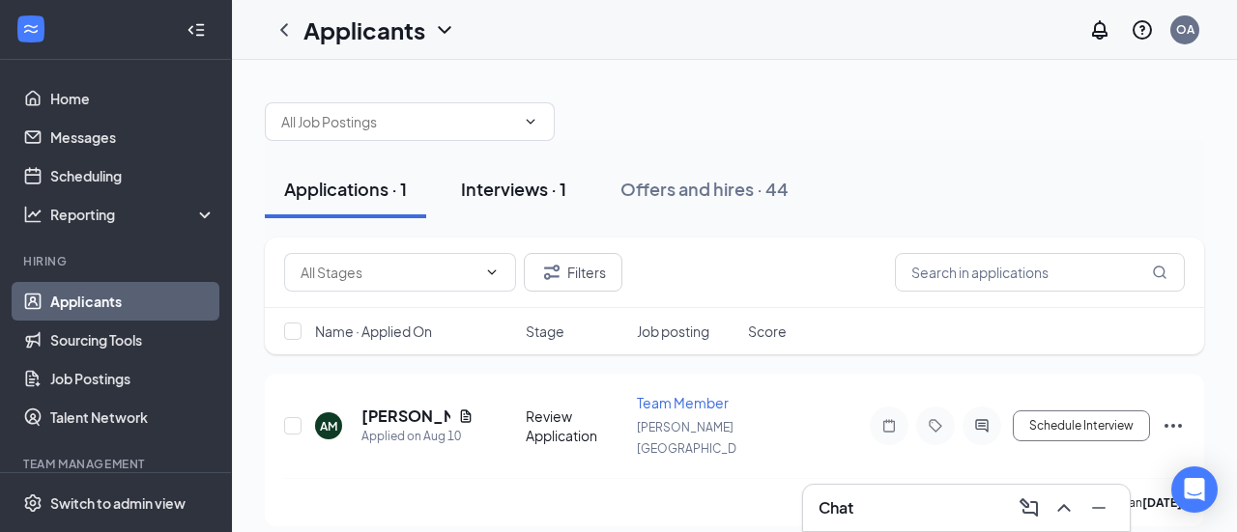
click at [541, 181] on div "Interviews · 1" at bounding box center [513, 189] width 105 height 24
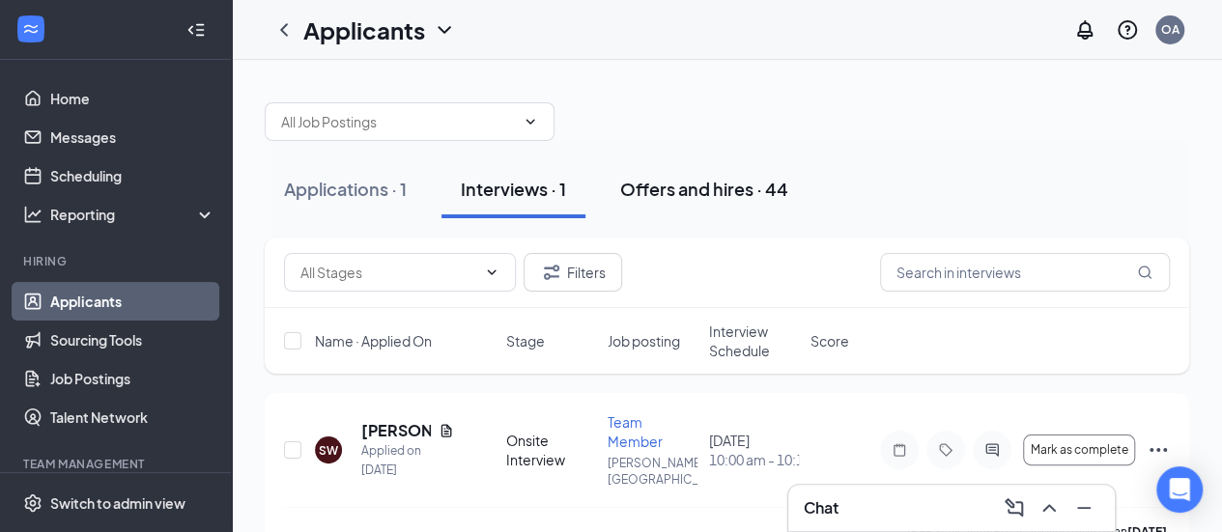
click at [765, 187] on div "Offers and hires · 44" at bounding box center [704, 189] width 168 height 24
